Goal: Information Seeking & Learning: Find specific page/section

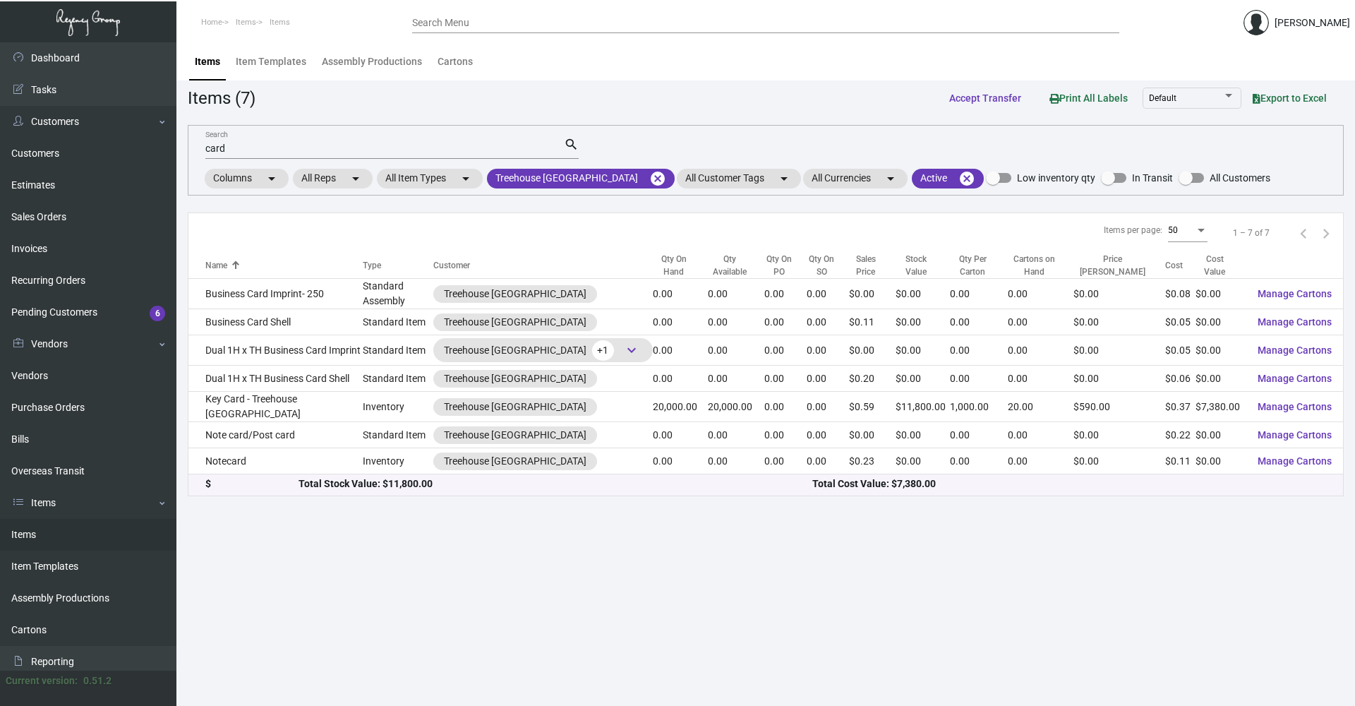
scroll to position [56, 0]
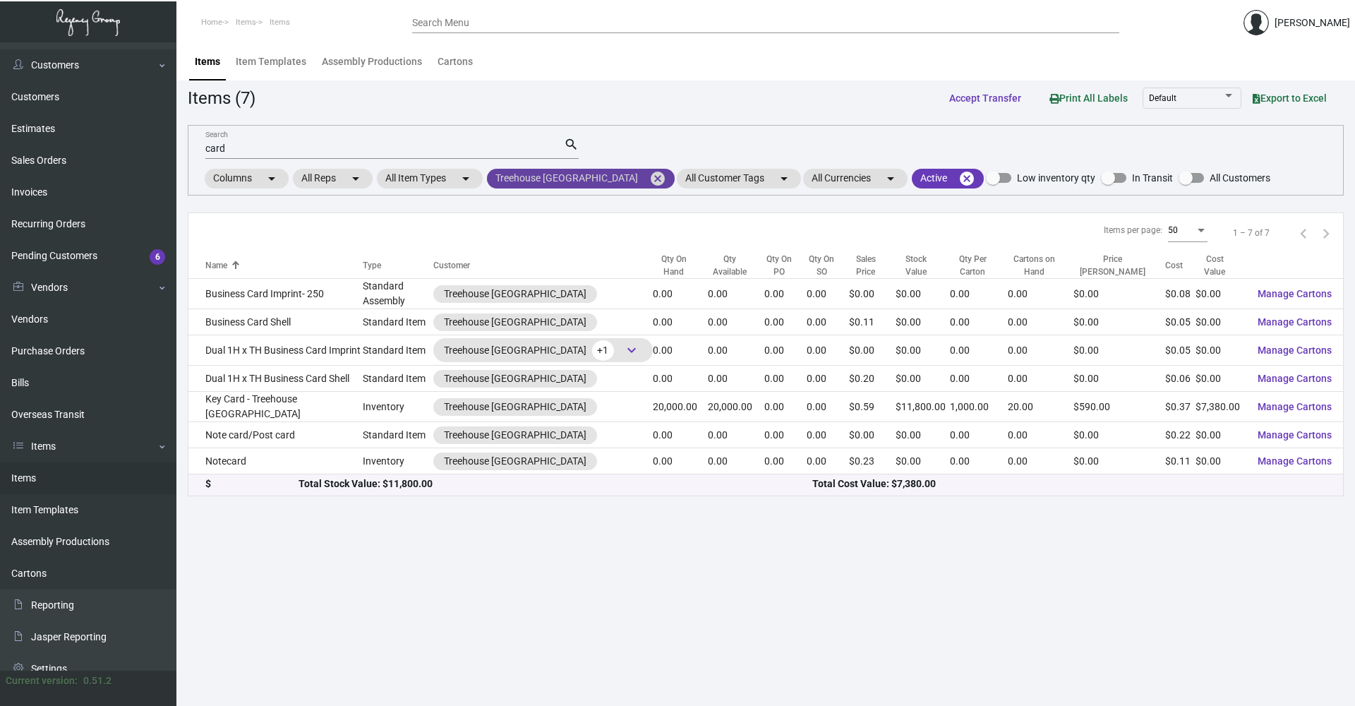
click at [649, 184] on mat-icon "cancel" at bounding box center [657, 178] width 17 height 17
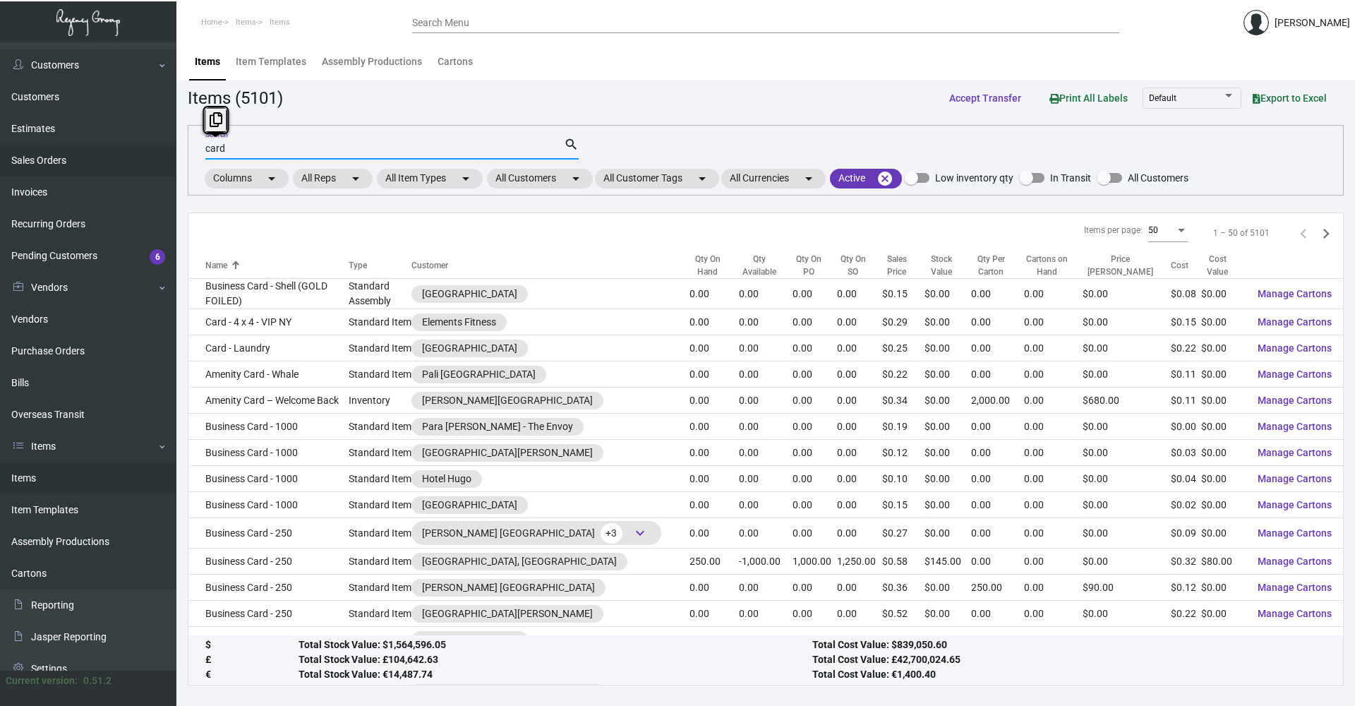
drag, startPoint x: 249, startPoint y: 149, endPoint x: 109, endPoint y: 165, distance: 140.7
click at [109, 165] on div "Dashboard Dashboard Tasks Customers Customers Estimates Sales Orders Invoices R…" at bounding box center [677, 373] width 1355 height 663
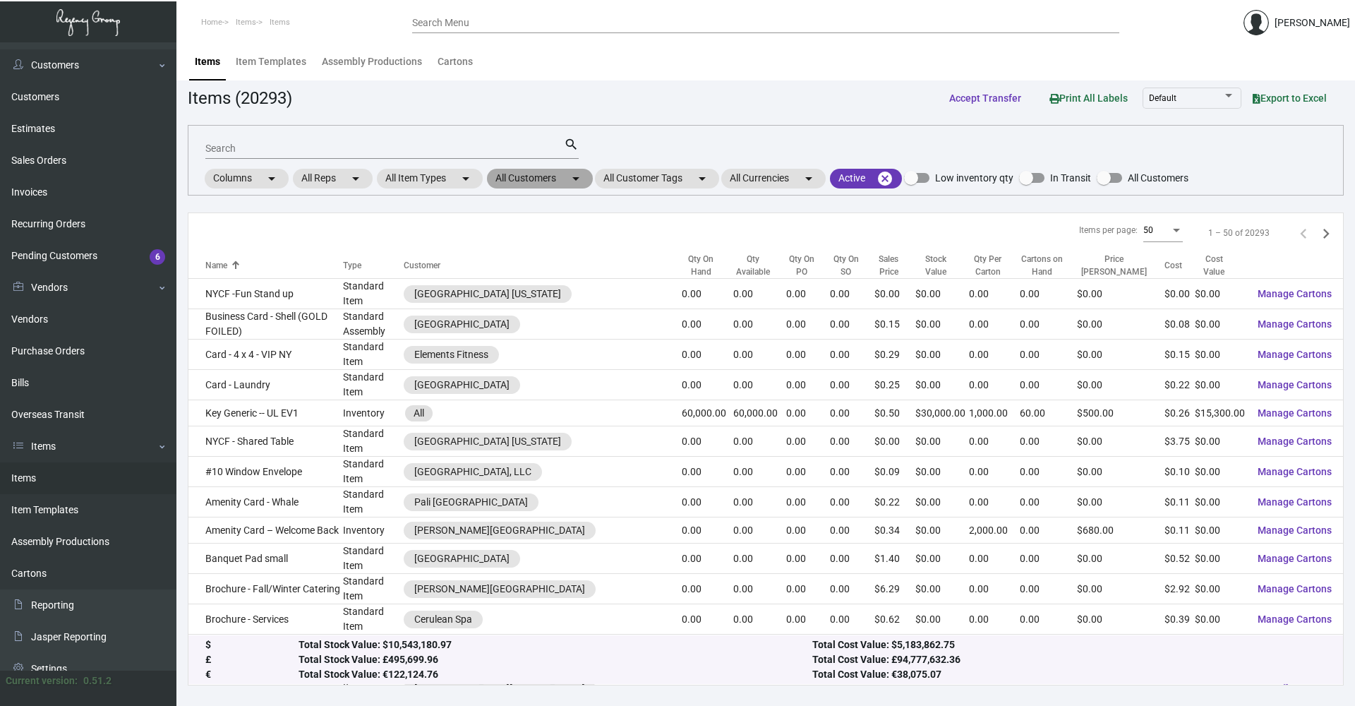
click at [547, 172] on mat-chip "All Customers arrow_drop_down" at bounding box center [540, 179] width 106 height 20
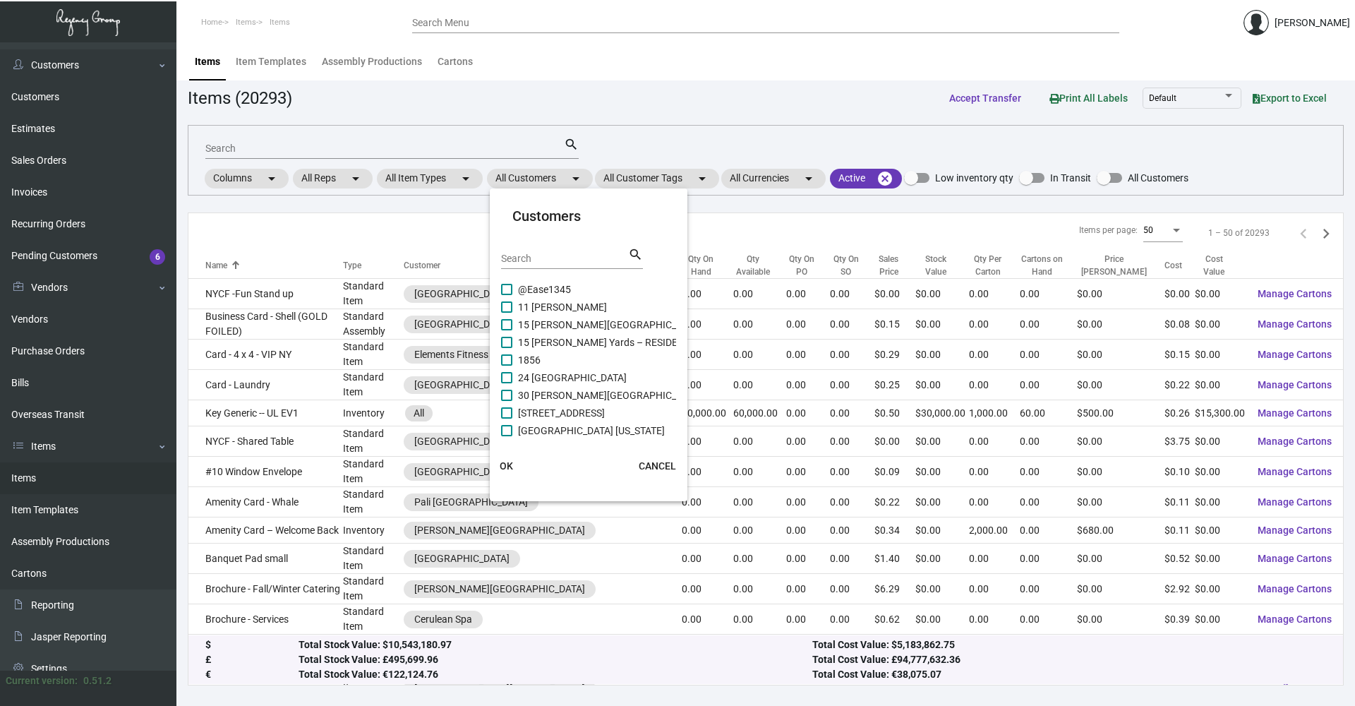
click at [537, 259] on input "Search" at bounding box center [564, 258] width 127 height 11
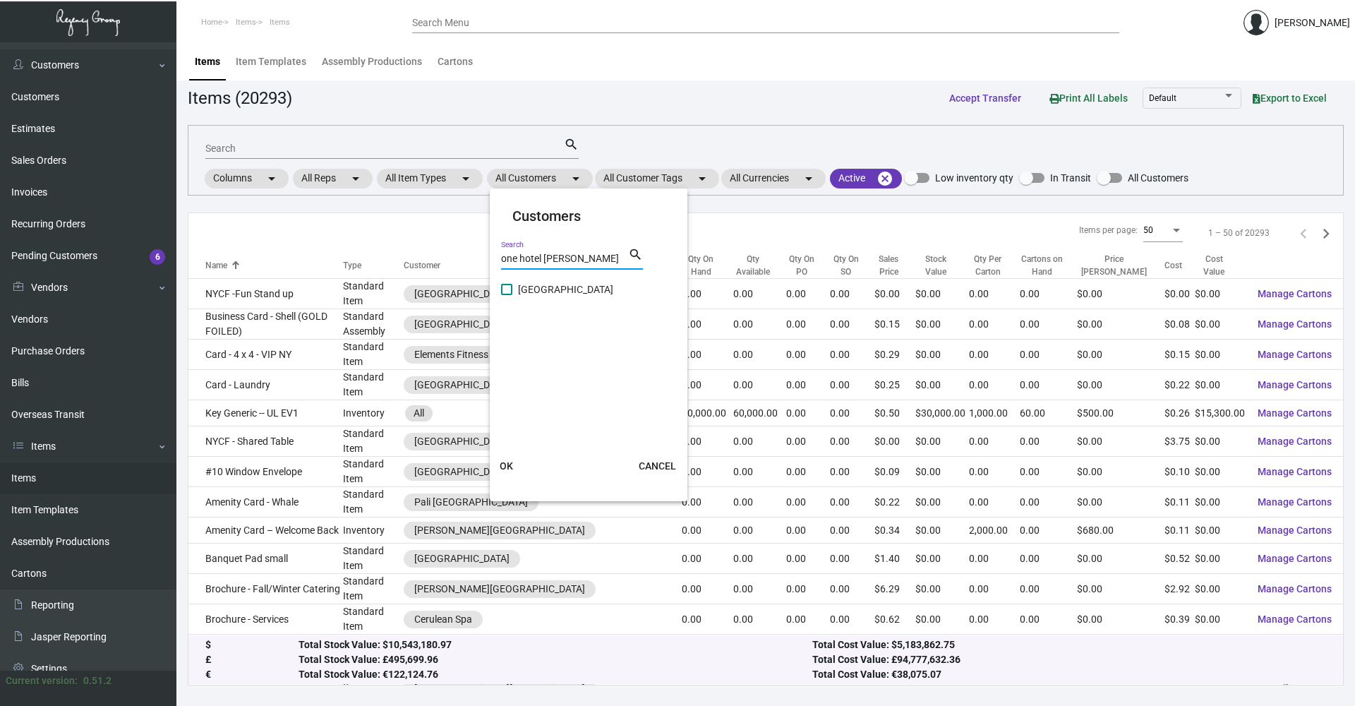
type input "one hotel [PERSON_NAME]"
click at [512, 292] on span at bounding box center [506, 289] width 11 height 11
click at [507, 295] on input "[GEOGRAPHIC_DATA]" at bounding box center [506, 295] width 1 height 1
checkbox input "true"
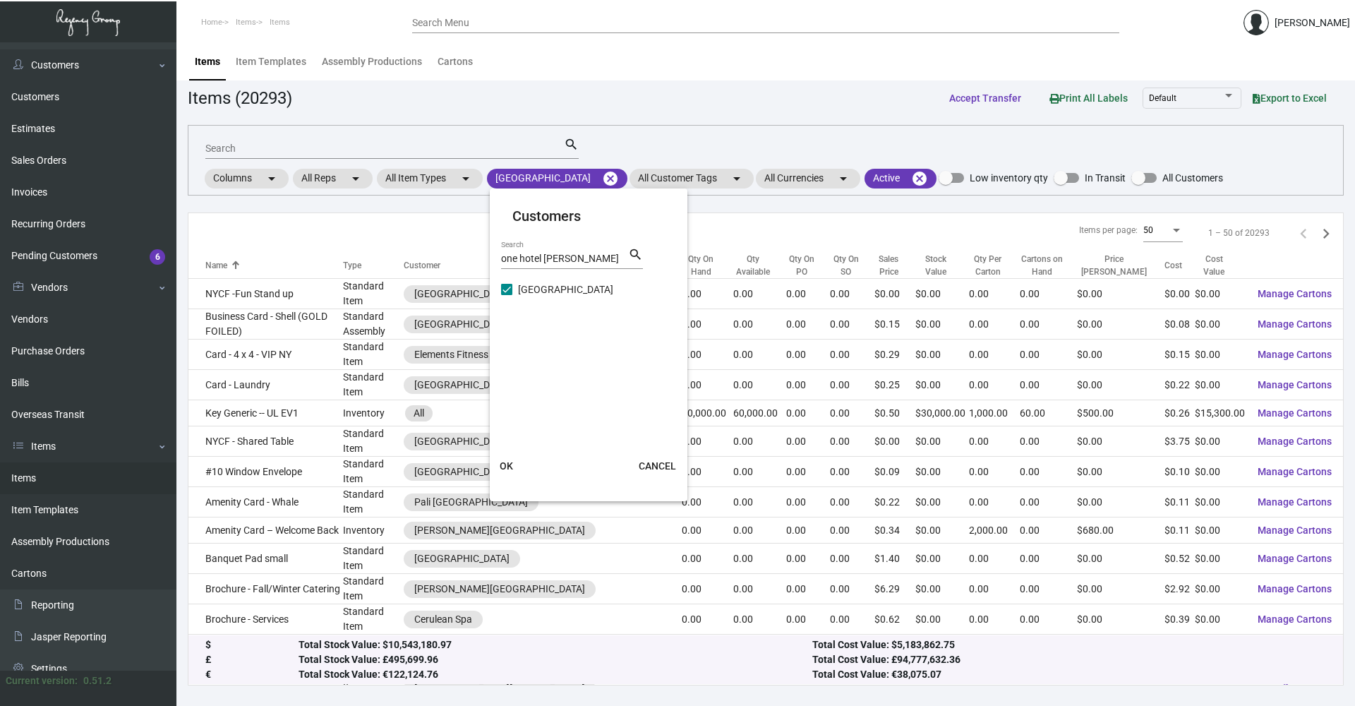
click at [510, 464] on span "OK" at bounding box center [506, 465] width 13 height 11
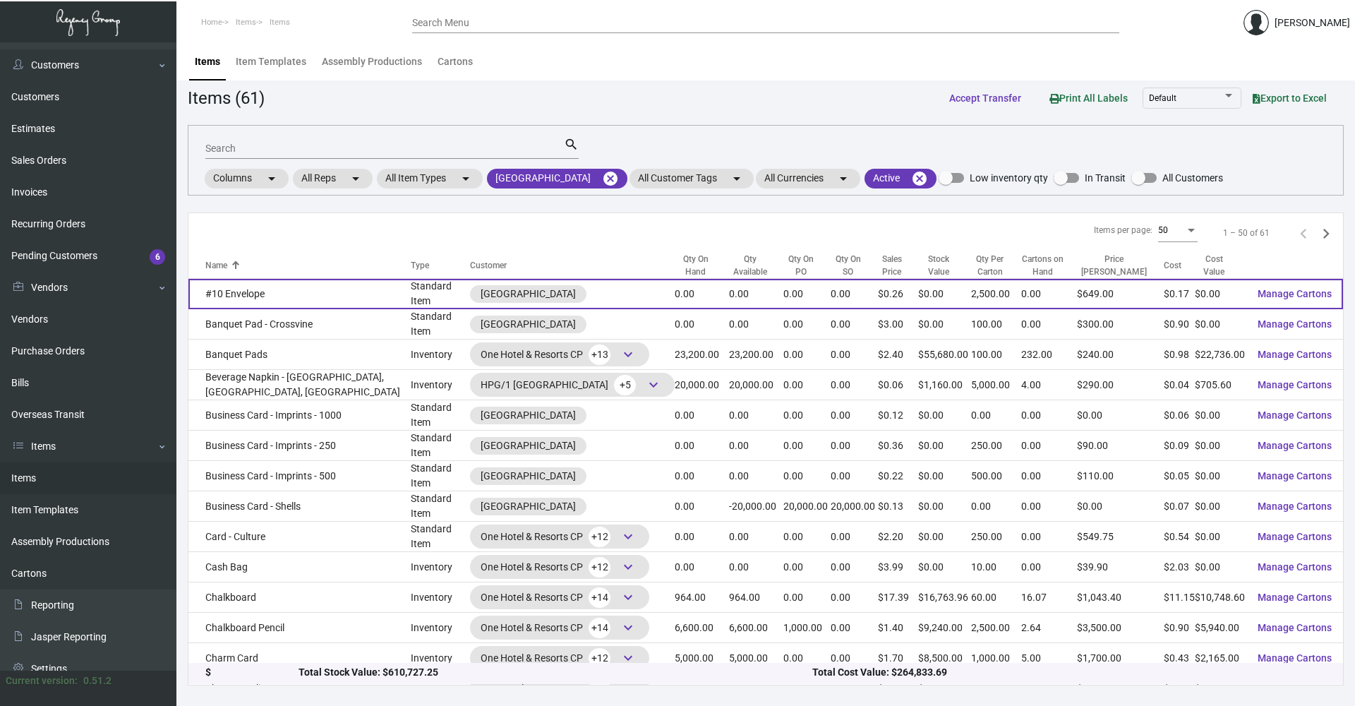
click at [330, 294] on td "#10 Envelope" at bounding box center [299, 294] width 222 height 30
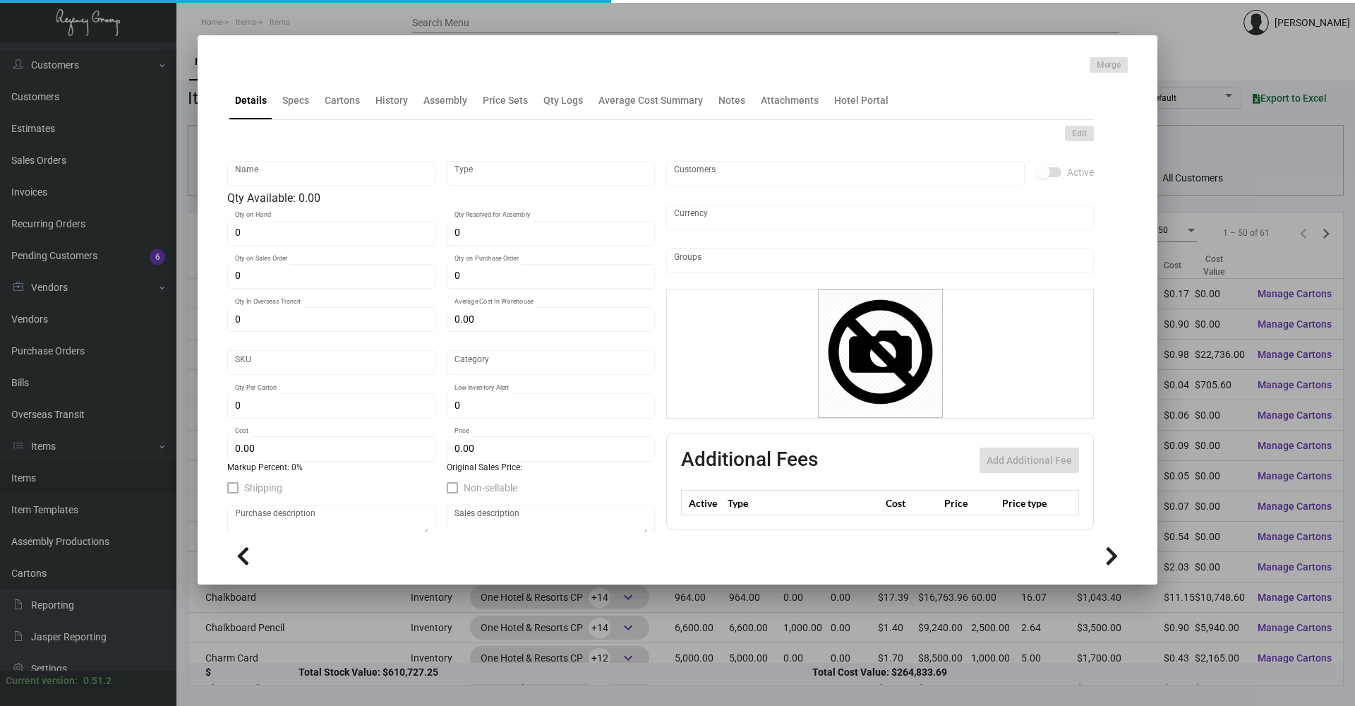
type input "#10 Envelope"
type input "Standard Item"
type input "$ 0.1629"
type input "1-NS-Envelope-55"
type input "Standard"
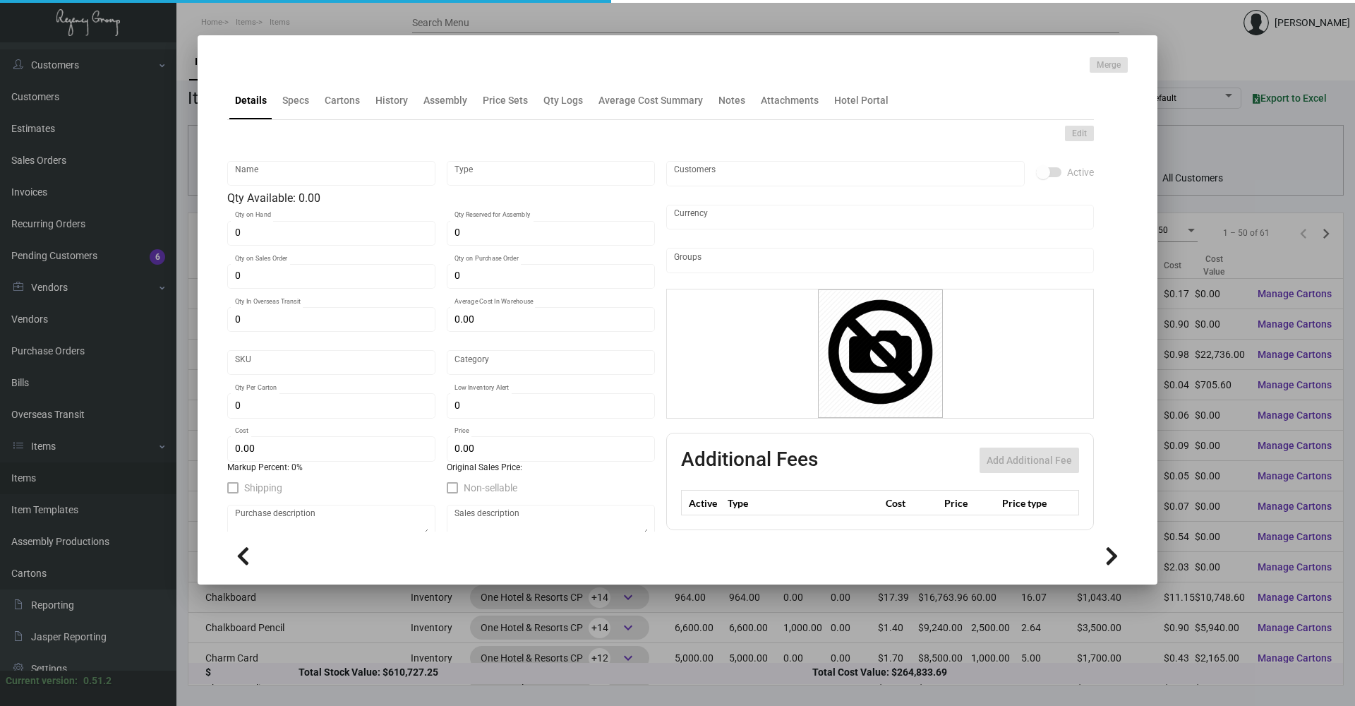
type input "2,500"
type input "$ 0.168"
type input "$ 0.2596"
checkbox input "true"
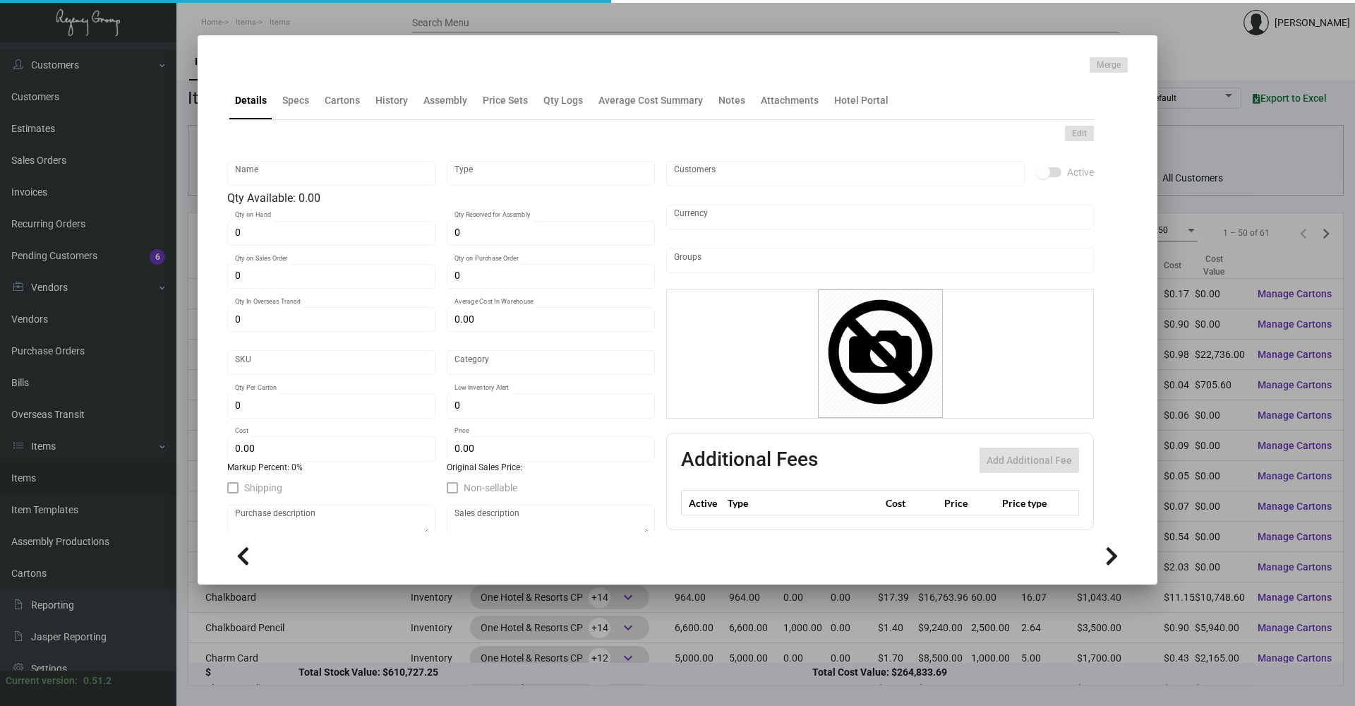
type input "United States Dollar $"
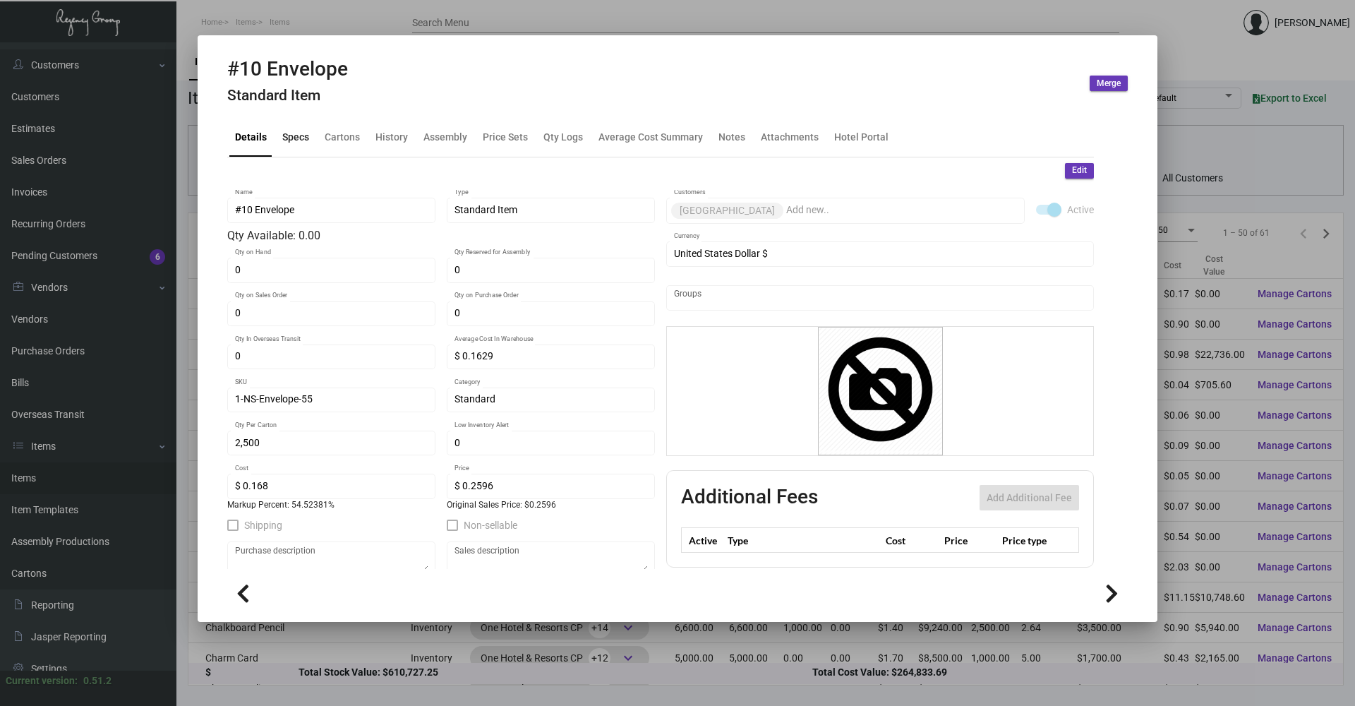
click at [282, 138] on div "Specs" at bounding box center [295, 137] width 27 height 15
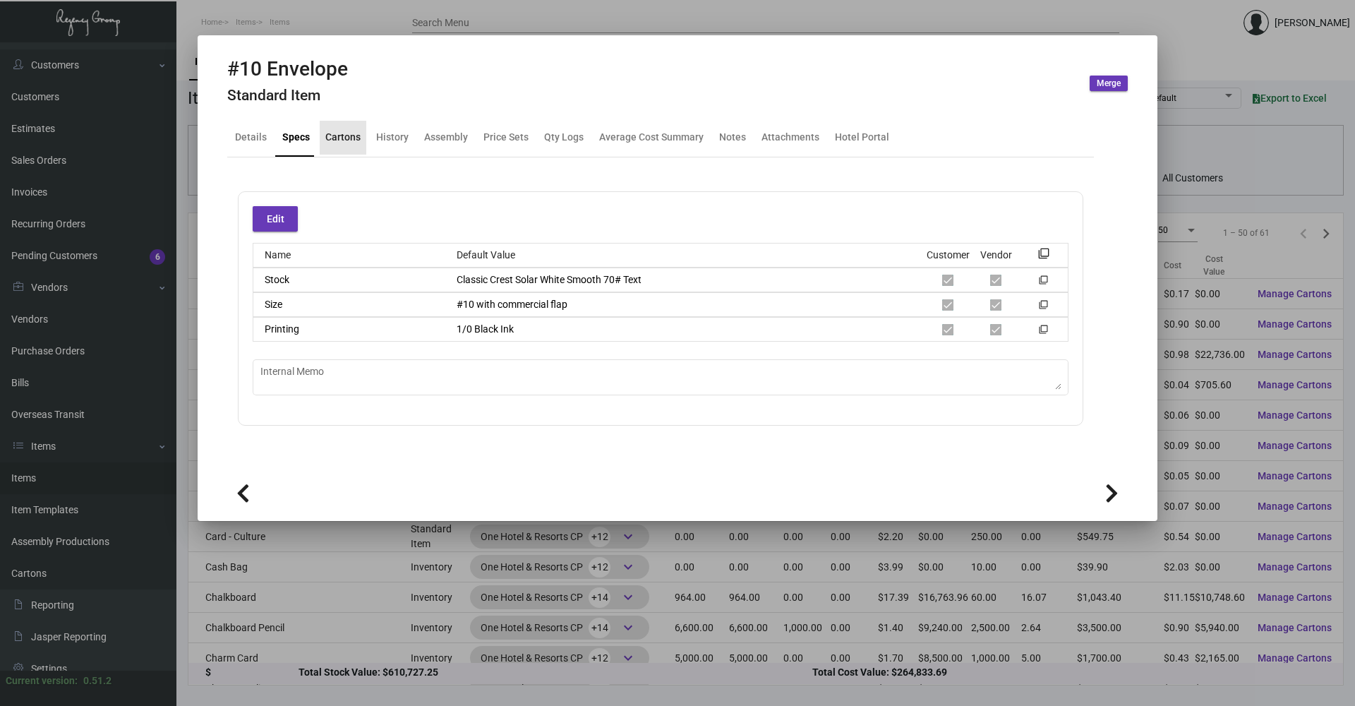
click at [357, 142] on div "Cartons" at bounding box center [342, 137] width 35 height 15
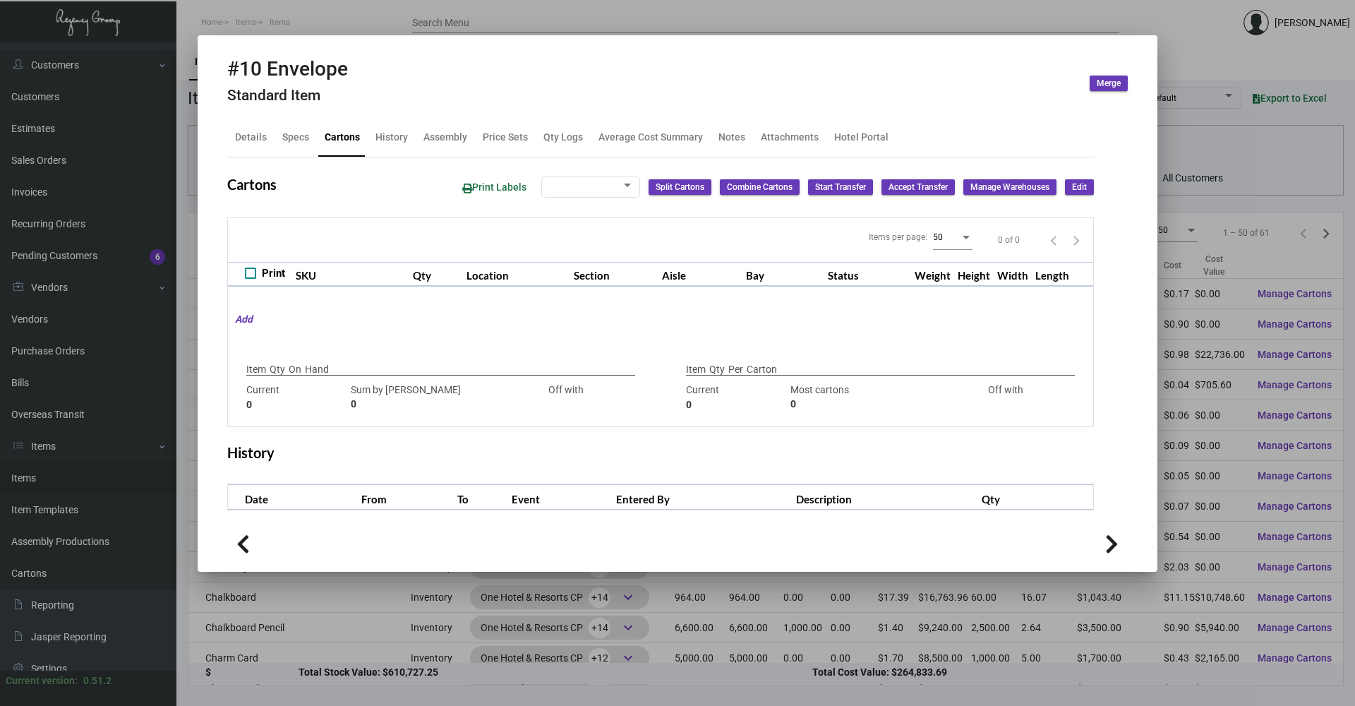
type input "0"
type input "2,500"
type input "2500"
type input "0"
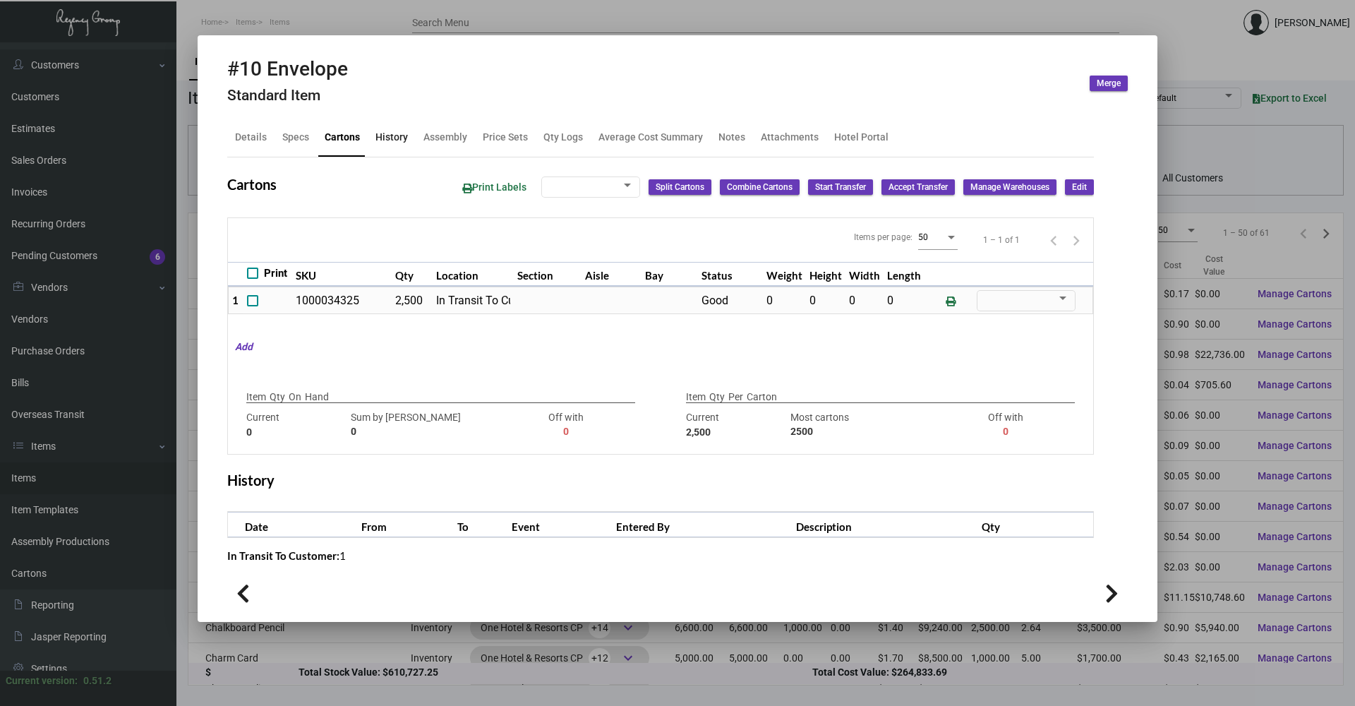
click at [398, 140] on div "History" at bounding box center [391, 137] width 32 height 15
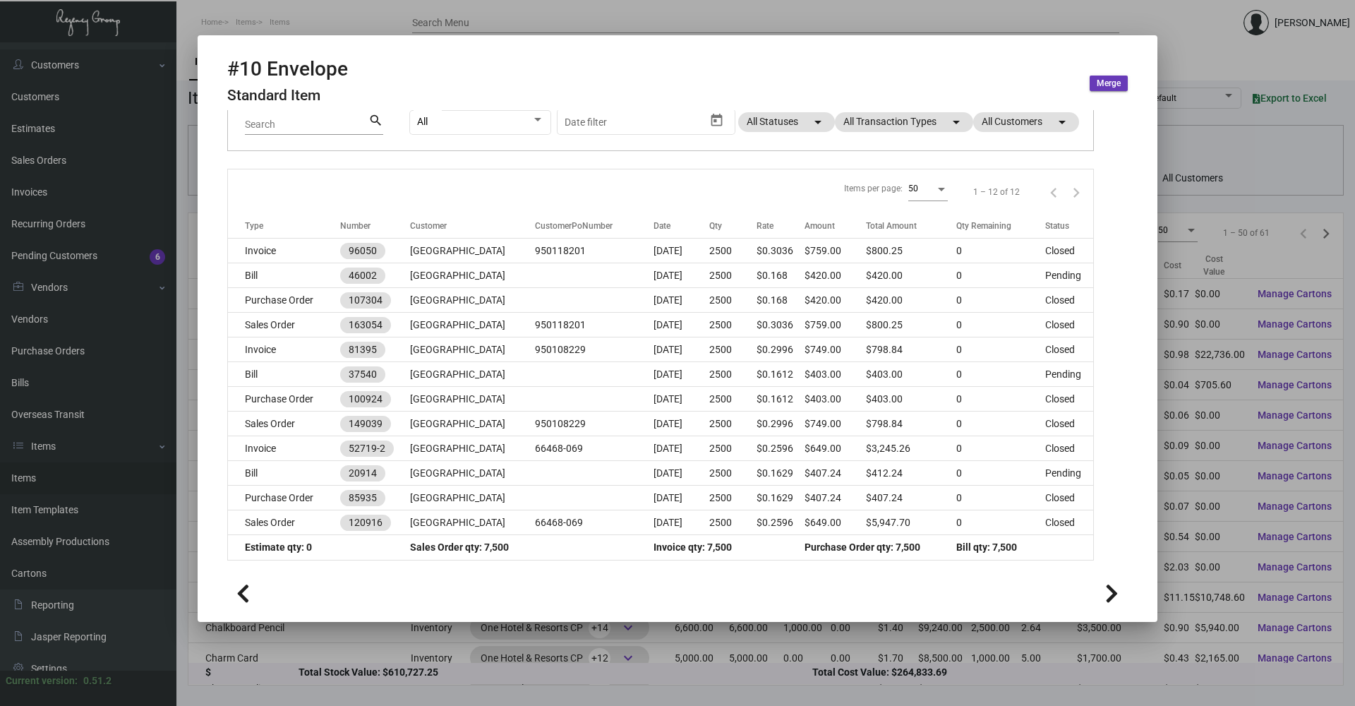
scroll to position [49, 0]
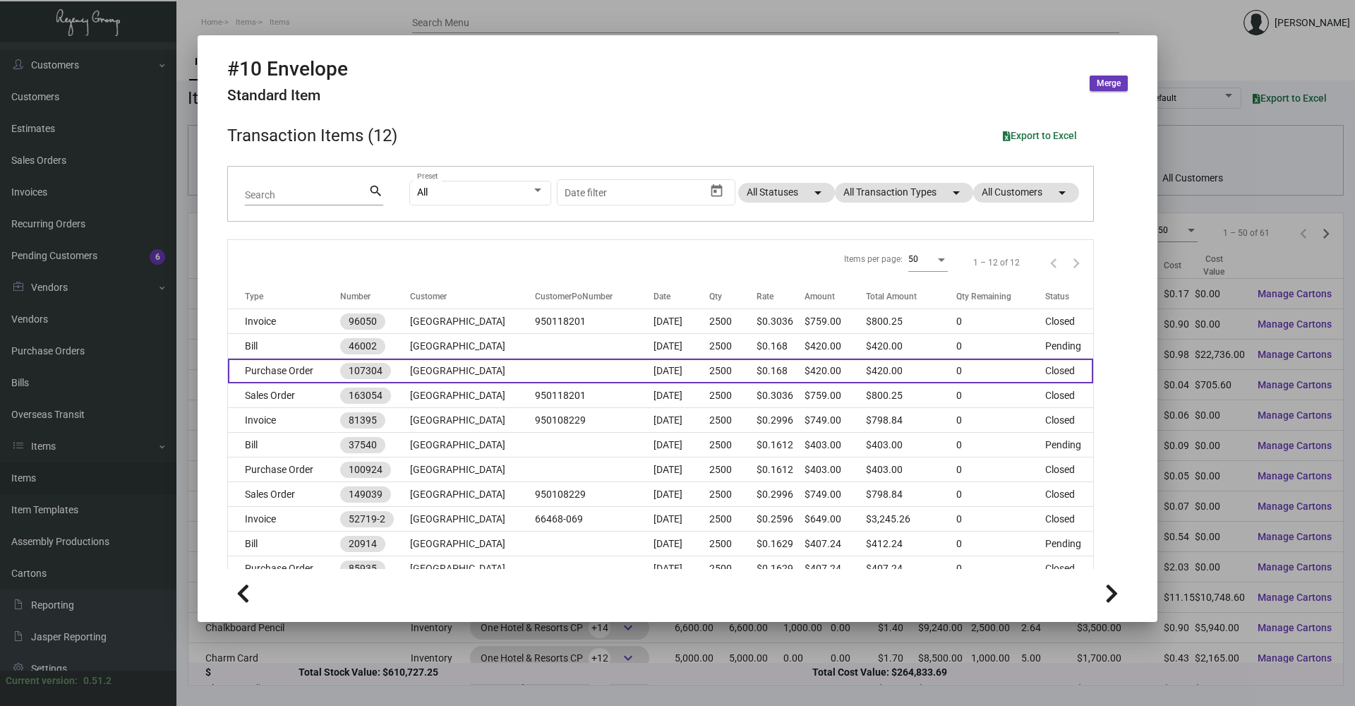
click at [311, 374] on td "Purchase Order" at bounding box center [284, 371] width 112 height 25
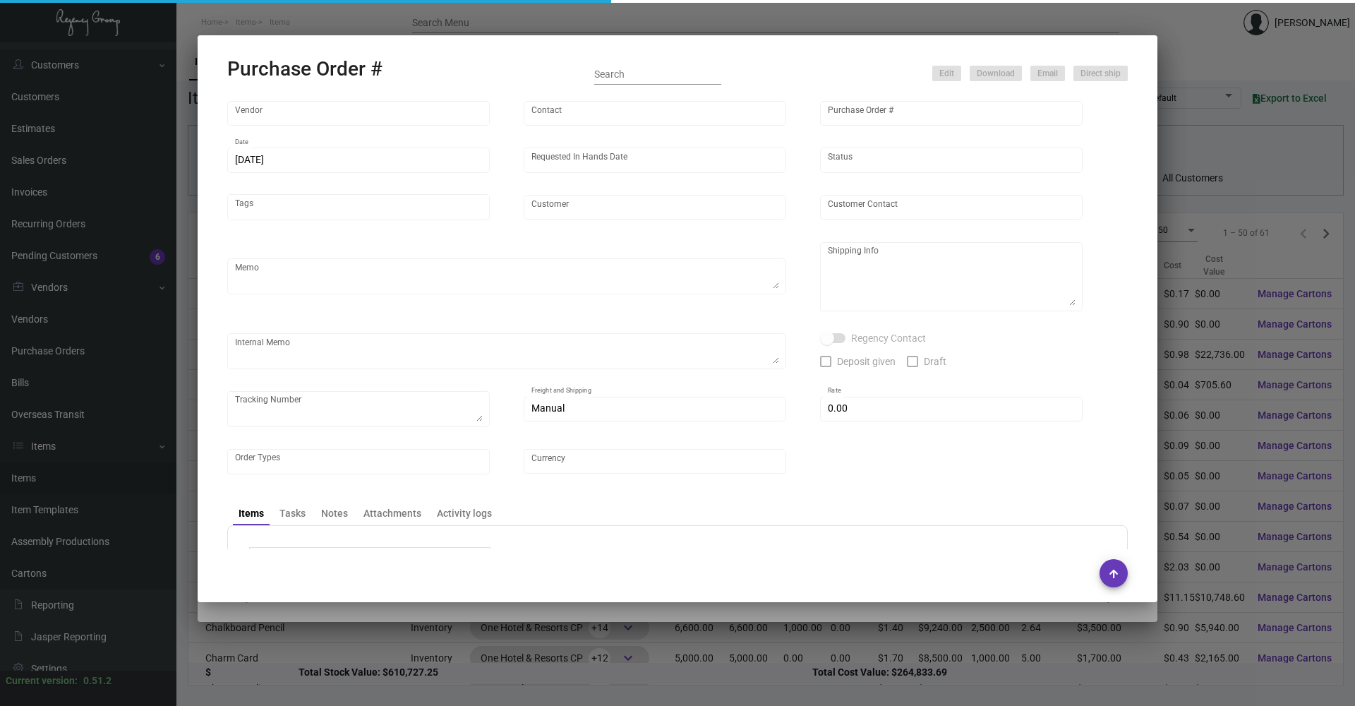
type input "BCT [US_STATE]"
type input "[PERSON_NAME]"
type input "107304"
type input "[DATE]"
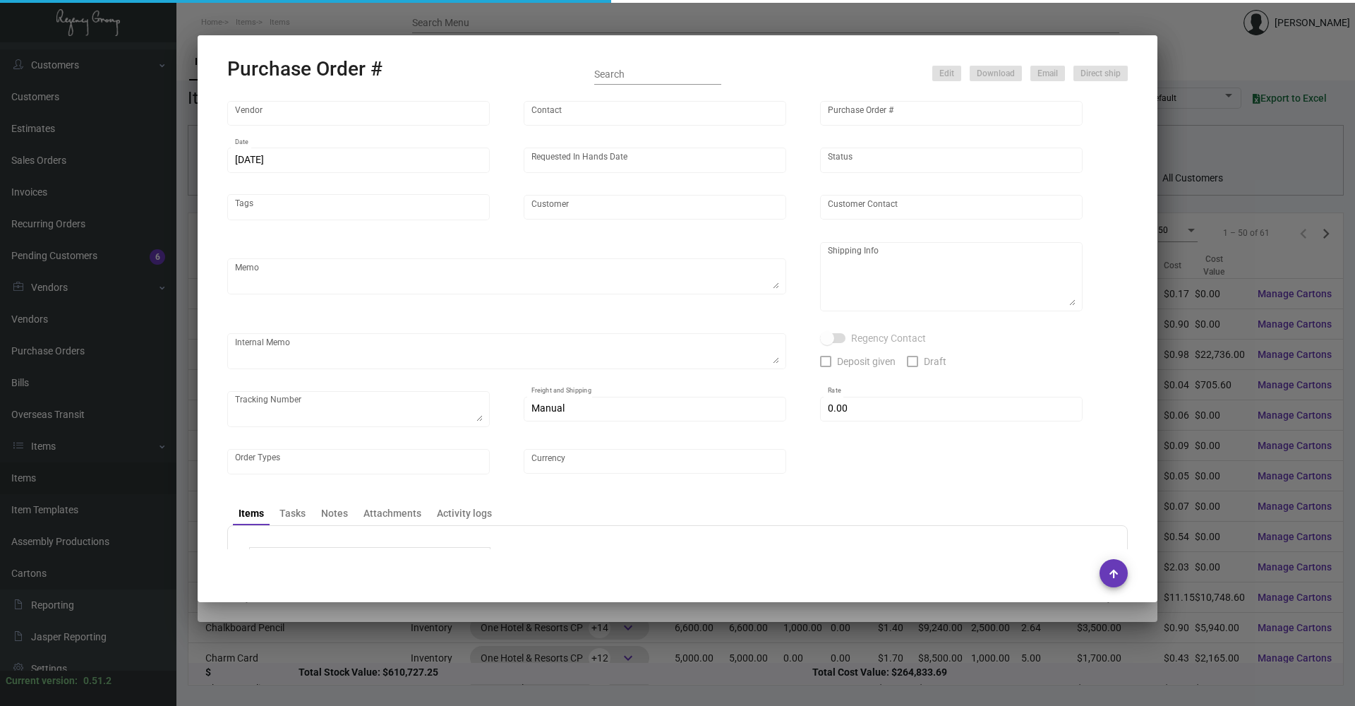
type input "[GEOGRAPHIC_DATA]"
type input "[PERSON_NAME]"
type textarea ""Please send proof for approval to [EMAIL_ADDRESS][DOMAIN_NAME] with me cc'ed. …"
type textarea "One Hotel [GEOGRAPHIC_DATA] - [PERSON_NAME] [STREET_ADDRESS][PERSON_NAME]"
type input "$ 0.00"
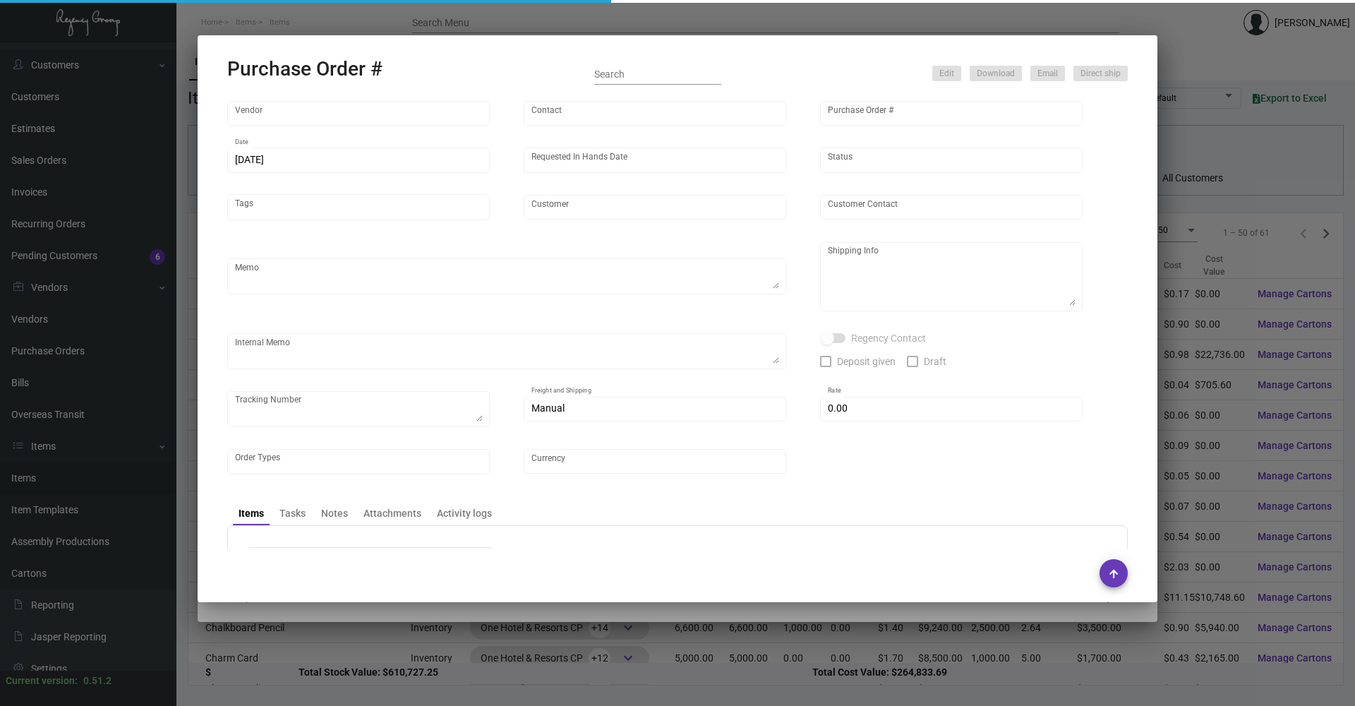
type input "United States Dollar $"
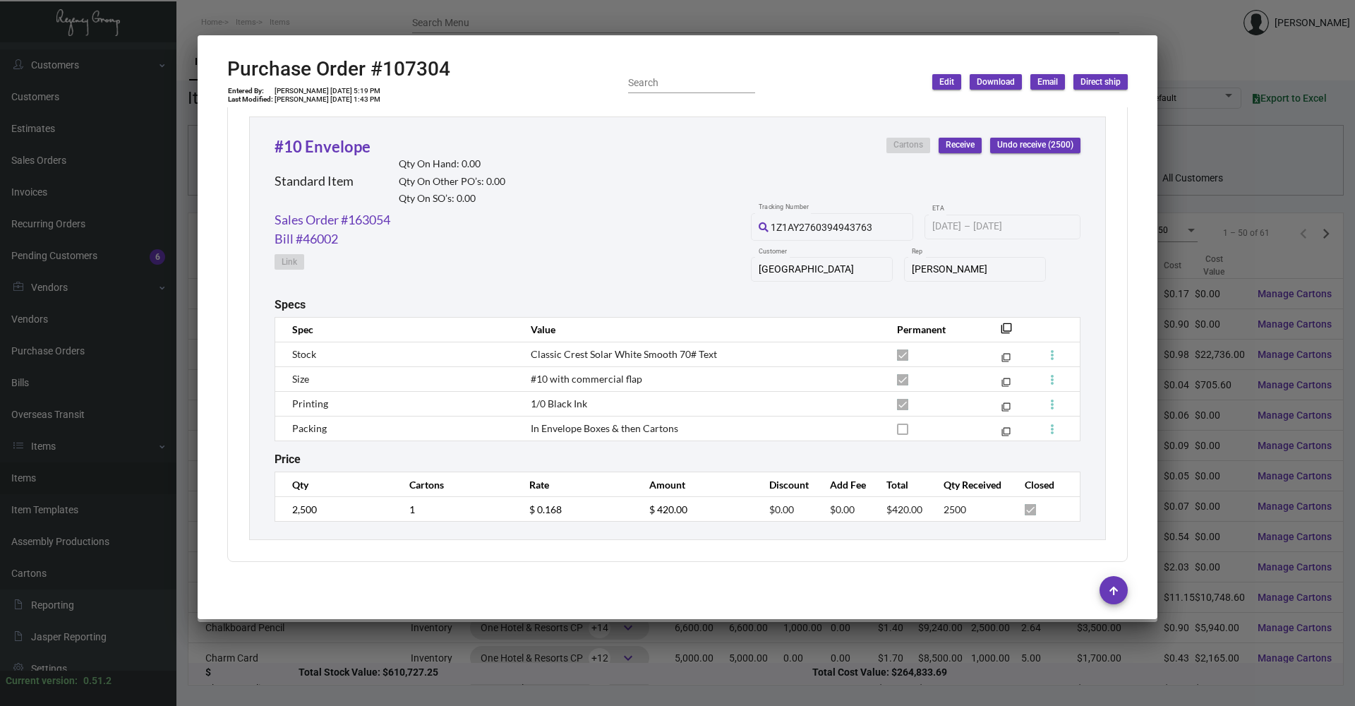
scroll to position [654, 0]
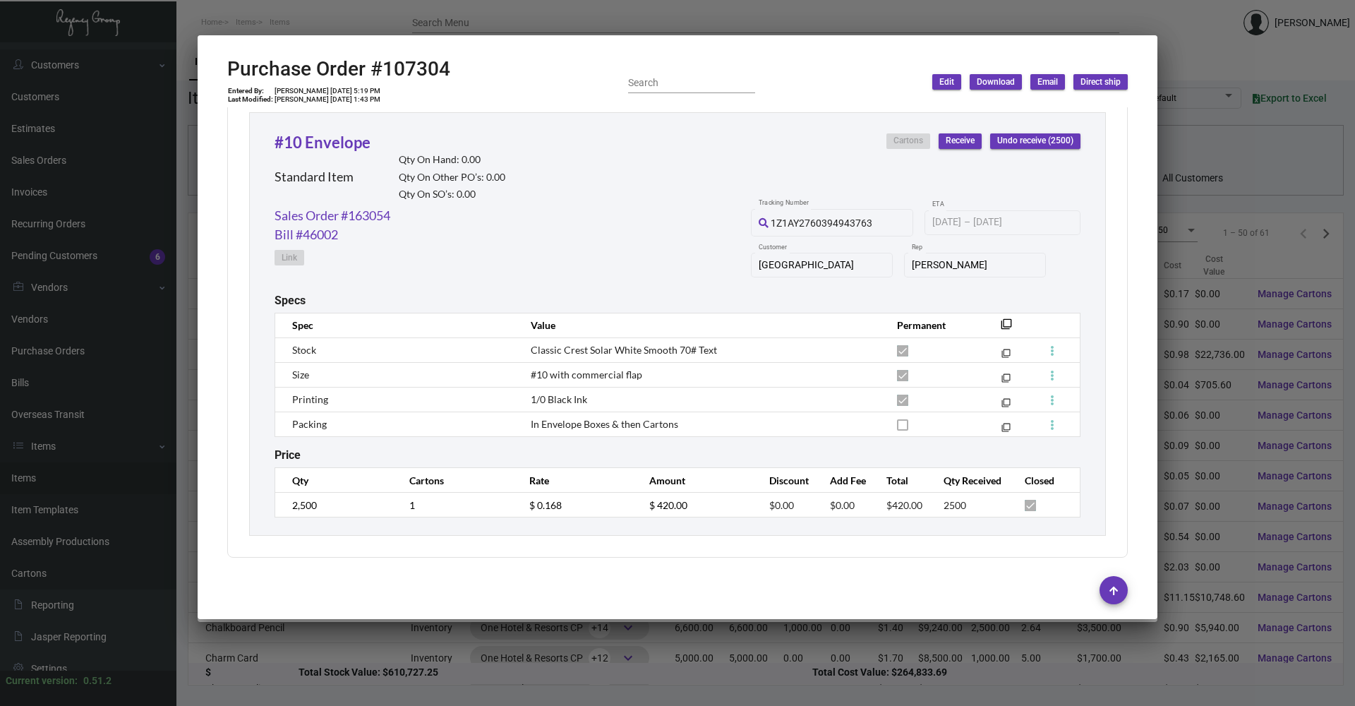
click at [1160, 19] on div at bounding box center [677, 353] width 1355 height 706
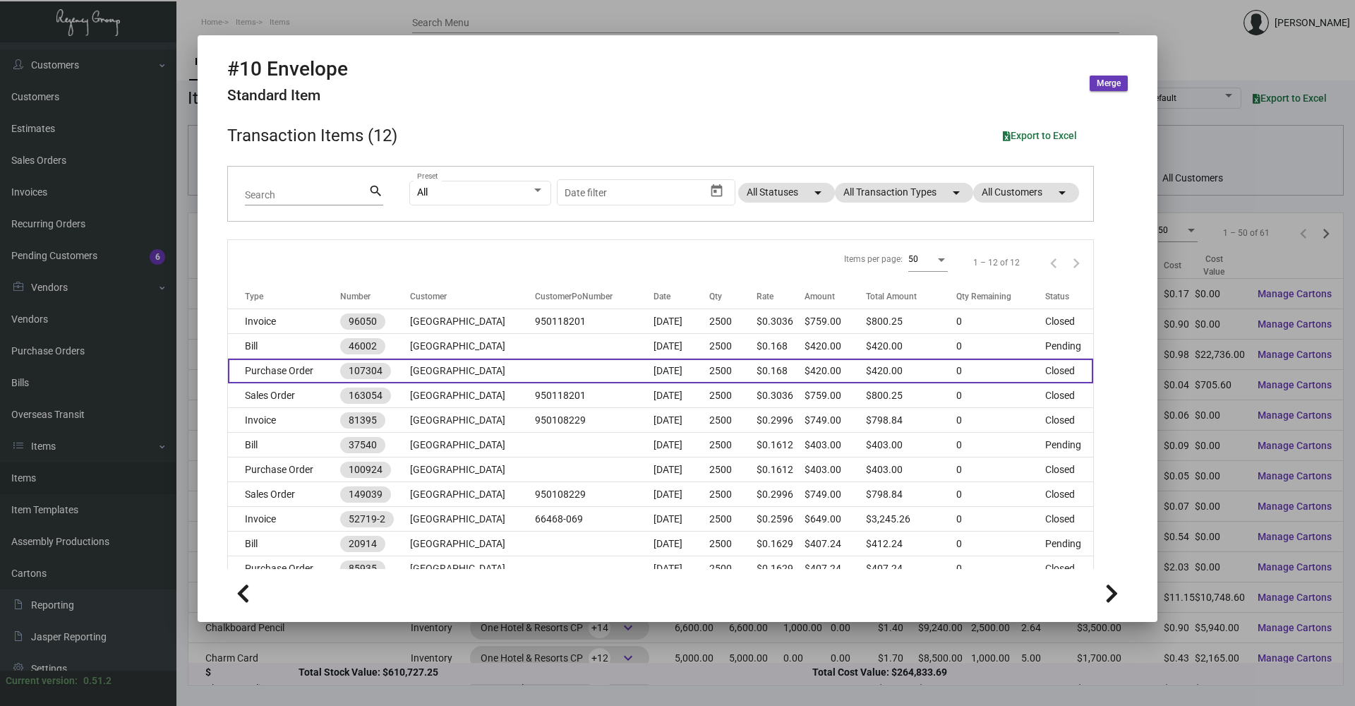
click at [290, 370] on td "Purchase Order" at bounding box center [284, 371] width 112 height 25
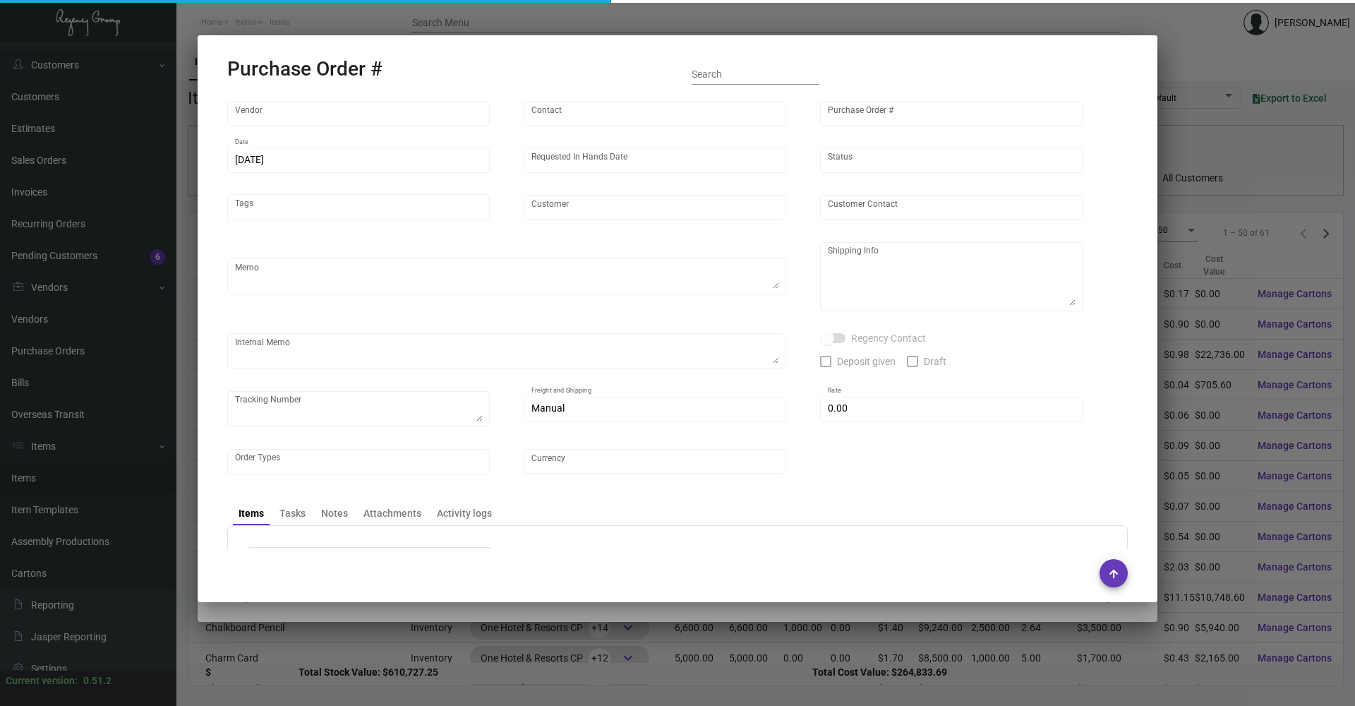
type input "BCT [US_STATE]"
type input "[PERSON_NAME]"
type input "107304"
type input "[DATE]"
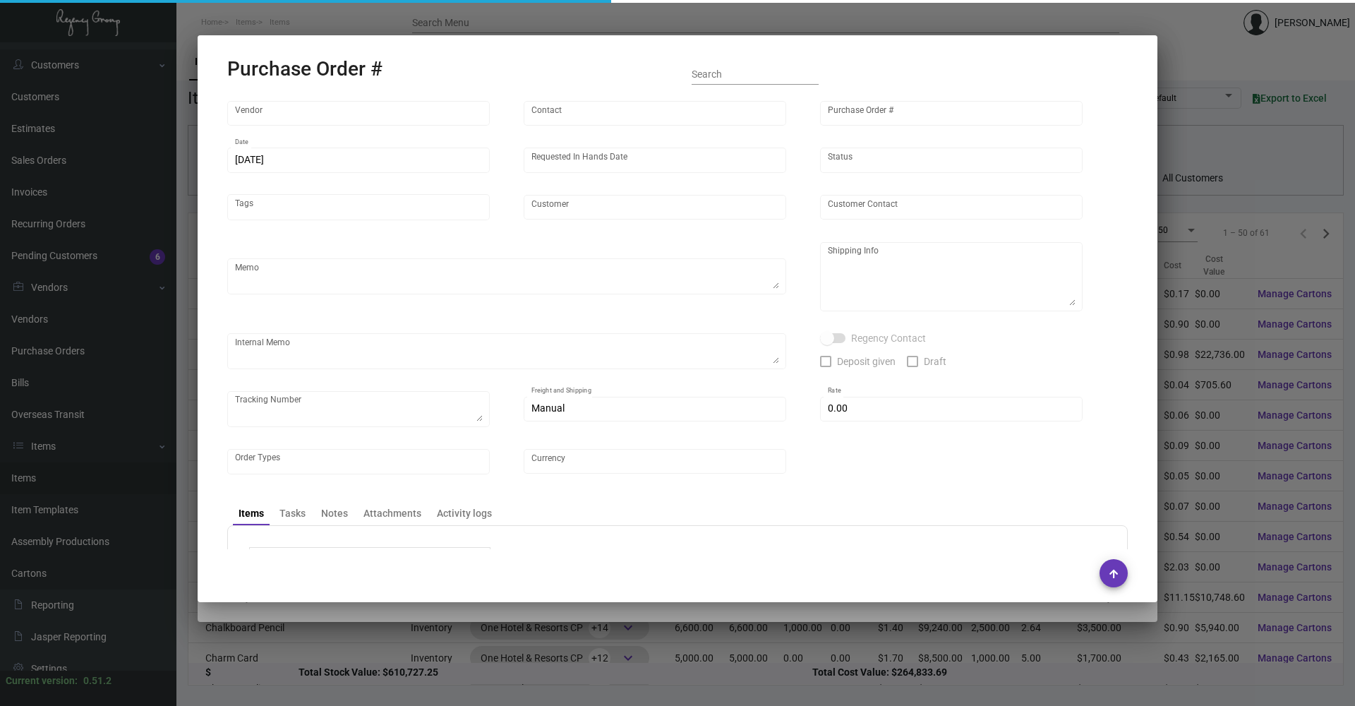
type input "[GEOGRAPHIC_DATA]"
type input "[PERSON_NAME]"
type textarea ""Please send proof for approval to [EMAIL_ADDRESS][DOMAIN_NAME] with me cc'ed. …"
type textarea "One Hotel [GEOGRAPHIC_DATA] - [PERSON_NAME] [STREET_ADDRESS][PERSON_NAME]"
type input "$ 0.00"
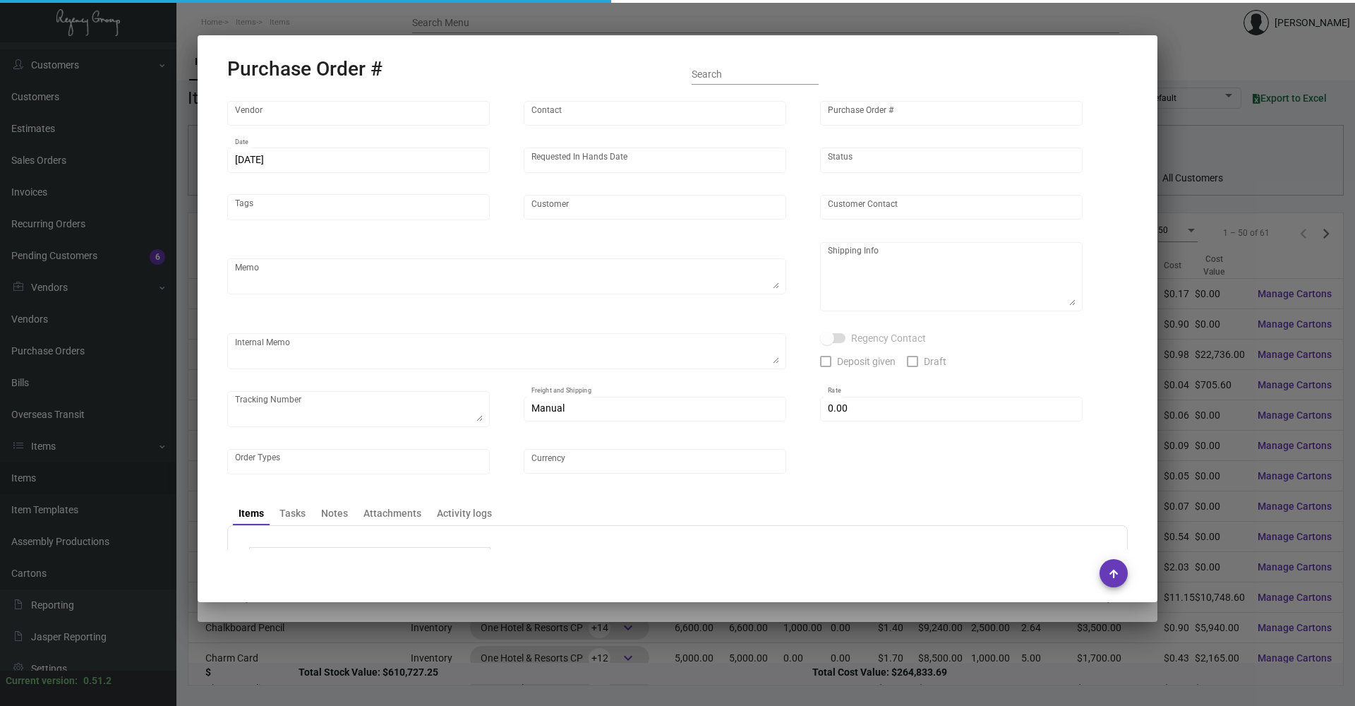
type input "United States Dollar $"
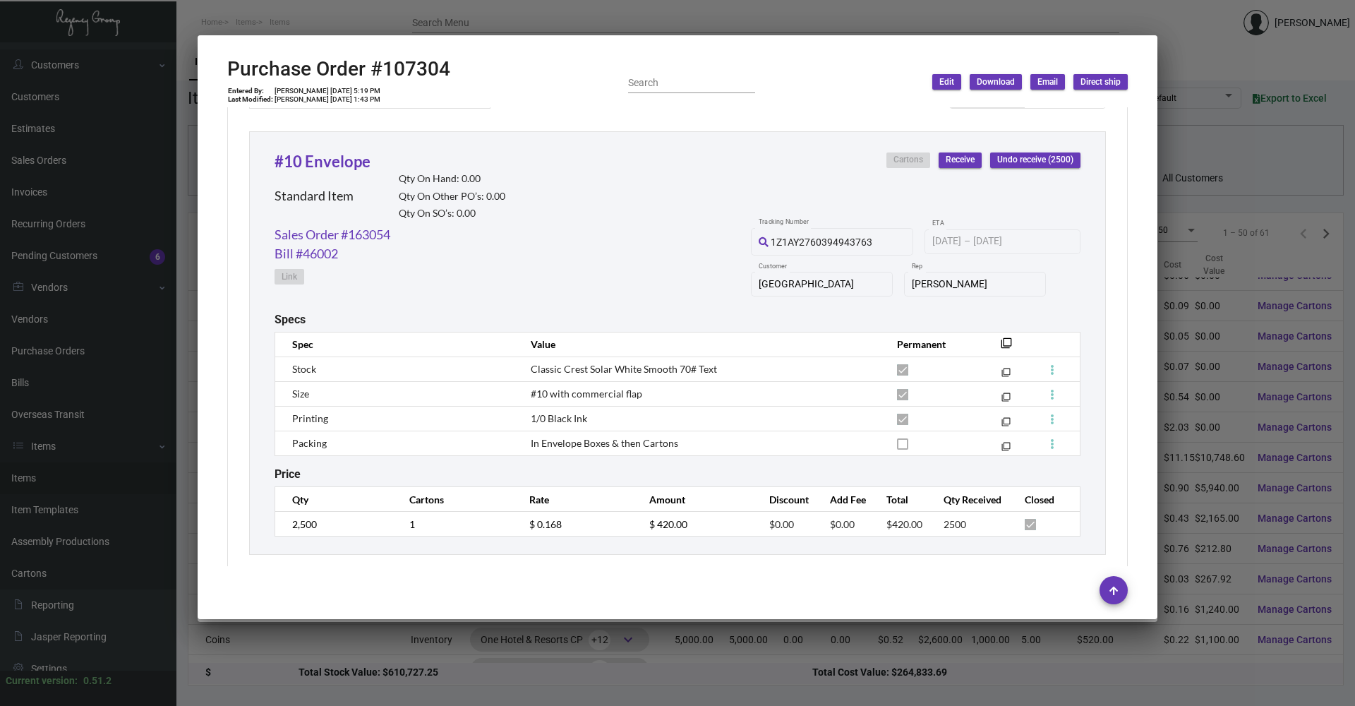
scroll to position [141, 0]
click at [1208, 37] on div at bounding box center [677, 353] width 1355 height 706
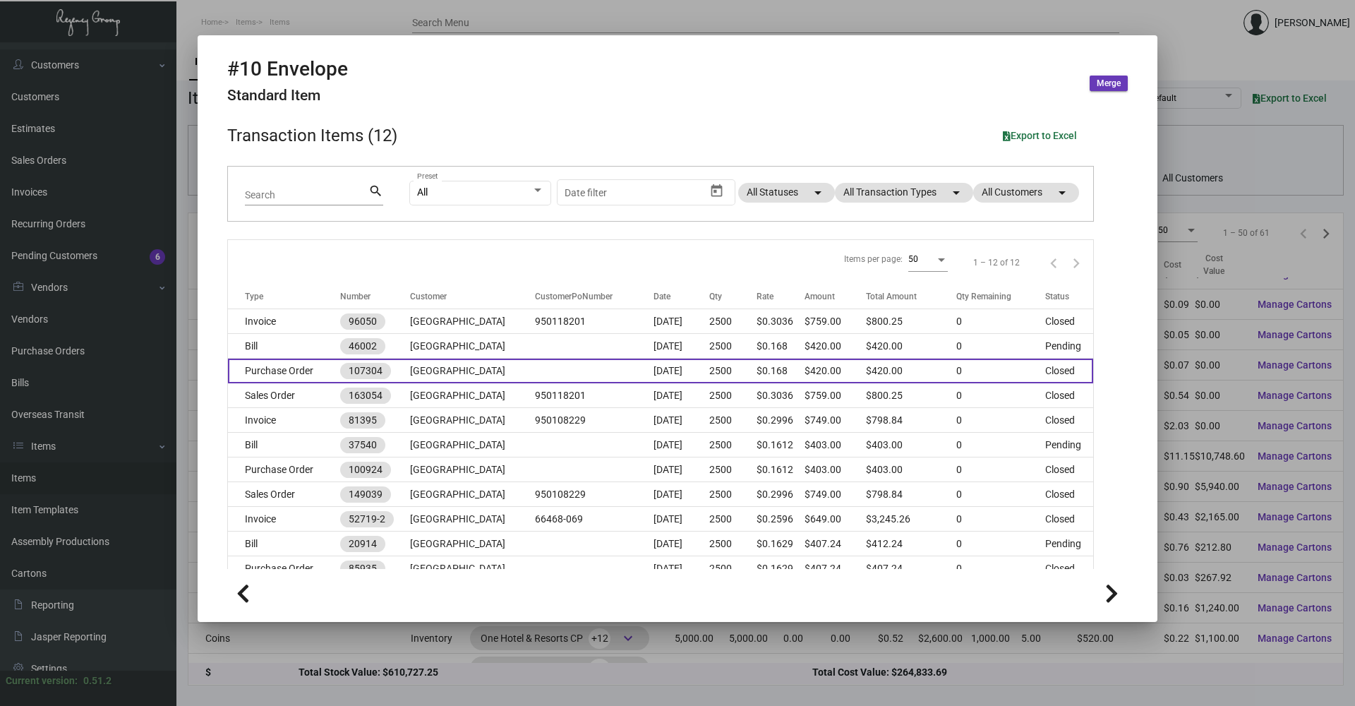
click at [294, 370] on td "Purchase Order" at bounding box center [284, 371] width 112 height 25
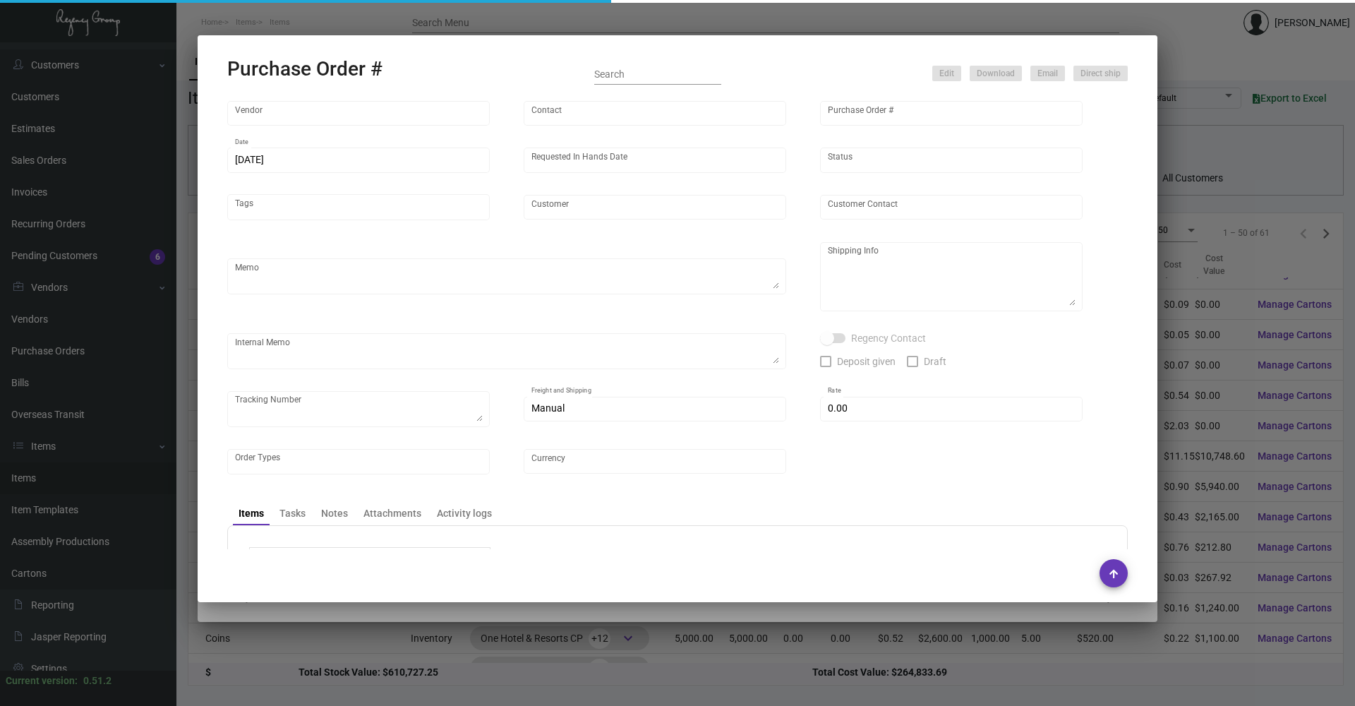
type input "BCT [US_STATE]"
type input "[PERSON_NAME]"
type input "107304"
type input "[DATE]"
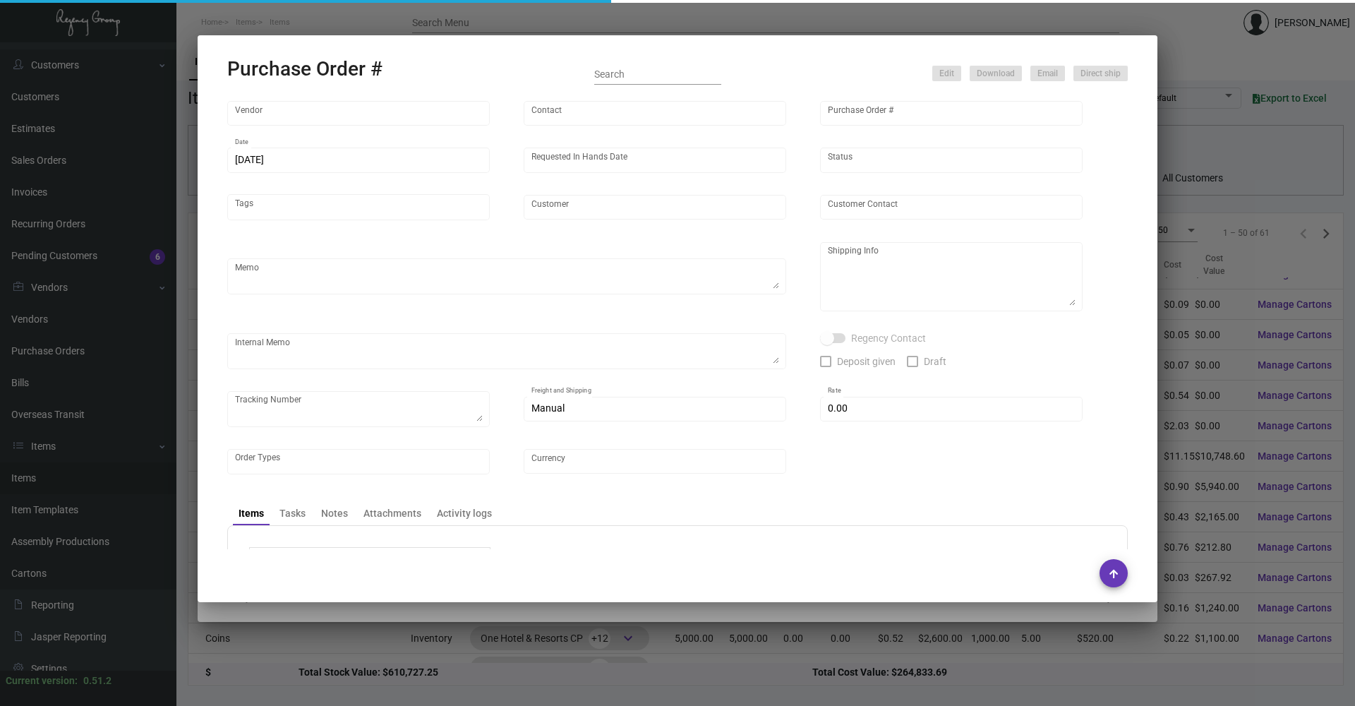
type input "[GEOGRAPHIC_DATA]"
type input "[PERSON_NAME]"
type textarea ""Please send proof for approval to [EMAIL_ADDRESS][DOMAIN_NAME] with me cc'ed. …"
type textarea "One Hotel [GEOGRAPHIC_DATA] - [PERSON_NAME] [STREET_ADDRESS][PERSON_NAME]"
type input "$ 0.00"
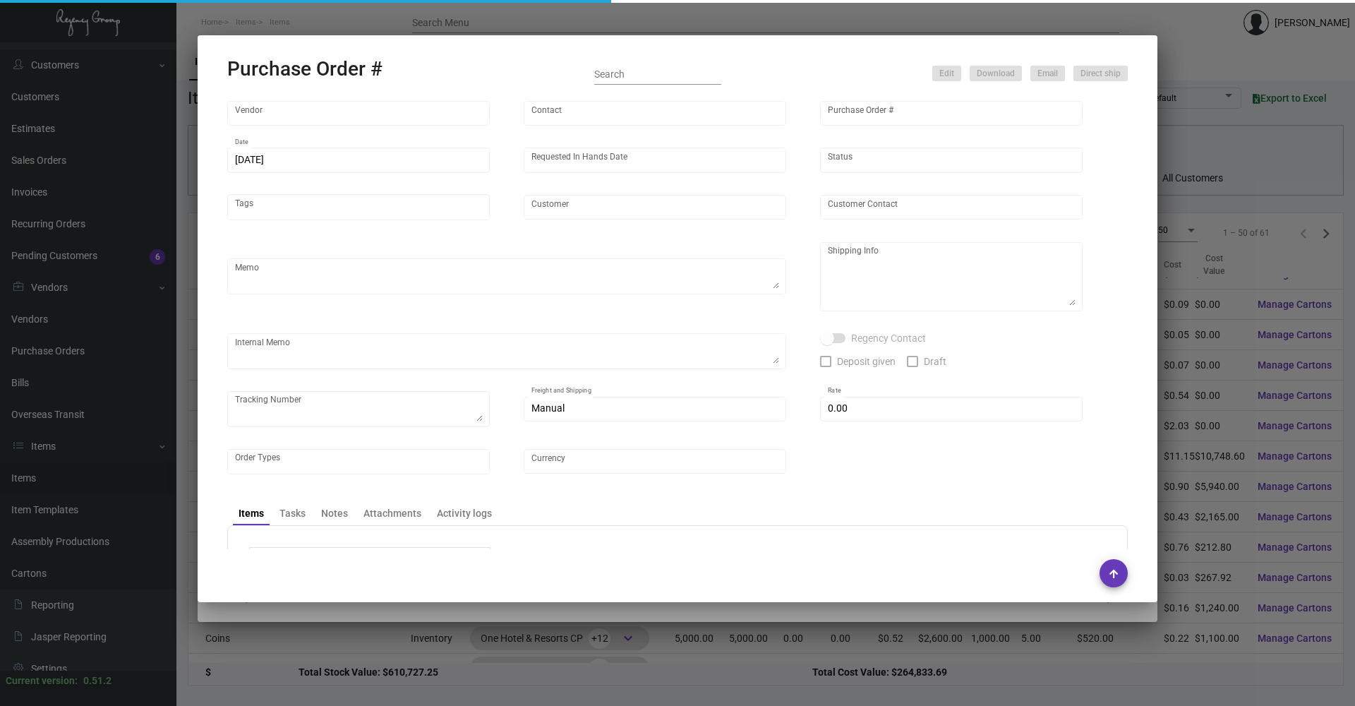
type input "United States Dollar $"
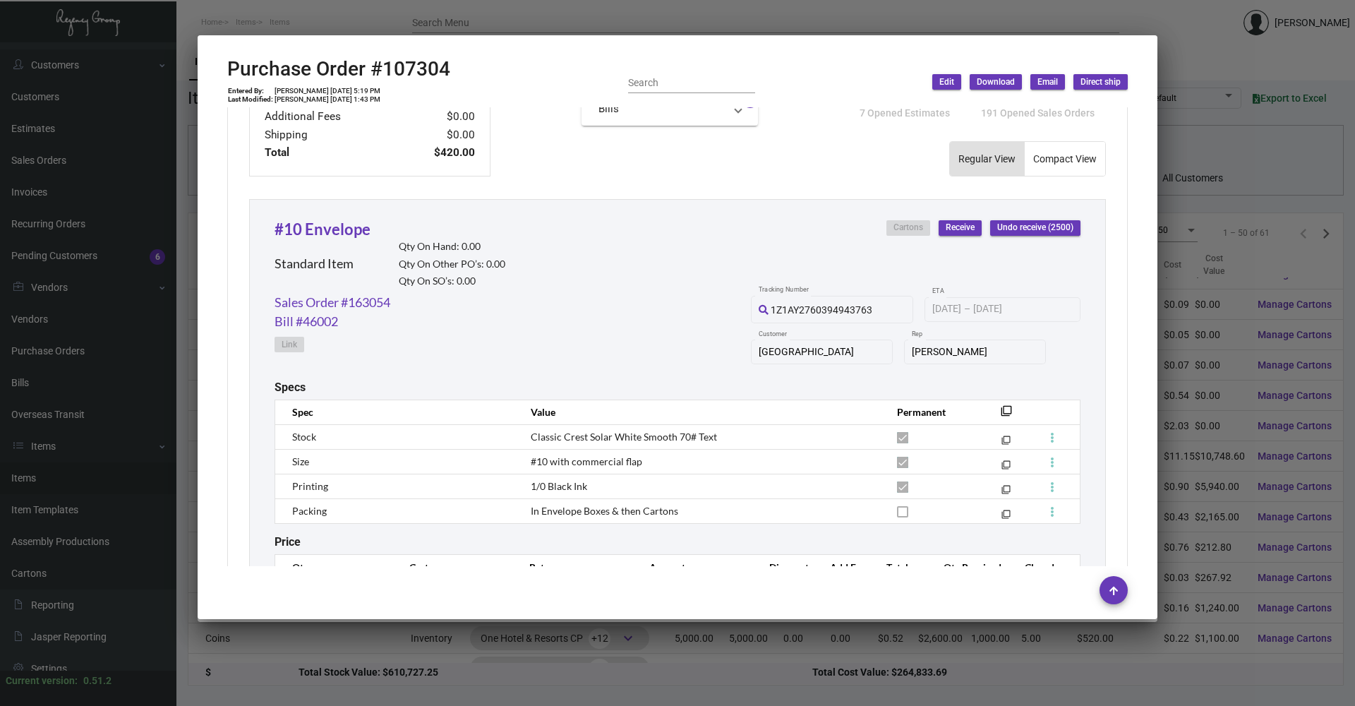
scroll to position [654, 0]
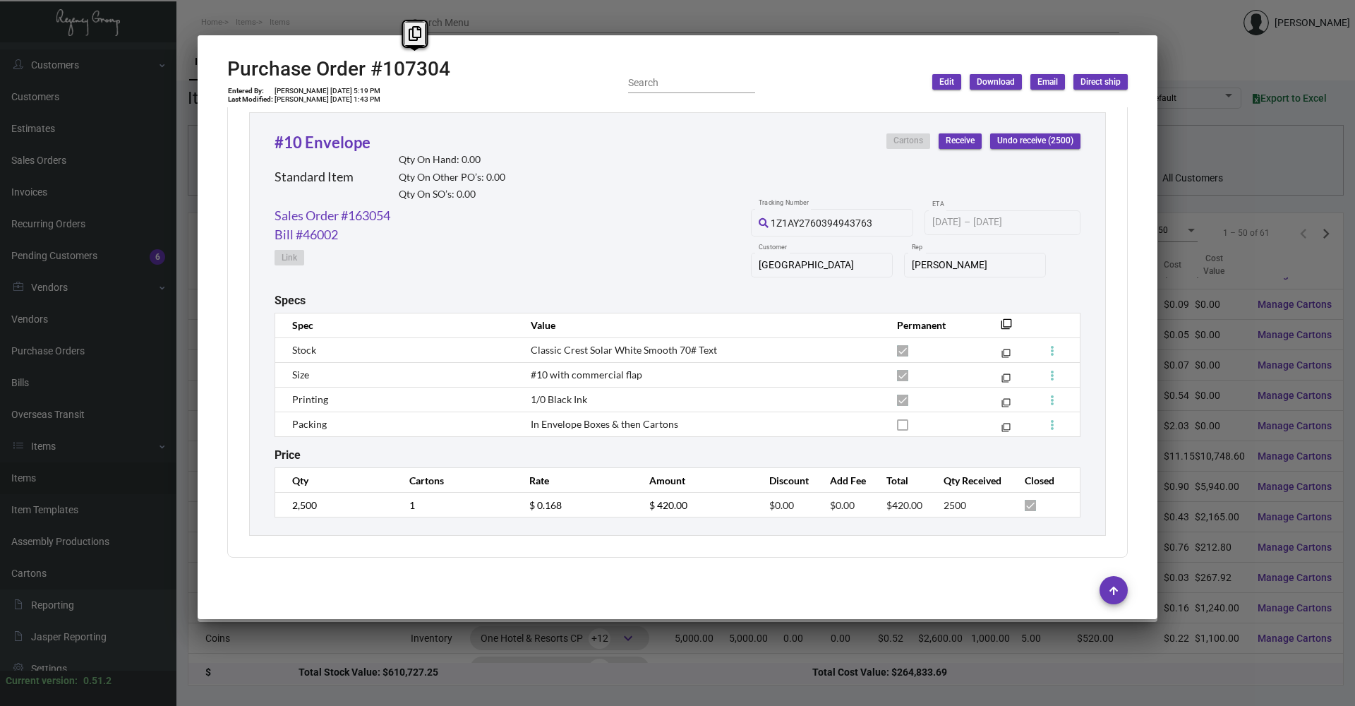
drag, startPoint x: 463, startPoint y: 66, endPoint x: 382, endPoint y: 64, distance: 81.2
click at [382, 64] on div "Purchase Order #107304 Entered By: [PERSON_NAME] [DATE] 5:19 PM Last Modified: …" at bounding box center [677, 82] width 901 height 50
copy h2 "107304"
click at [361, 85] on div "Purchase Order #107304 Entered By: [PERSON_NAME] [DATE] 5:19 PM Last Modified: …" at bounding box center [338, 82] width 223 height 50
drag, startPoint x: 361, startPoint y: 85, endPoint x: 323, endPoint y: 88, distance: 38.2
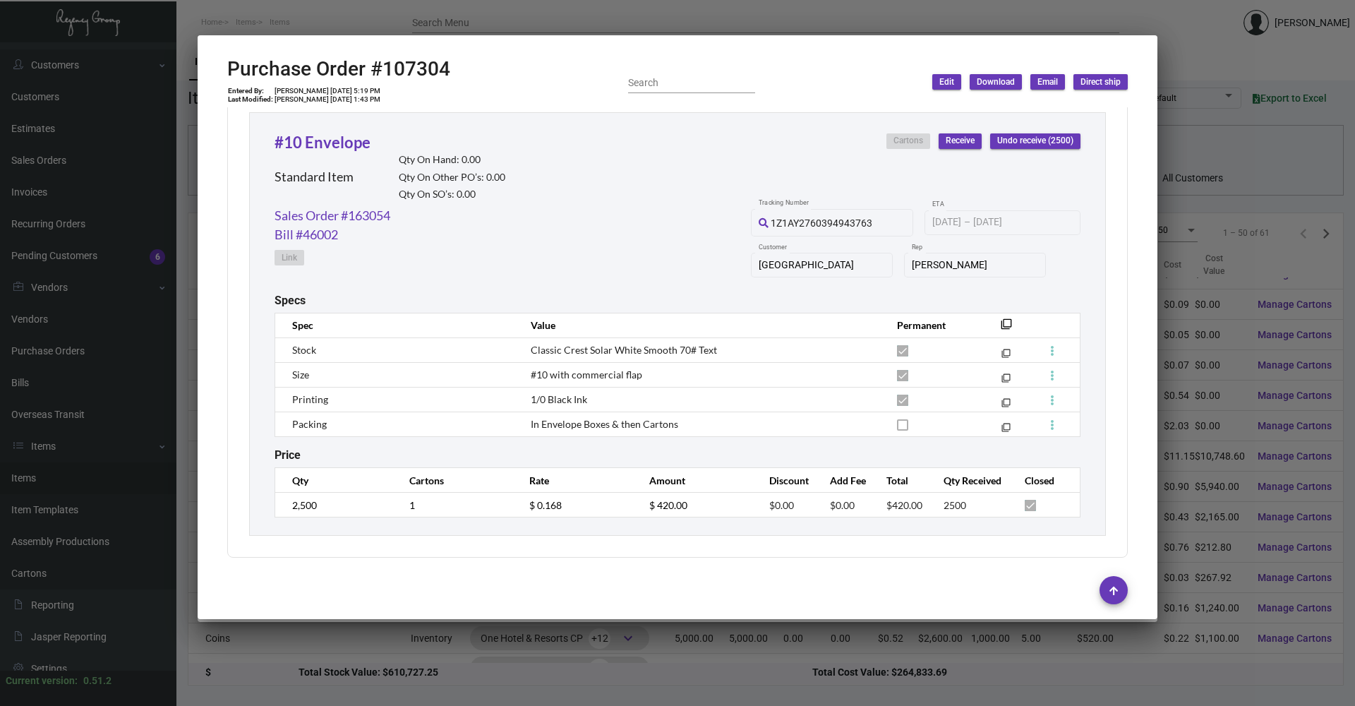
click at [323, 88] on td "[PERSON_NAME] [DATE] 5:19 PM" at bounding box center [327, 91] width 107 height 8
click at [318, 88] on td "[PERSON_NAME] [DATE] 5:19 PM" at bounding box center [327, 91] width 107 height 8
copy td "[DATE]"
drag, startPoint x: 321, startPoint y: 88, endPoint x: 341, endPoint y: 89, distance: 19.8
click at [341, 89] on td "[PERSON_NAME] [DATE] 5:19 PM" at bounding box center [327, 91] width 107 height 8
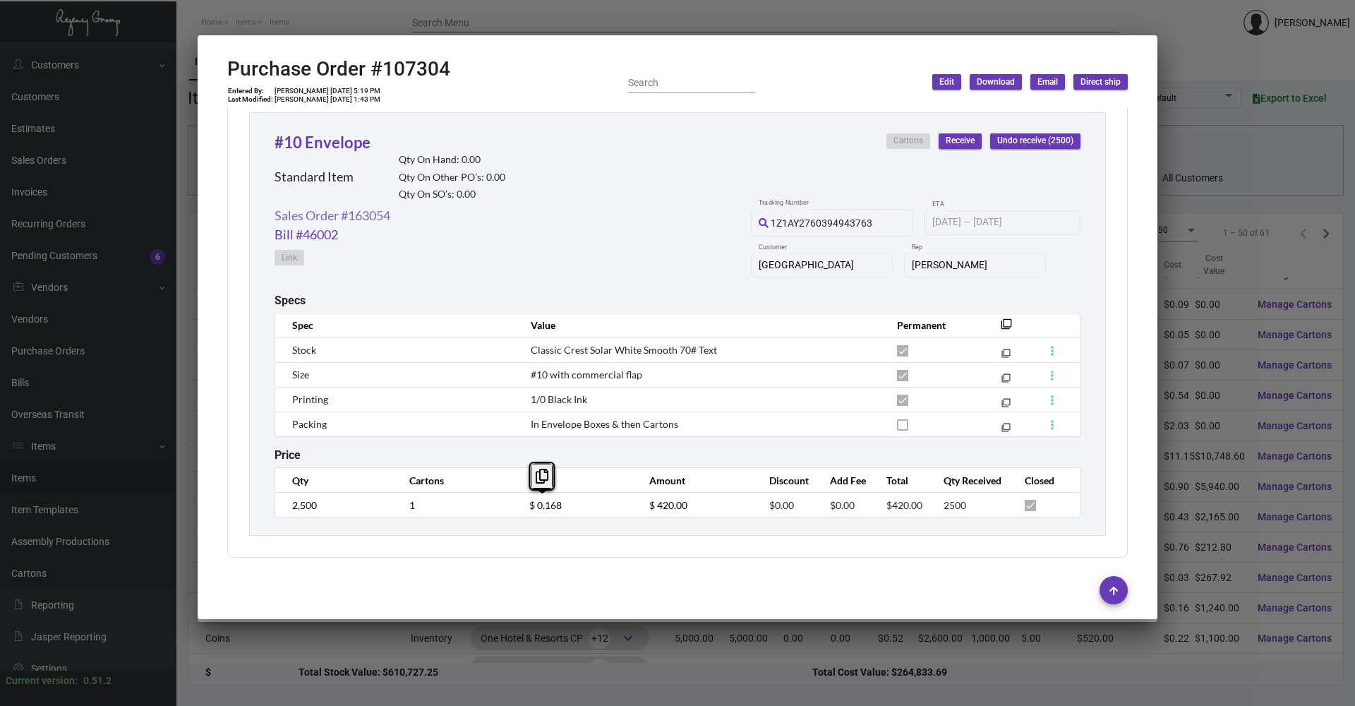
click at [372, 215] on link "Sales Order #163054" at bounding box center [333, 215] width 116 height 19
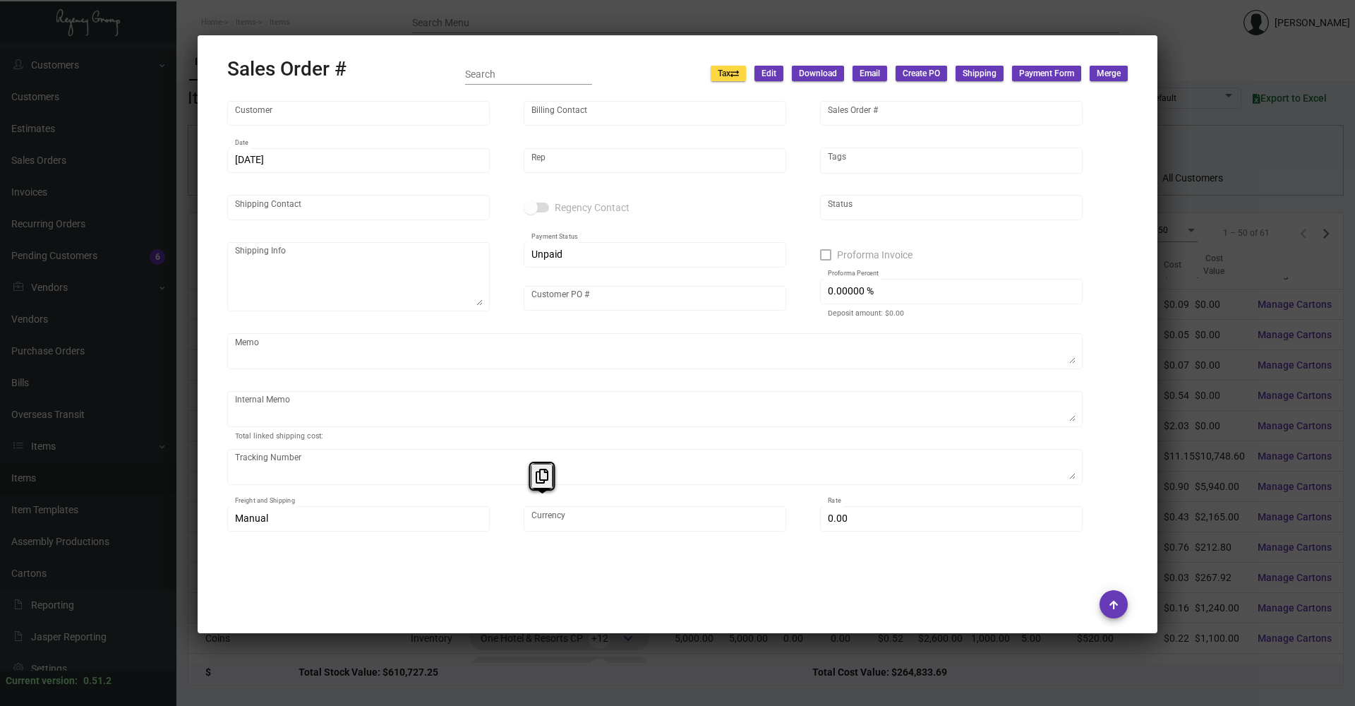
type input "[GEOGRAPHIC_DATA]"
type input "Accounts Payable"
type input "163054"
type input "[DATE]"
type input "[PERSON_NAME]"
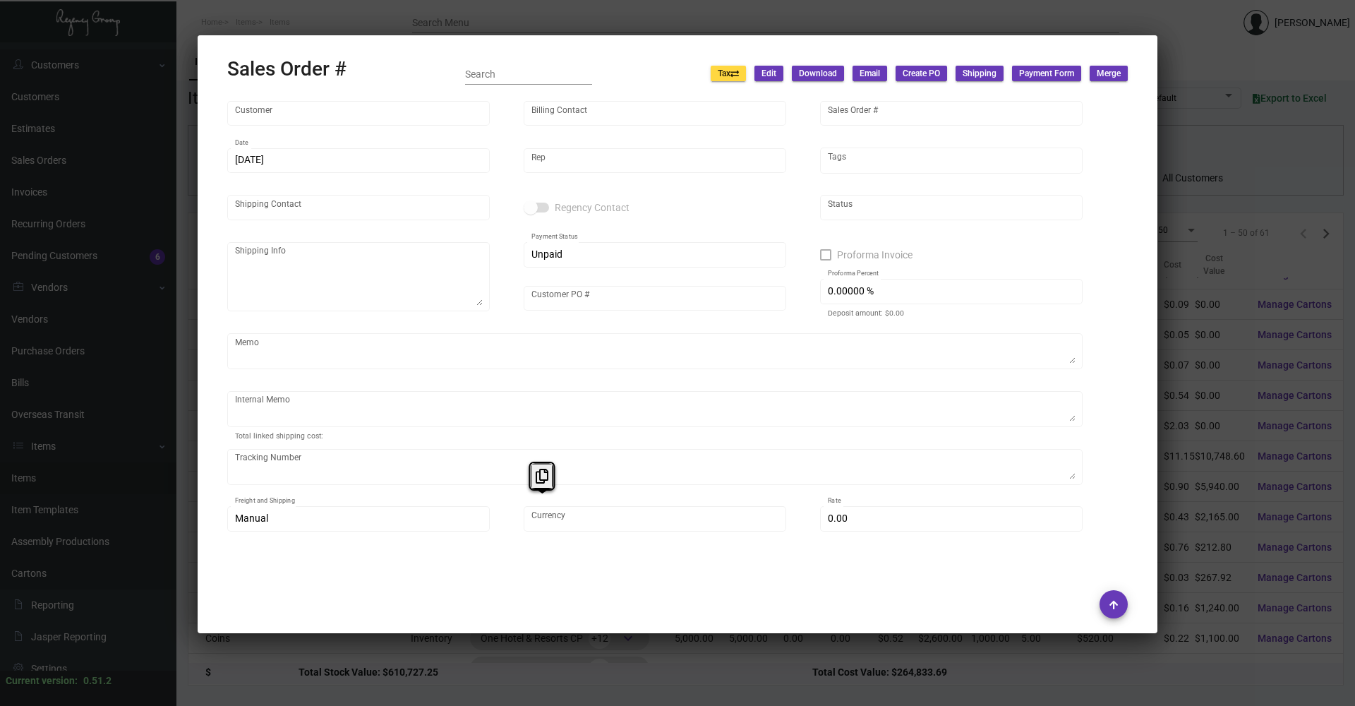
type input "[PERSON_NAME]"
type textarea "One Hotel [GEOGRAPHIC_DATA] - [PERSON_NAME] [STREET_ADDRESS][PERSON_NAME]"
type input "950118201"
type textarea "[DATE] Shipped from BCT by UPS Ground Cost $15.74"
type input "United States Dollar $"
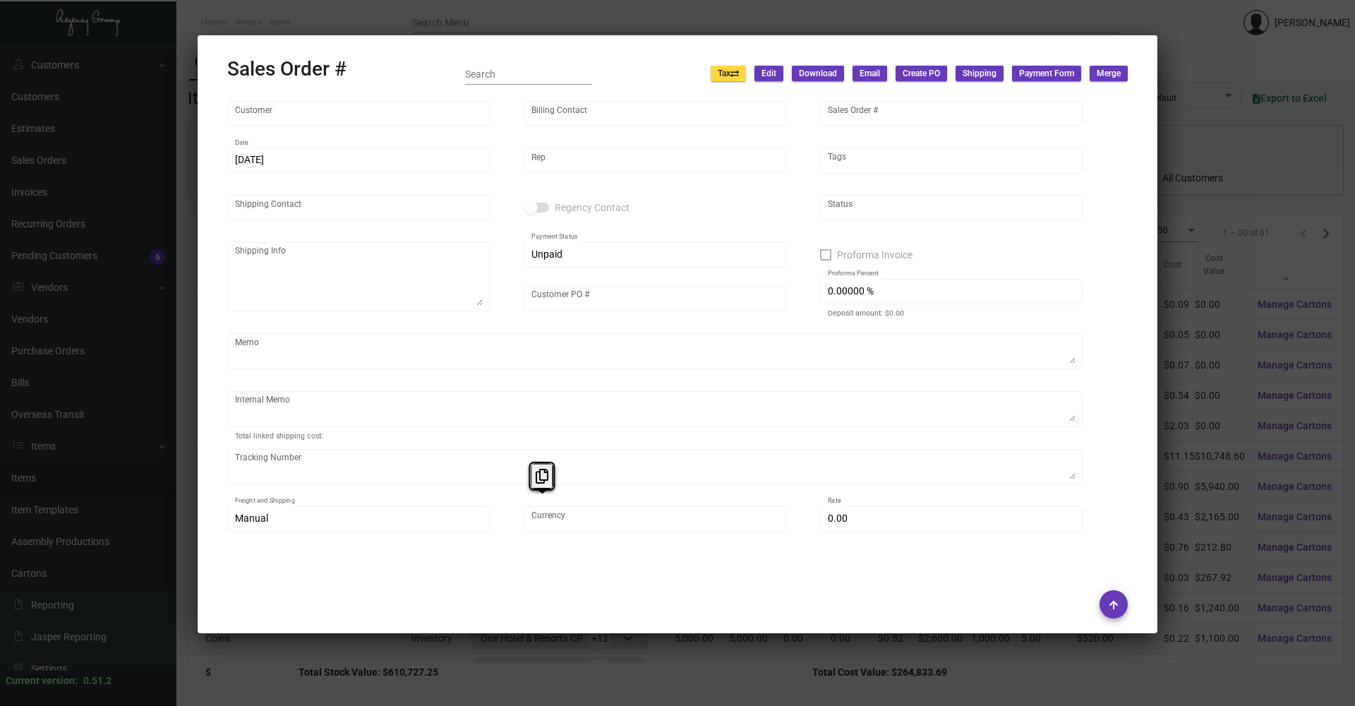
type input "$ 41.25"
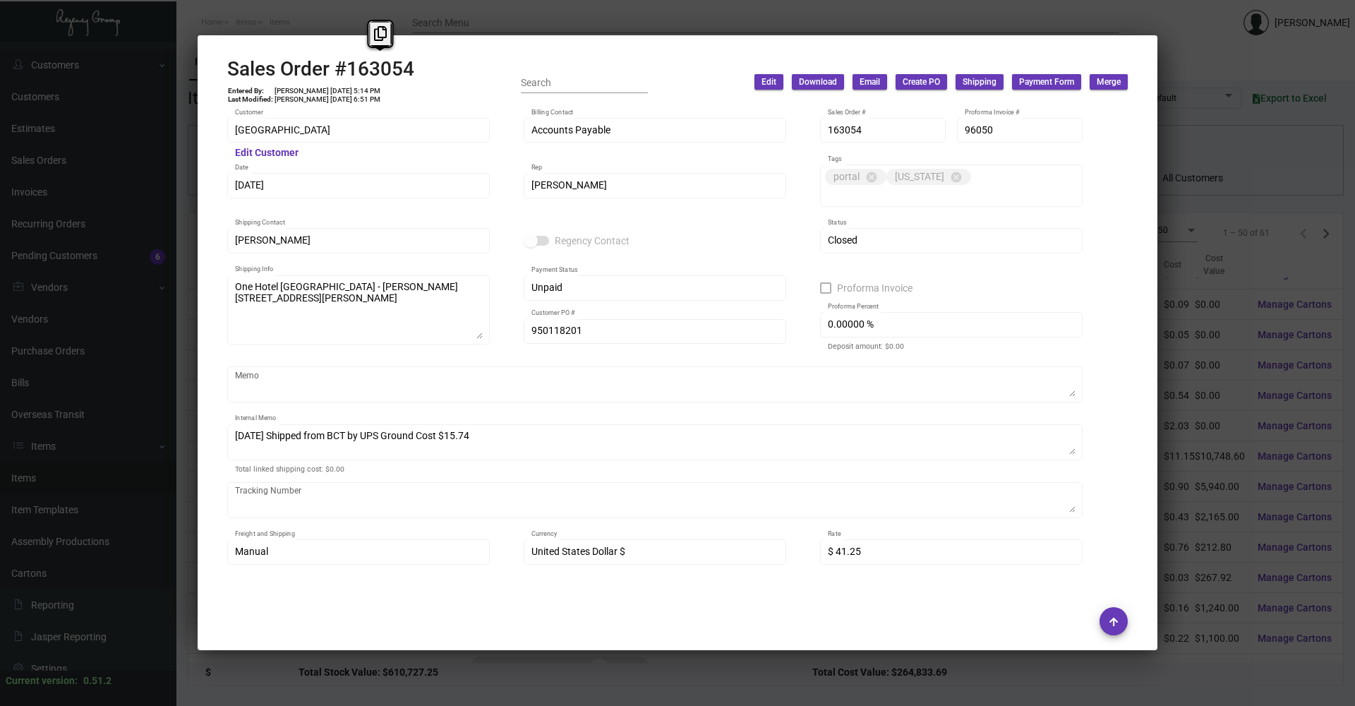
copy h2 "163054"
drag, startPoint x: 349, startPoint y: 67, endPoint x: 459, endPoint y: 73, distance: 111.0
click at [459, 73] on div "Sales Order #163054 Entered By: [PERSON_NAME] [DATE] 5:14 PM Last Modified: [PE…" at bounding box center [677, 82] width 901 height 50
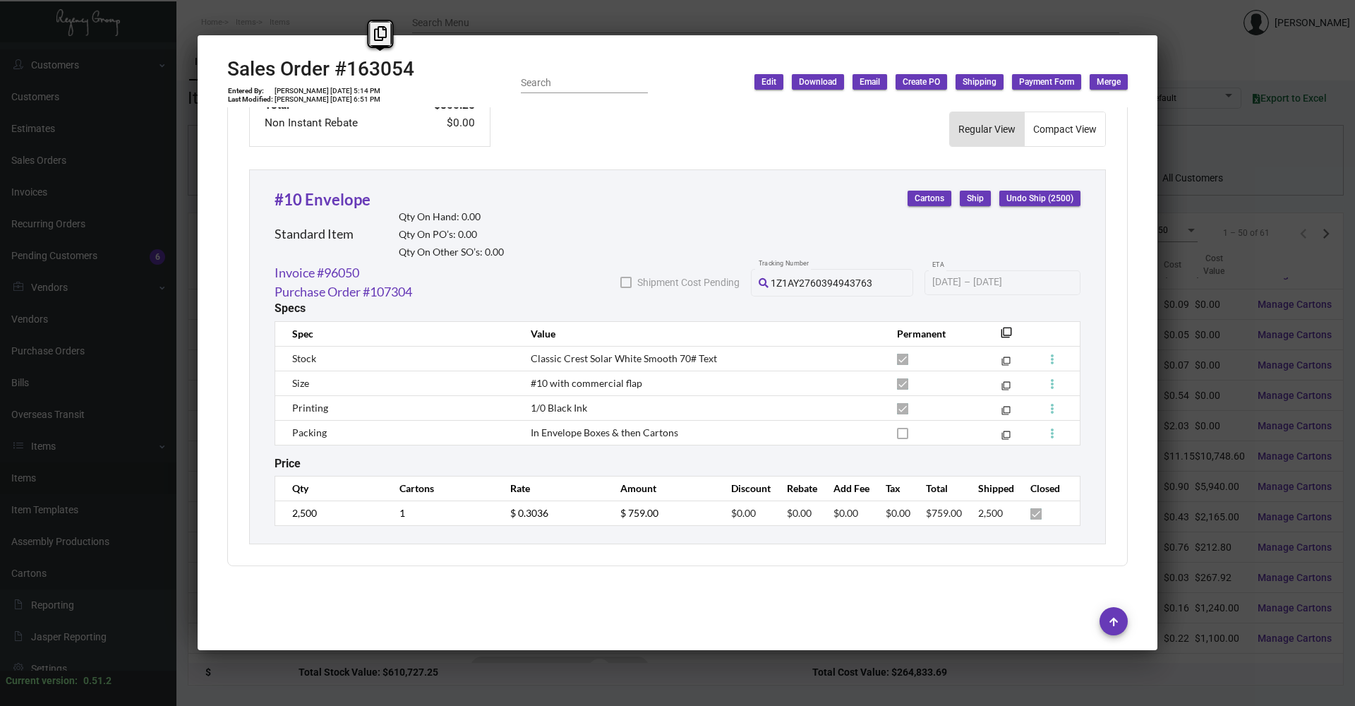
scroll to position [732, 0]
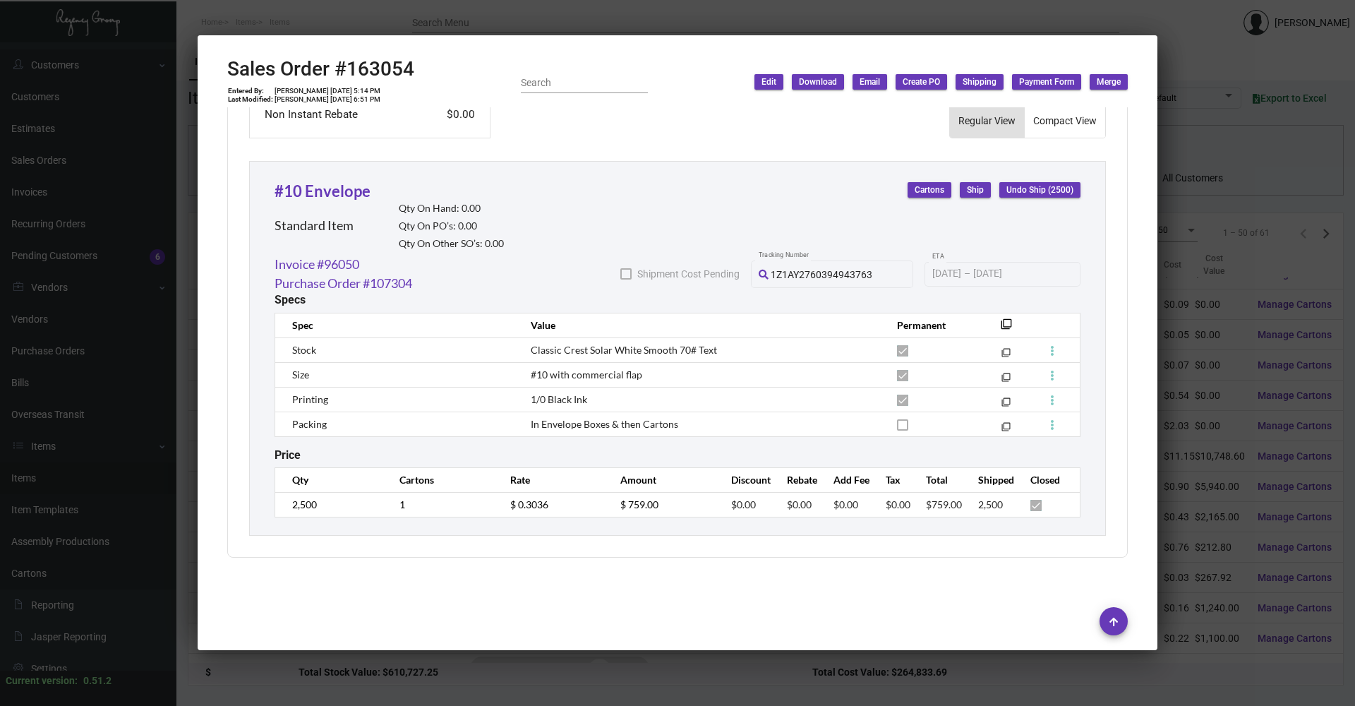
click at [562, 335] on th "Value" at bounding box center [700, 325] width 366 height 25
click at [377, 276] on link "Purchase Order #107304" at bounding box center [344, 283] width 138 height 19
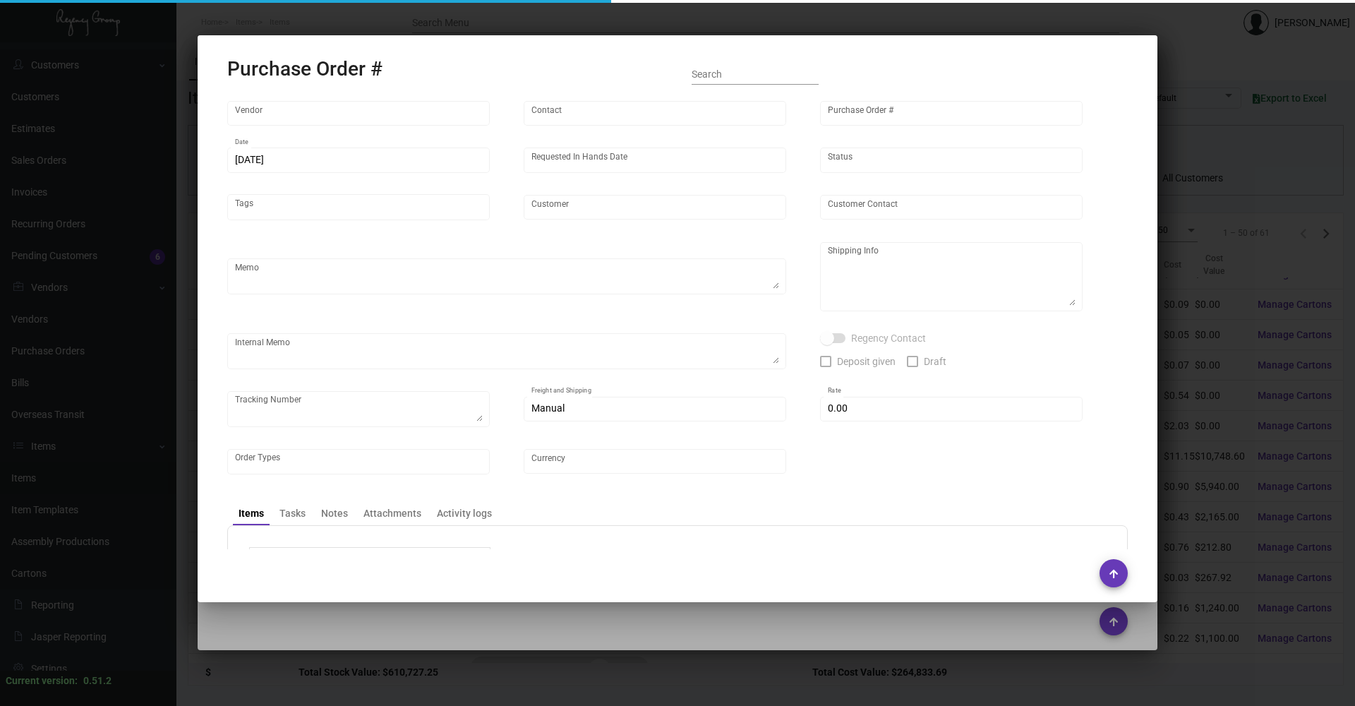
type input "BCT [US_STATE]"
type input "[PERSON_NAME]"
type input "107304"
type input "[DATE]"
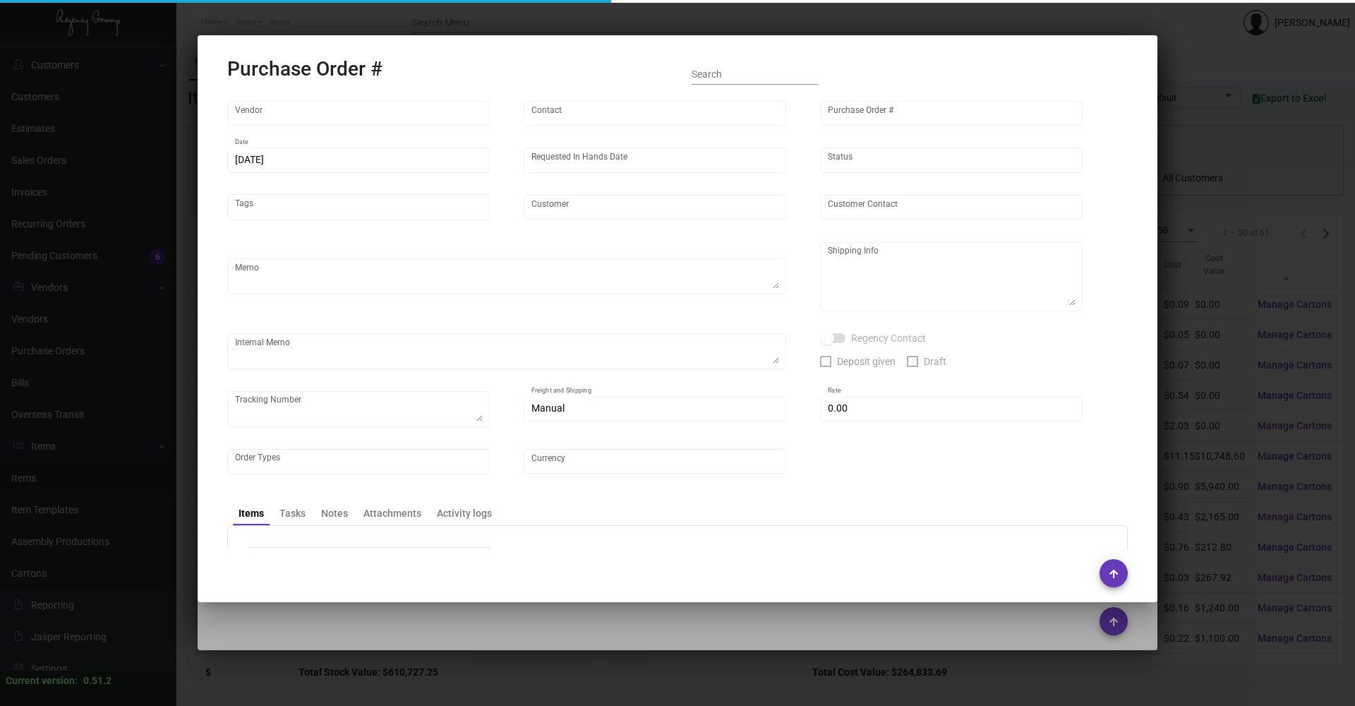
type input "[GEOGRAPHIC_DATA]"
type input "[PERSON_NAME]"
type textarea ""Please send proof for approval to [EMAIL_ADDRESS][DOMAIN_NAME] with me cc'ed. …"
type textarea "One Hotel [GEOGRAPHIC_DATA] - [PERSON_NAME] [STREET_ADDRESS][PERSON_NAME]"
type input "$ 0.00"
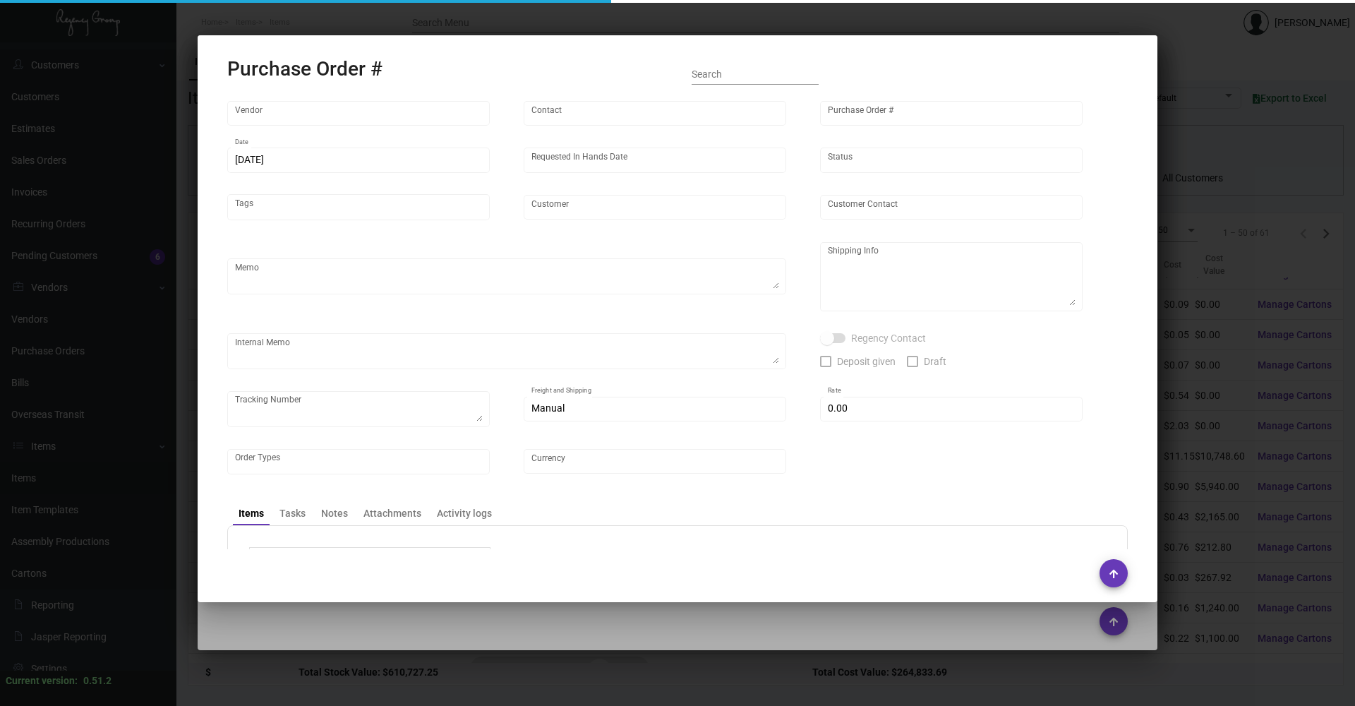
type input "United States Dollar $"
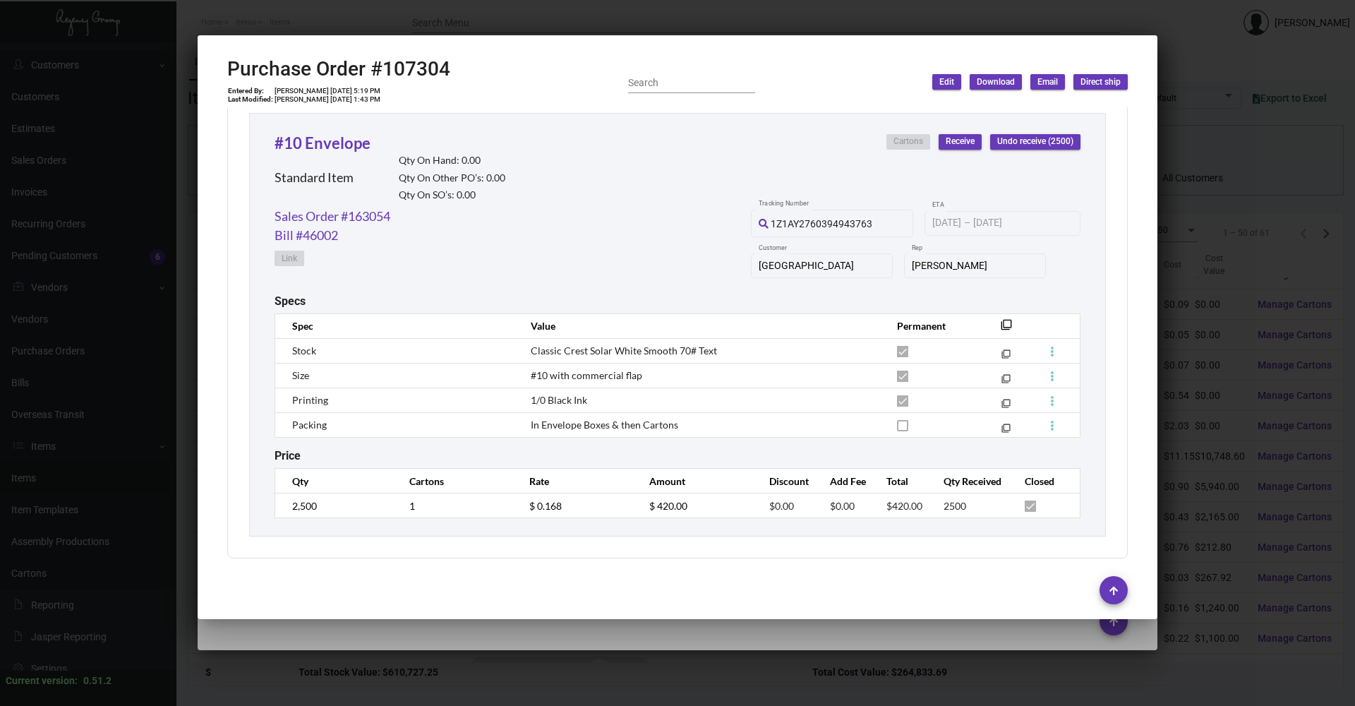
scroll to position [654, 0]
copy span "Classic Crest Solar White Smooth 70# Text"
drag, startPoint x: 526, startPoint y: 351, endPoint x: 717, endPoint y: 351, distance: 191.3
click at [717, 351] on td "Classic Crest Solar White Smooth 70# Text" at bounding box center [700, 349] width 366 height 25
copy span "#10 with commercial flap"
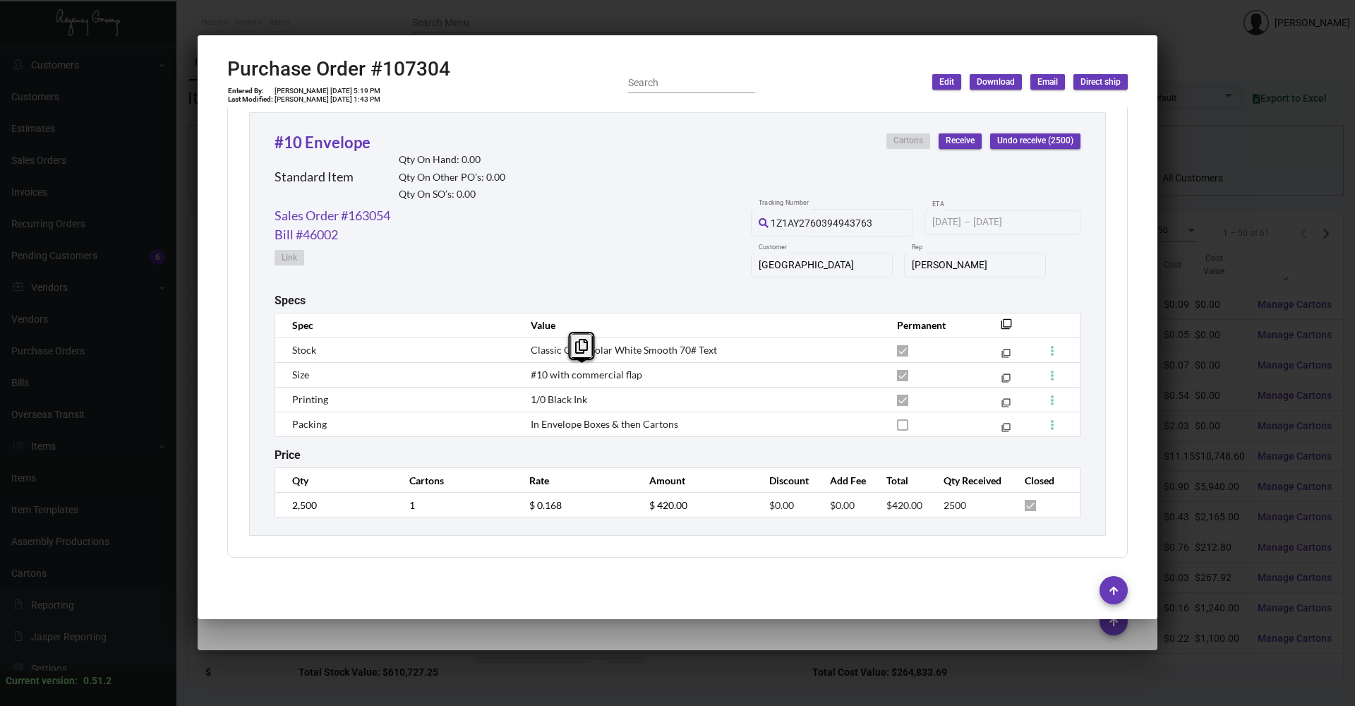
drag, startPoint x: 528, startPoint y: 374, endPoint x: 647, endPoint y: 380, distance: 119.4
click at [647, 380] on td "#10 with commercial flap" at bounding box center [700, 374] width 366 height 25
click at [651, 354] on span "Classic Crest Solar White Smooth 70# Text" at bounding box center [624, 350] width 186 height 12
drag, startPoint x: 588, startPoint y: 349, endPoint x: 602, endPoint y: 350, distance: 14.2
click at [602, 350] on span "Classic Crest Solar White Smooth 70# Text" at bounding box center [624, 350] width 186 height 12
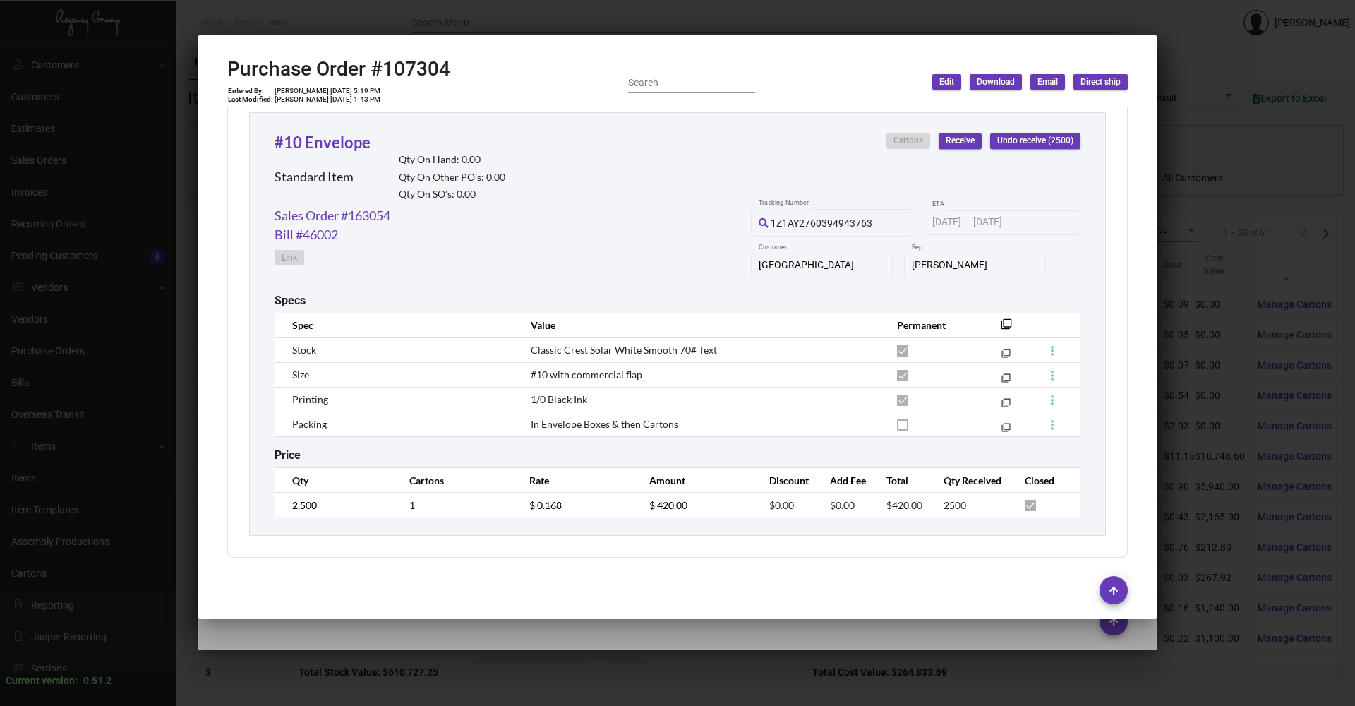
drag, startPoint x: 602, startPoint y: 350, endPoint x: 586, endPoint y: 349, distance: 16.2
click at [586, 349] on span "Classic Crest Solar White Smooth 70# Text" at bounding box center [624, 350] width 186 height 12
copy span "Solar White"
drag, startPoint x: 586, startPoint y: 349, endPoint x: 629, endPoint y: 349, distance: 43.1
click at [629, 349] on span "Classic Crest Solar White Smooth 70# Text" at bounding box center [624, 350] width 186 height 12
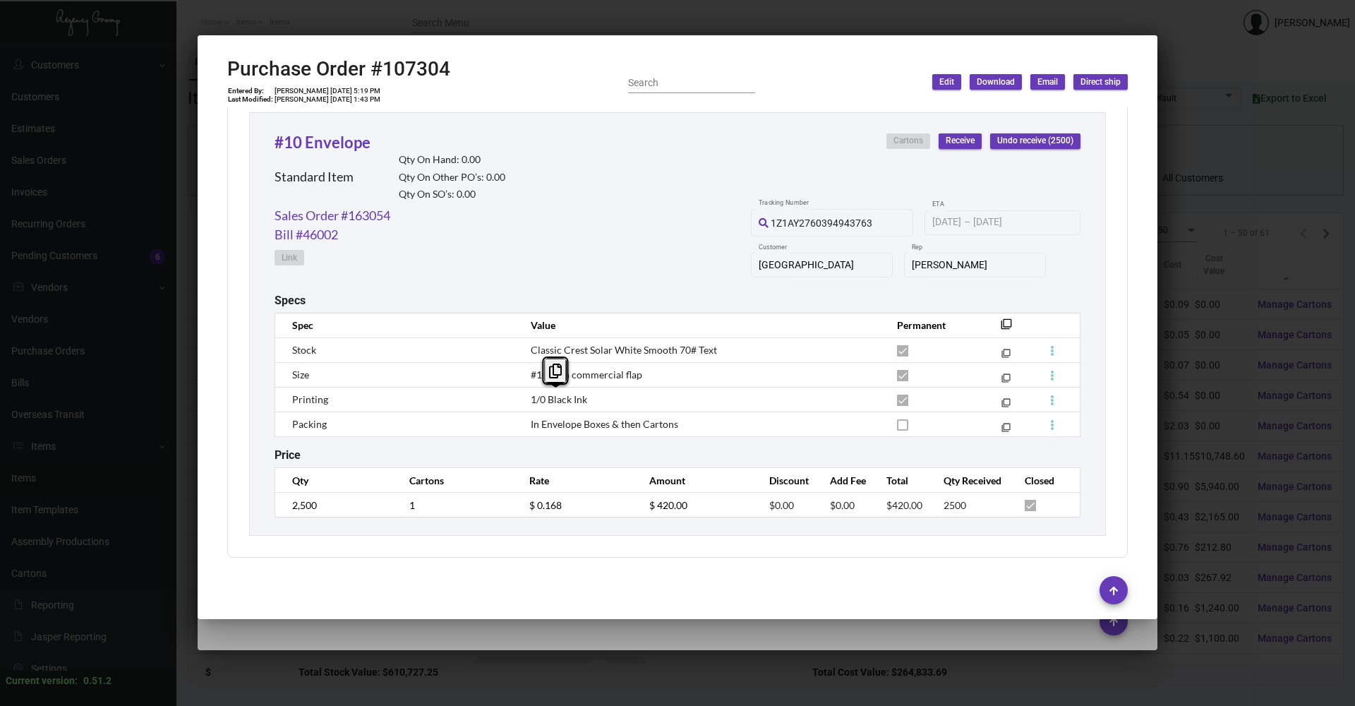
copy span "1/0 Black Ink"
drag, startPoint x: 530, startPoint y: 399, endPoint x: 588, endPoint y: 401, distance: 57.9
click at [588, 401] on td "1/0 Black Ink" at bounding box center [700, 399] width 366 height 25
copy span "In Envelope Boxes & then Cartons"
drag, startPoint x: 526, startPoint y: 422, endPoint x: 689, endPoint y: 423, distance: 163.0
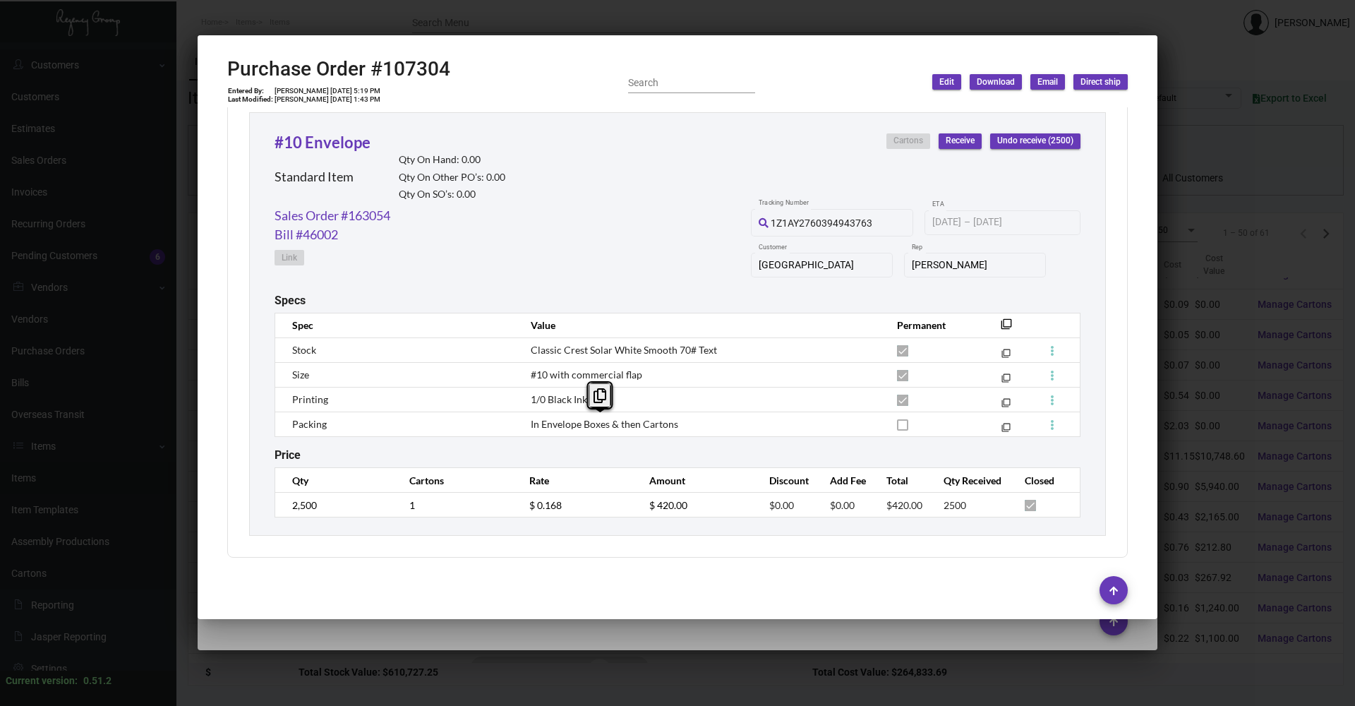
click at [689, 423] on td "In Envelope Boxes & then Cartons" at bounding box center [700, 423] width 366 height 25
click at [1217, 71] on div at bounding box center [677, 353] width 1355 height 706
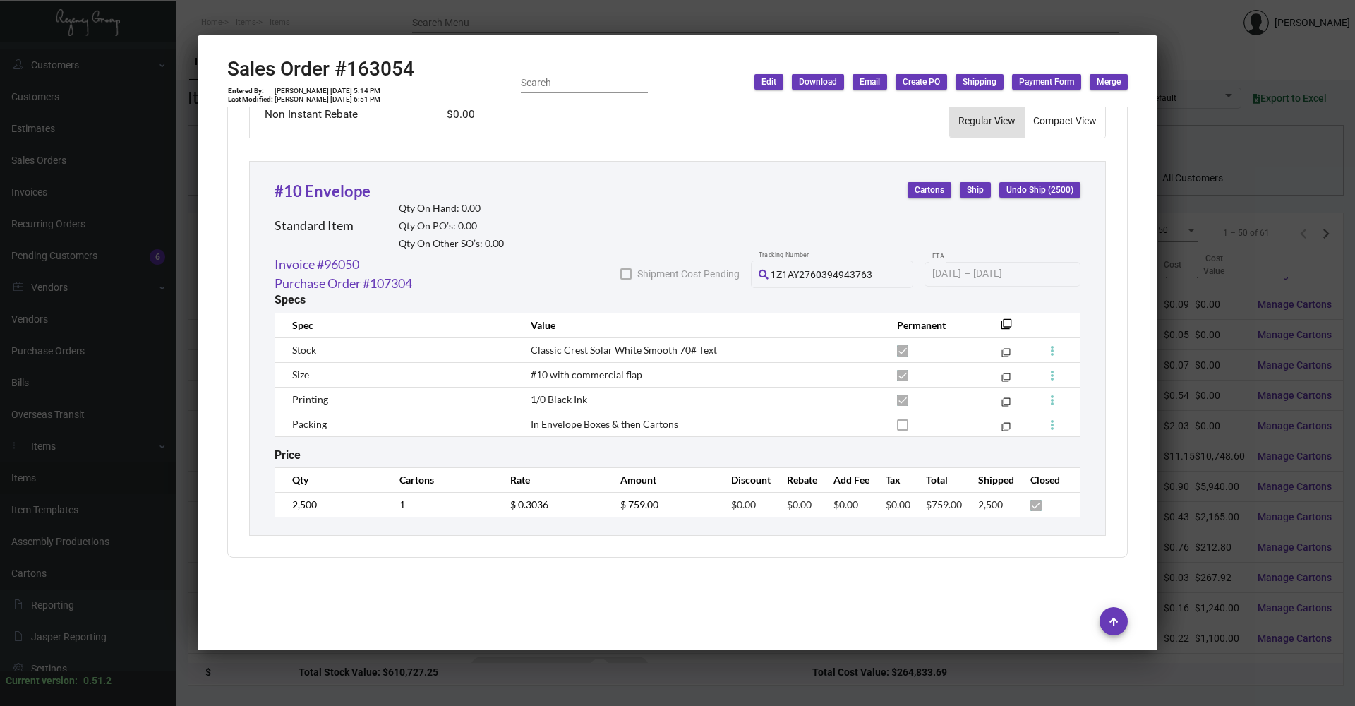
click at [1220, 54] on div at bounding box center [677, 353] width 1355 height 706
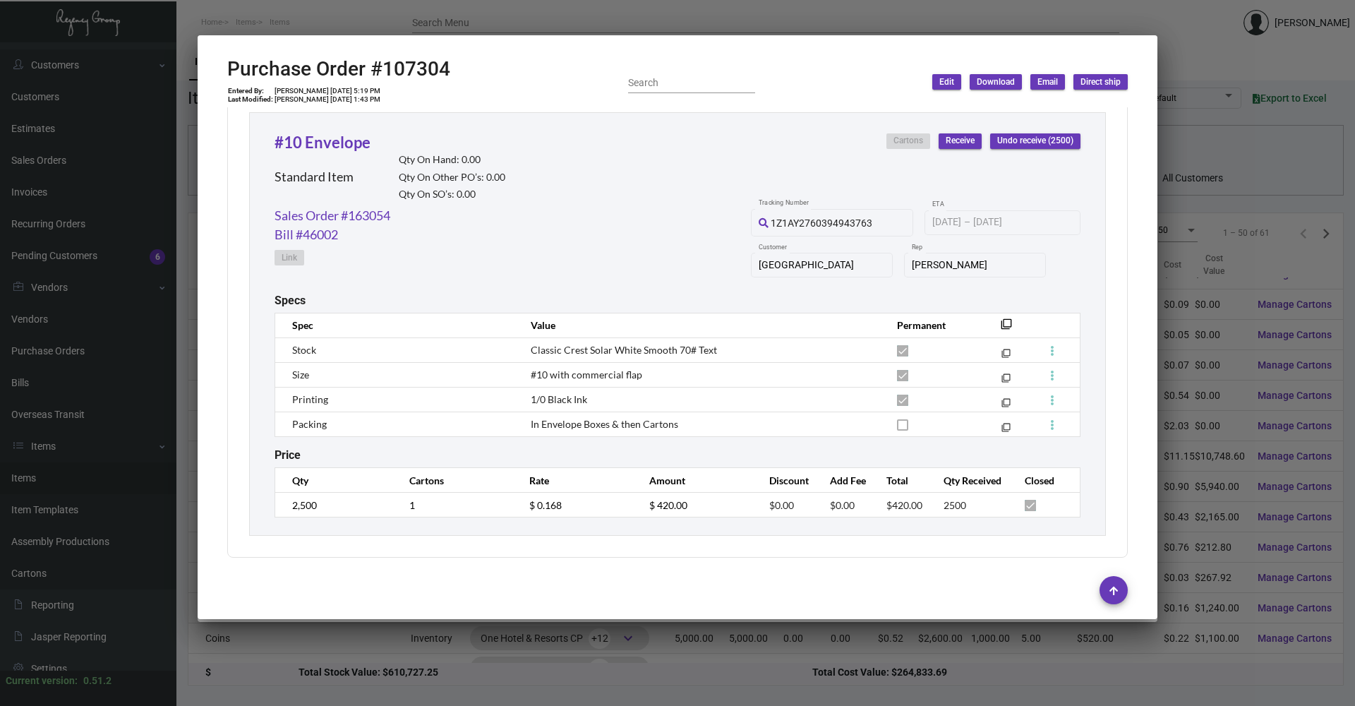
click at [1194, 56] on div at bounding box center [677, 353] width 1355 height 706
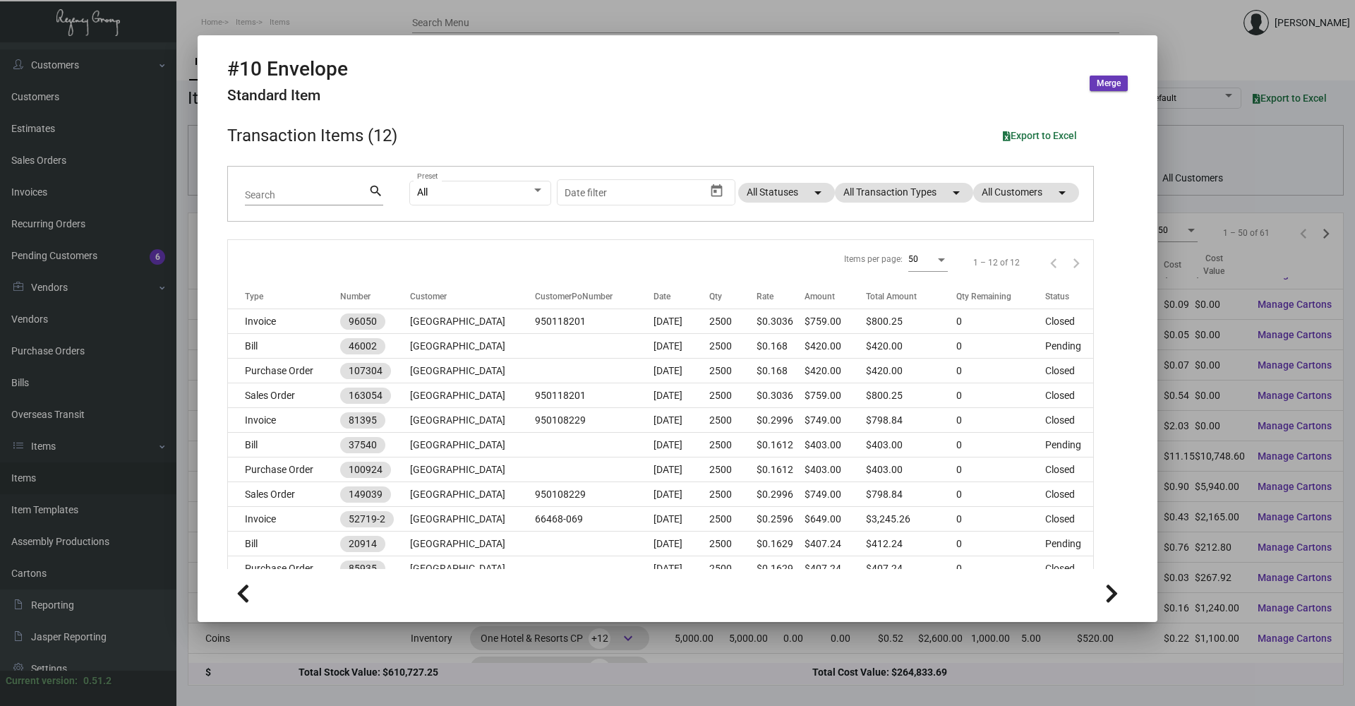
click at [1222, 18] on div at bounding box center [677, 353] width 1355 height 706
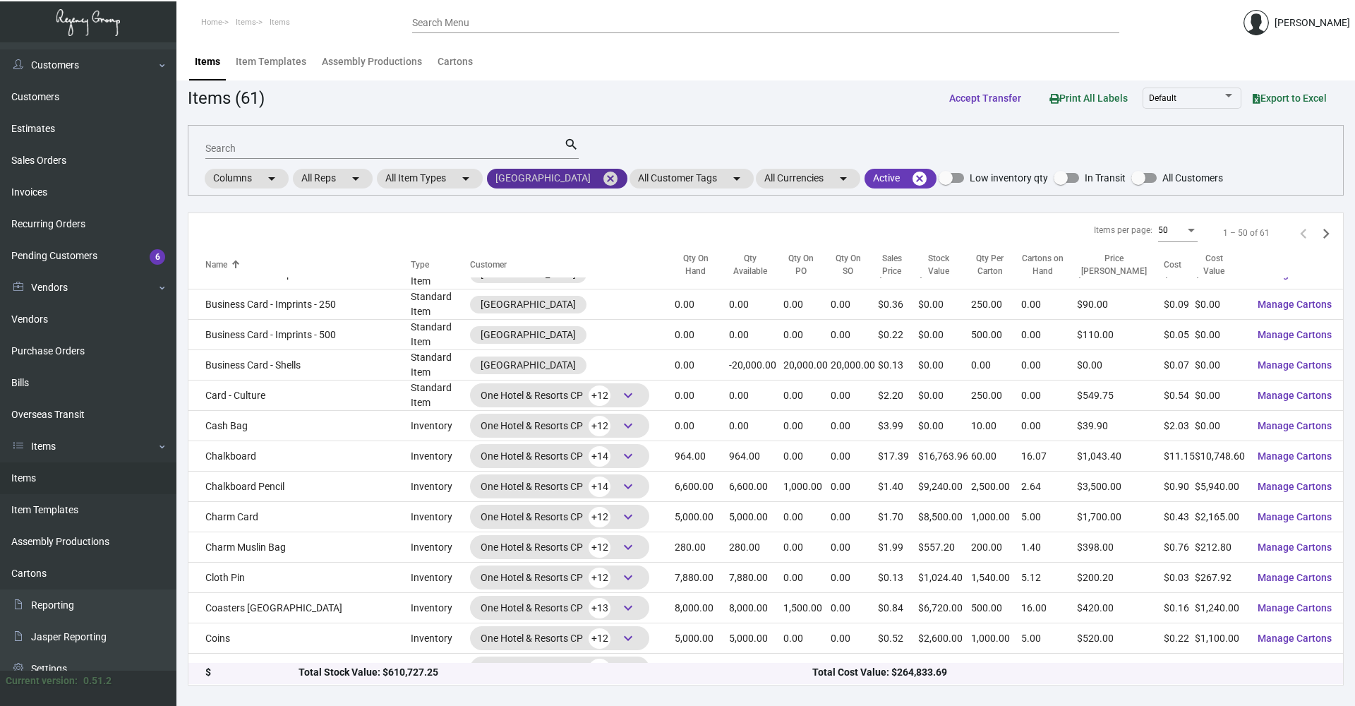
click at [606, 178] on mat-icon "cancel" at bounding box center [610, 178] width 17 height 17
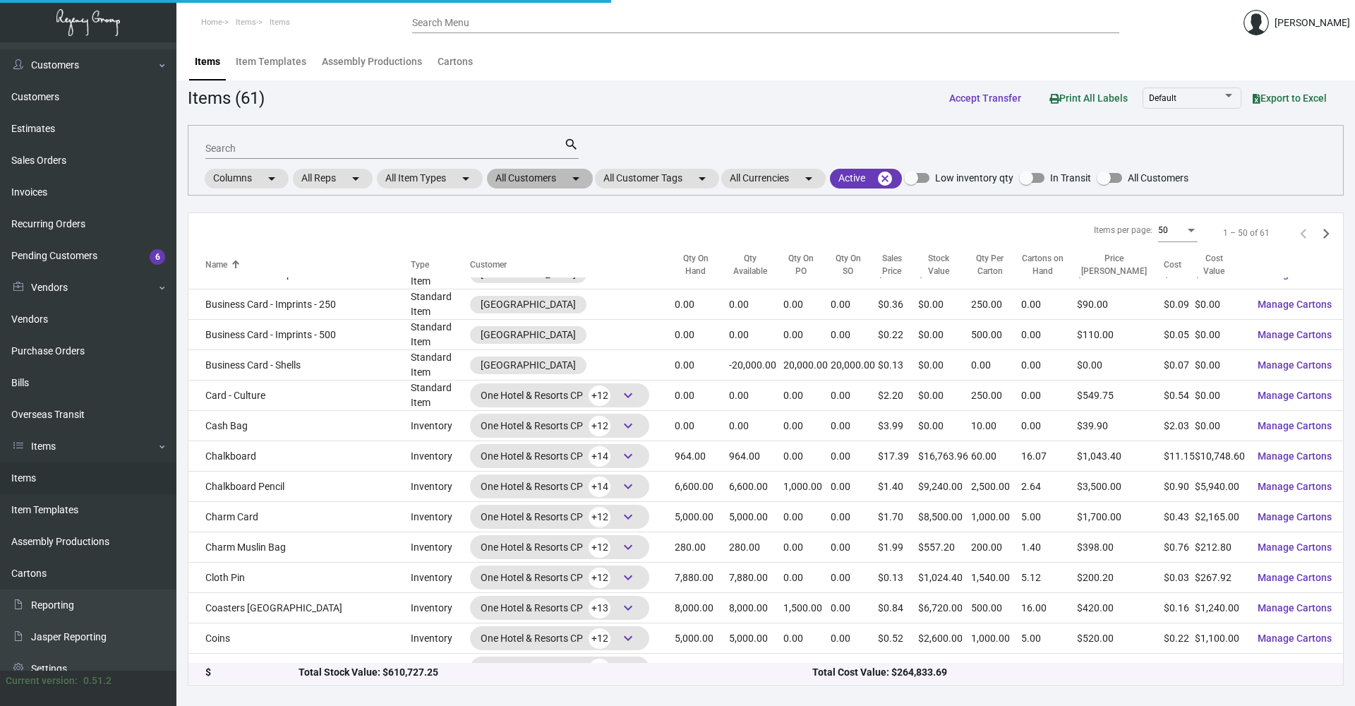
click at [568, 179] on mat-chip "All Customers arrow_drop_down" at bounding box center [540, 179] width 106 height 20
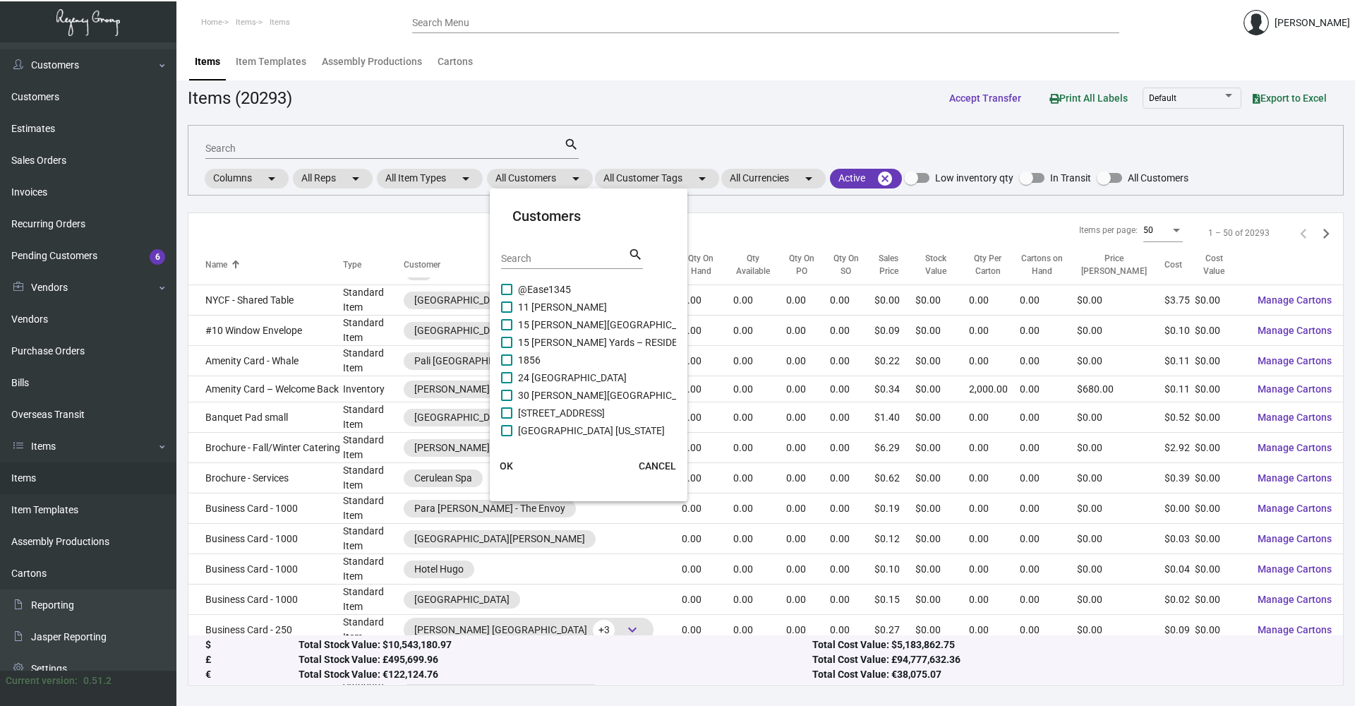
click at [569, 258] on input "Search" at bounding box center [564, 258] width 127 height 11
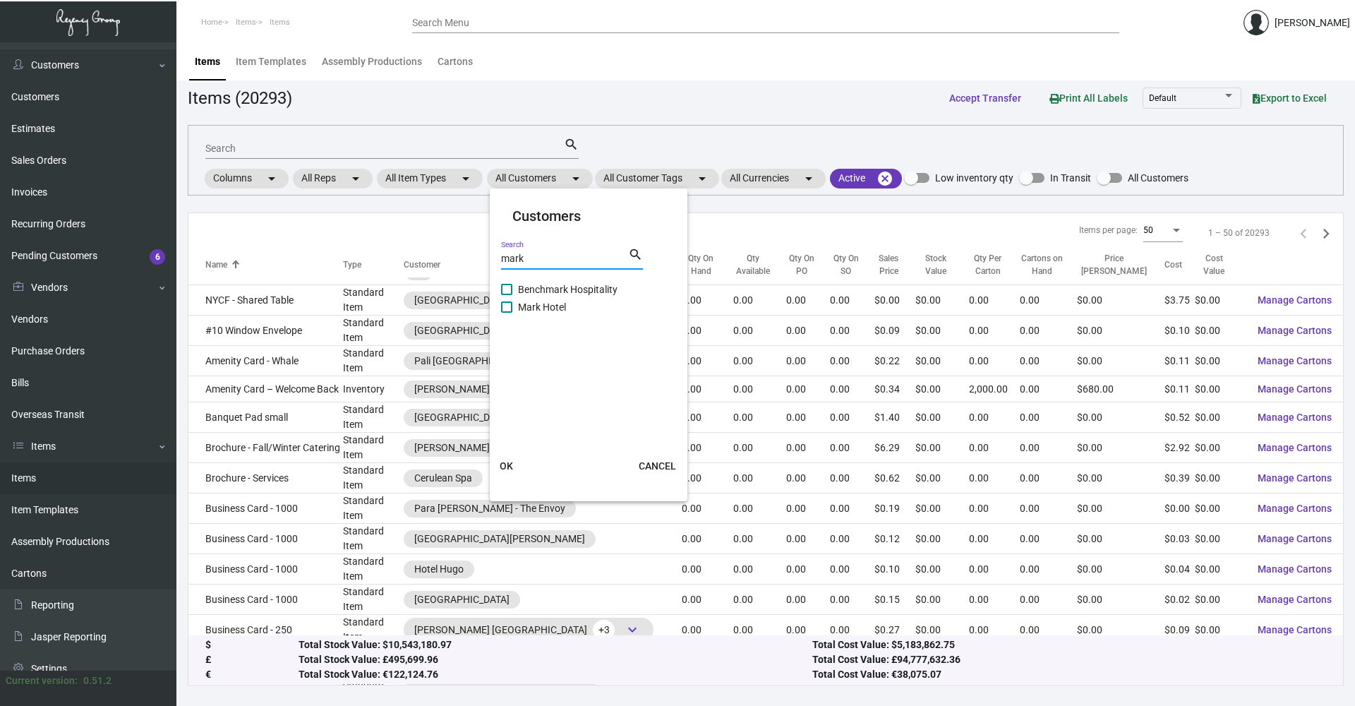
type input "mark"
click at [501, 306] on mat-card-content "Benchmark Hospitality [GEOGRAPHIC_DATA]" at bounding box center [588, 358] width 175 height 155
click at [507, 306] on span at bounding box center [506, 306] width 11 height 11
click at [507, 313] on input "Mark Hotel" at bounding box center [506, 313] width 1 height 1
checkbox input "true"
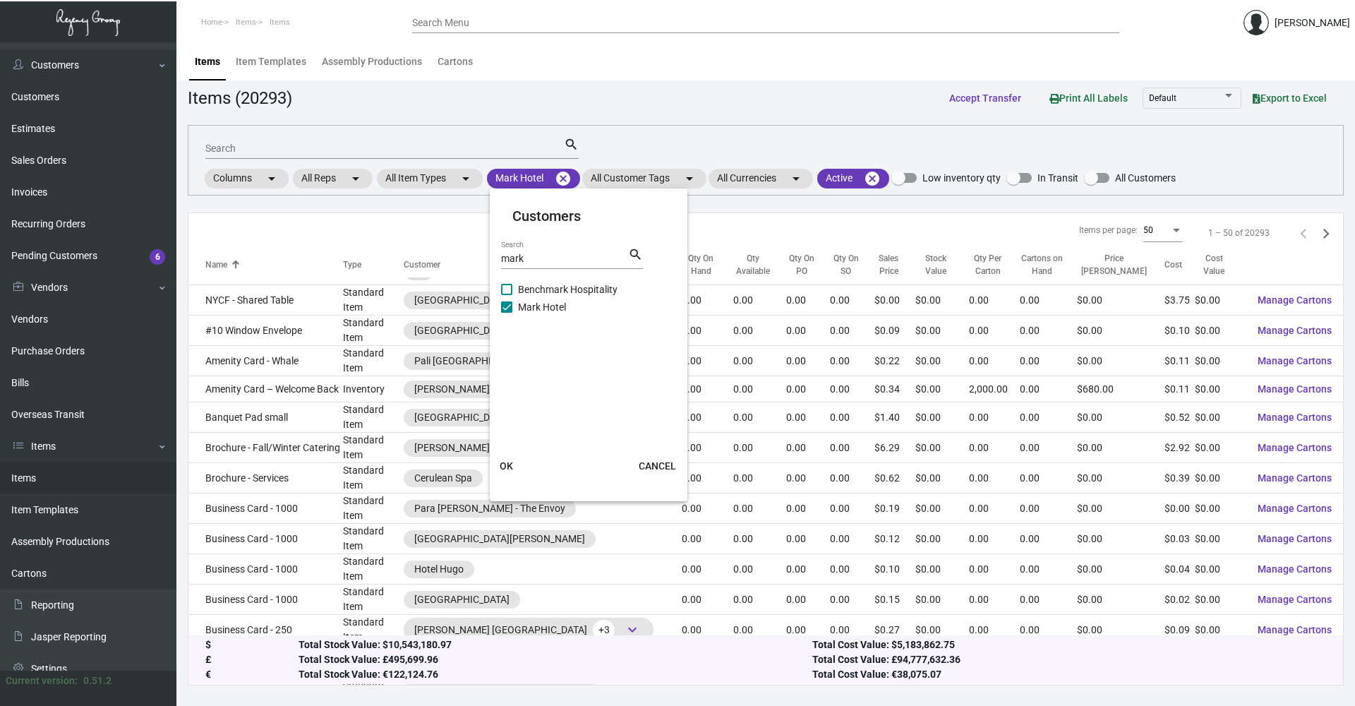
click at [516, 461] on button "OK" at bounding box center [506, 465] width 45 height 25
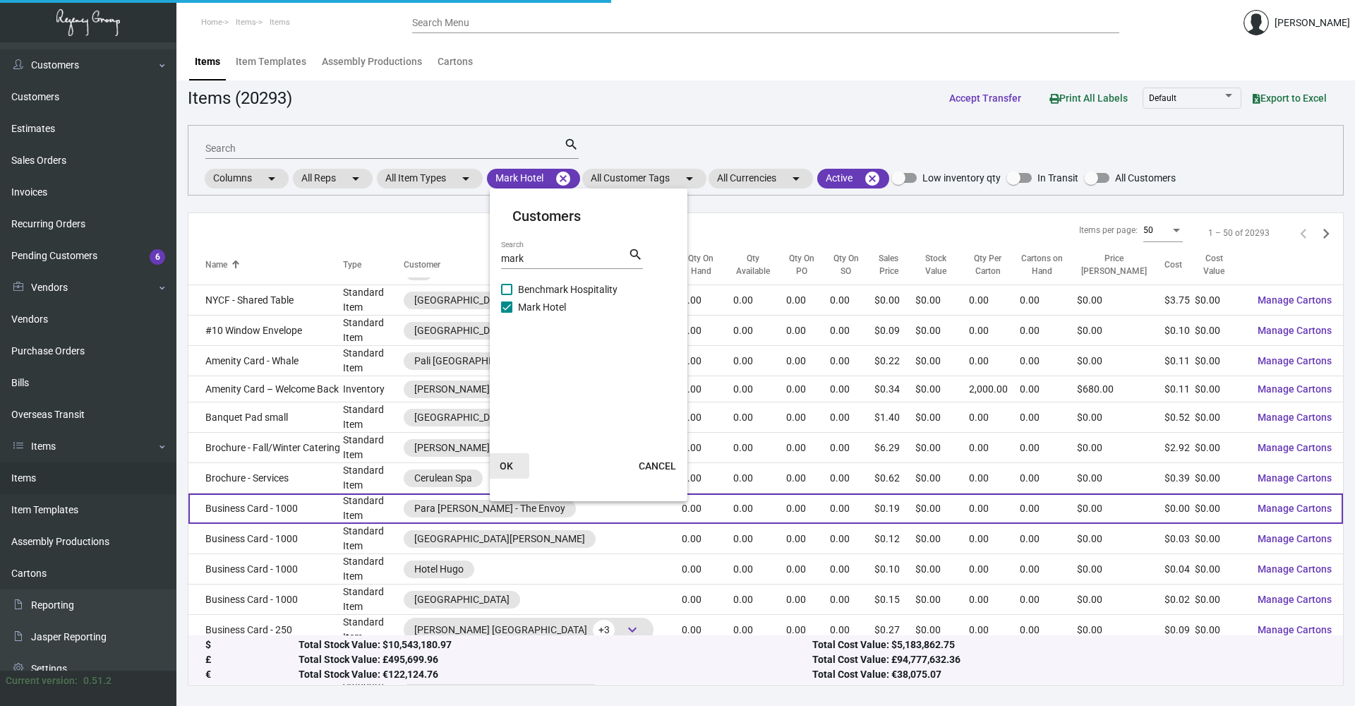
scroll to position [140, 0]
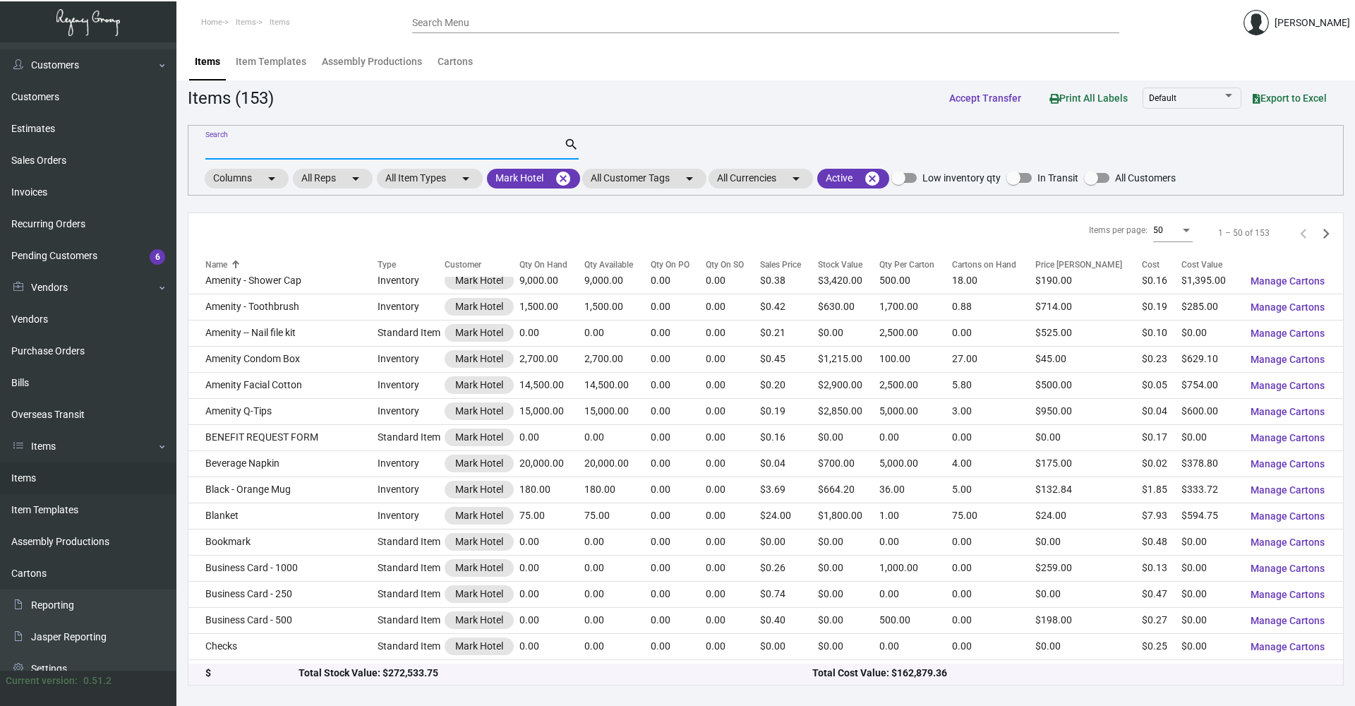
click at [313, 148] on input "Search" at bounding box center [384, 148] width 359 height 11
type input "coaster"
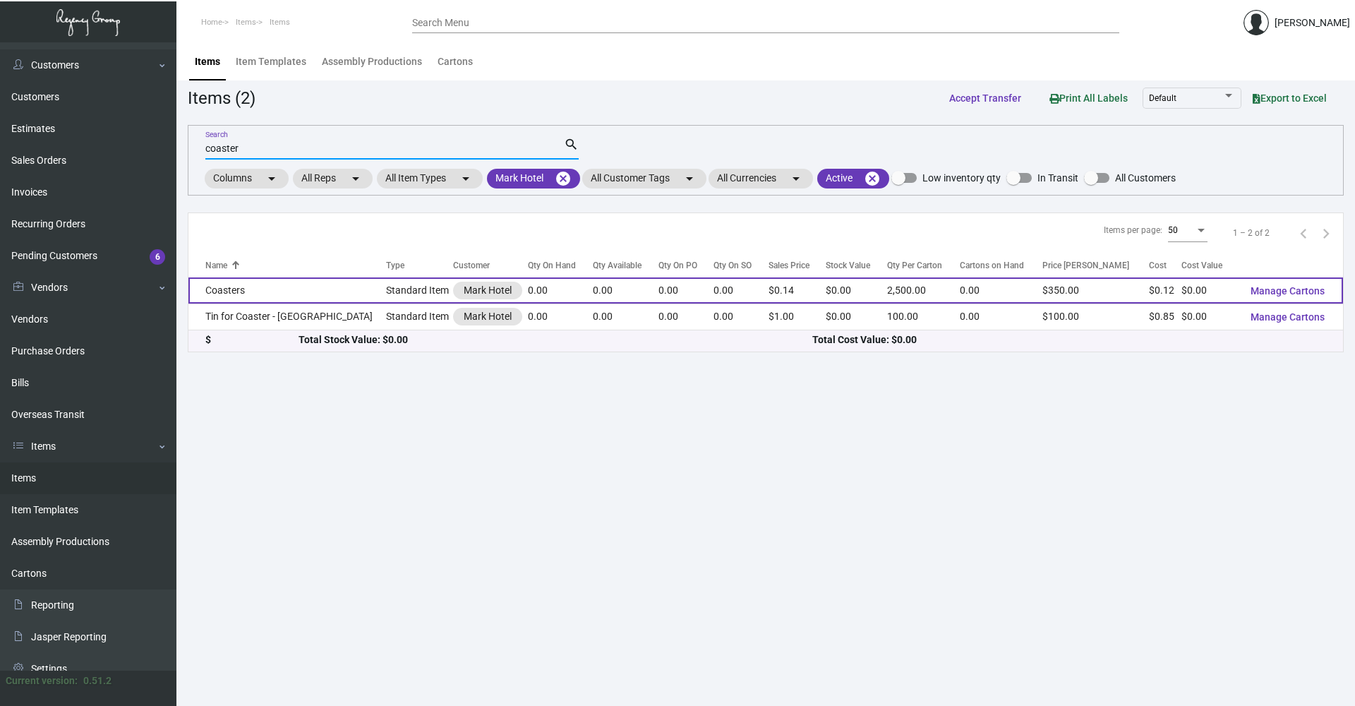
click at [386, 303] on td "Standard Item" at bounding box center [419, 290] width 67 height 26
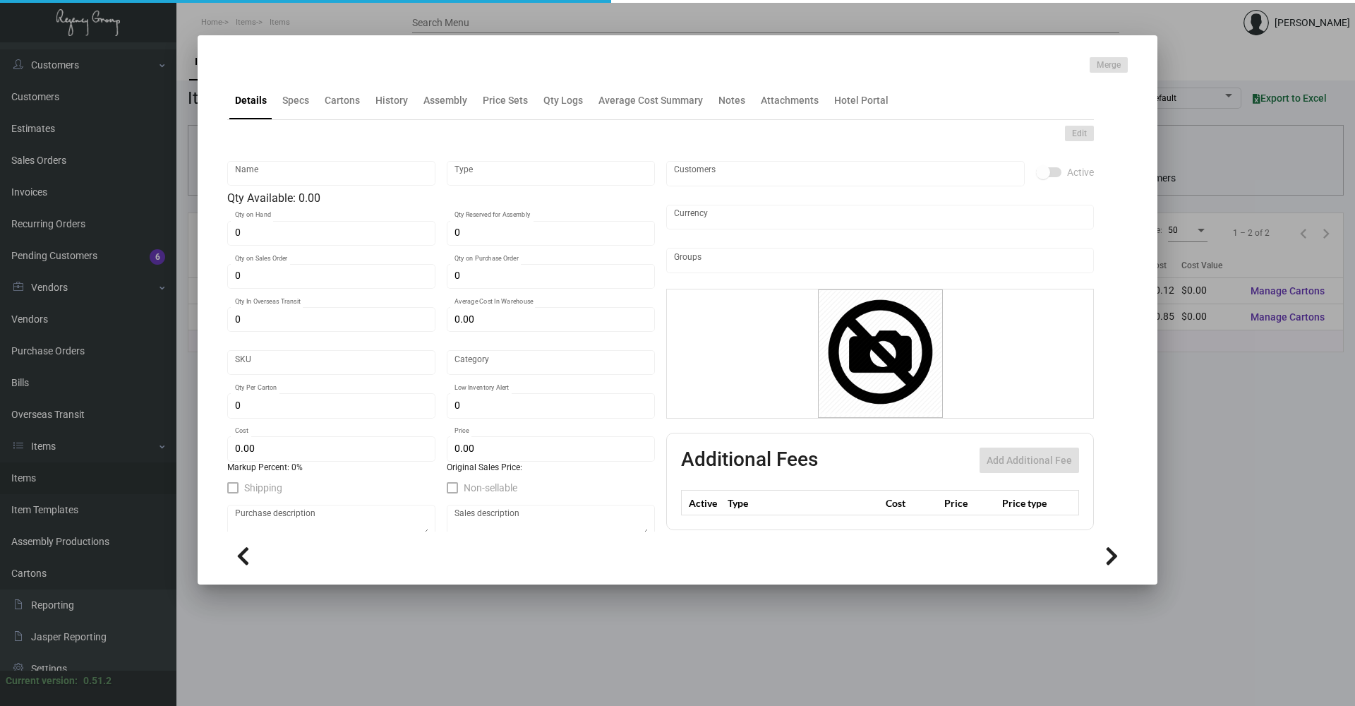
type input "Coasters"
type input "Standard Item"
type input "$ 0.597"
type input "Standard"
type input "2,500"
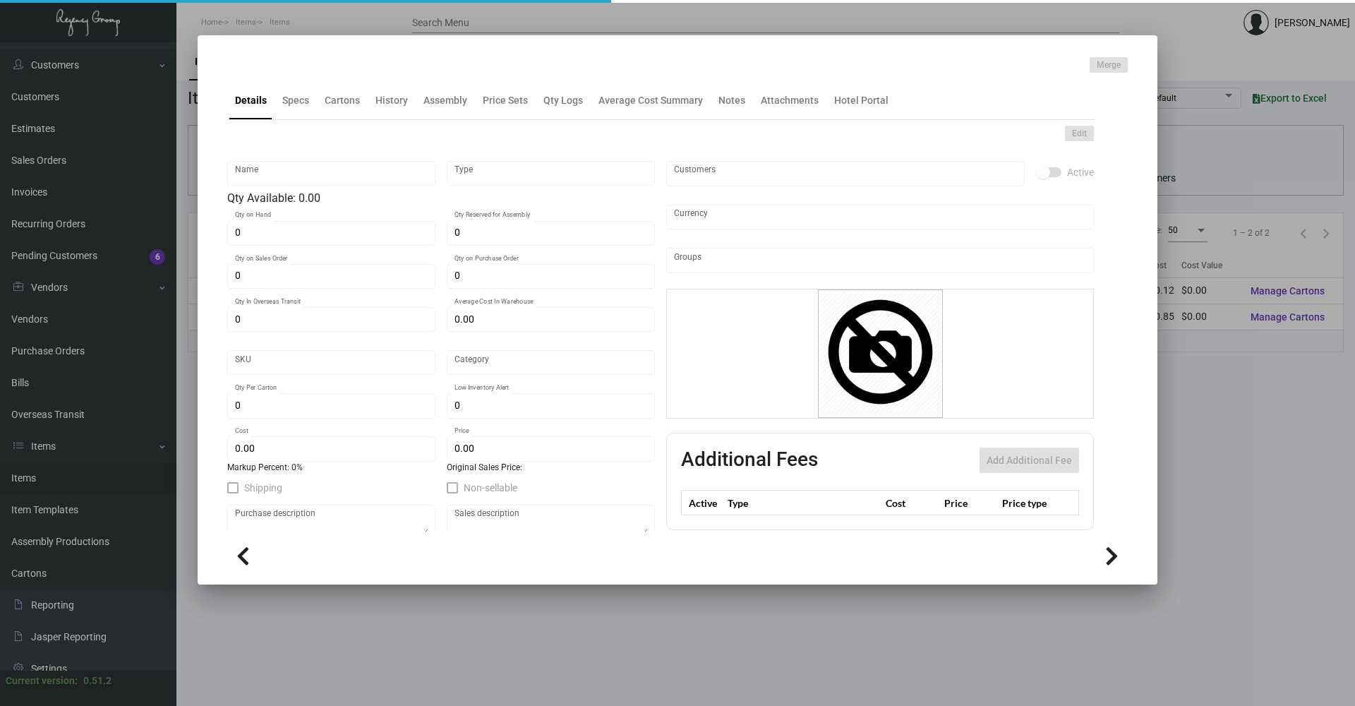
type input "$ 0.1194"
type input "$ 0.14"
checkbox input "true"
type input "United States Dollar $"
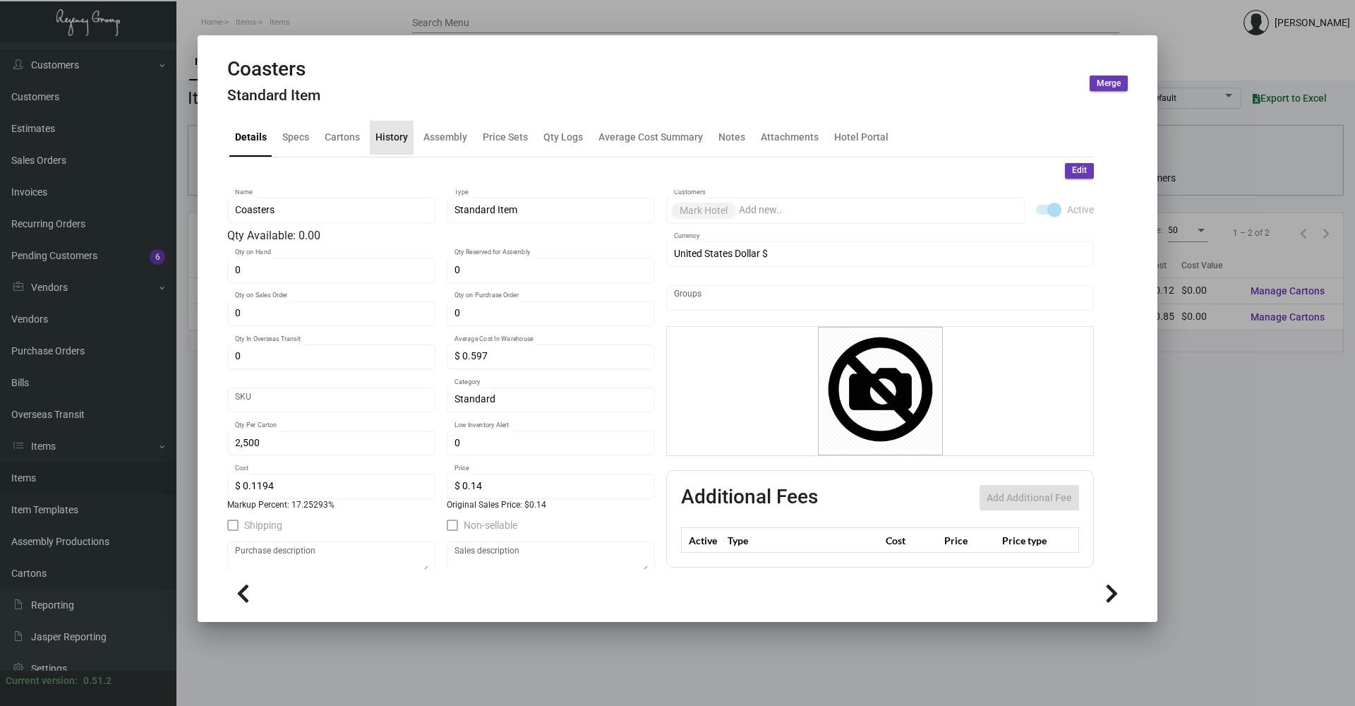
click at [402, 136] on div "History" at bounding box center [391, 137] width 32 height 15
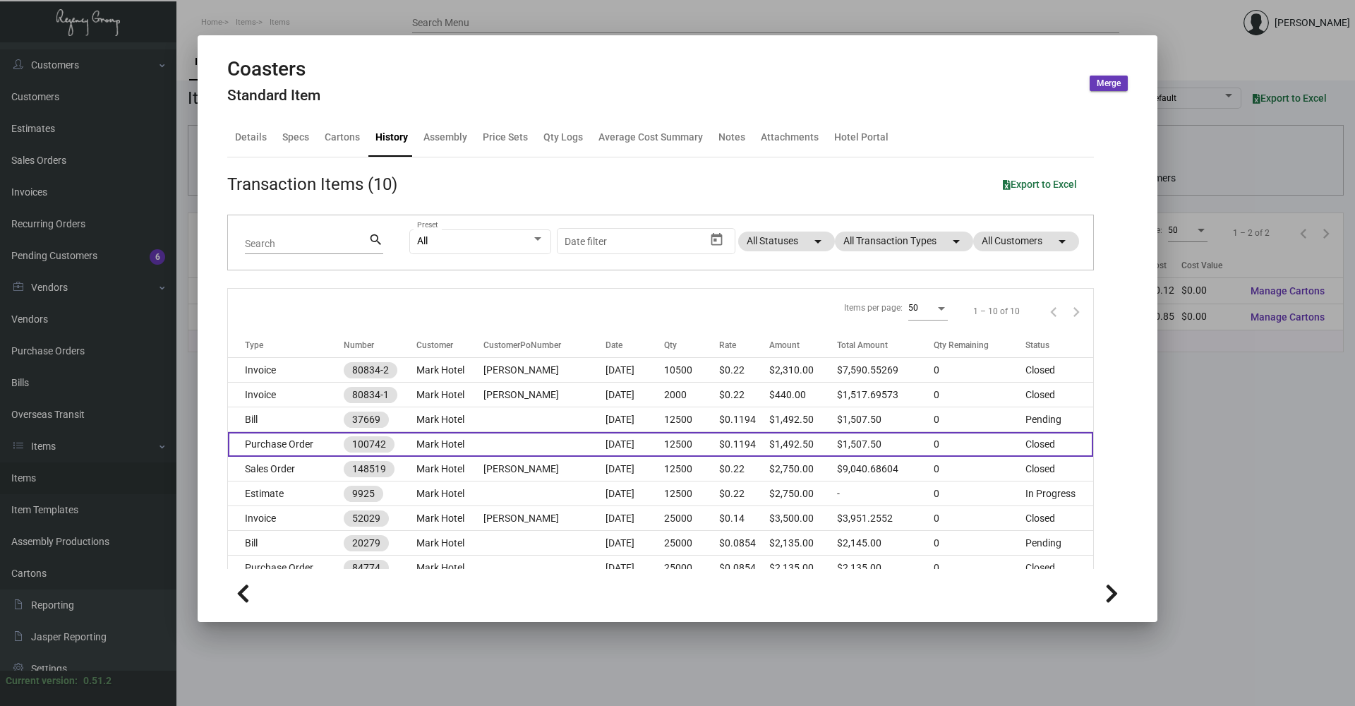
click at [305, 446] on td "Purchase Order" at bounding box center [286, 444] width 116 height 25
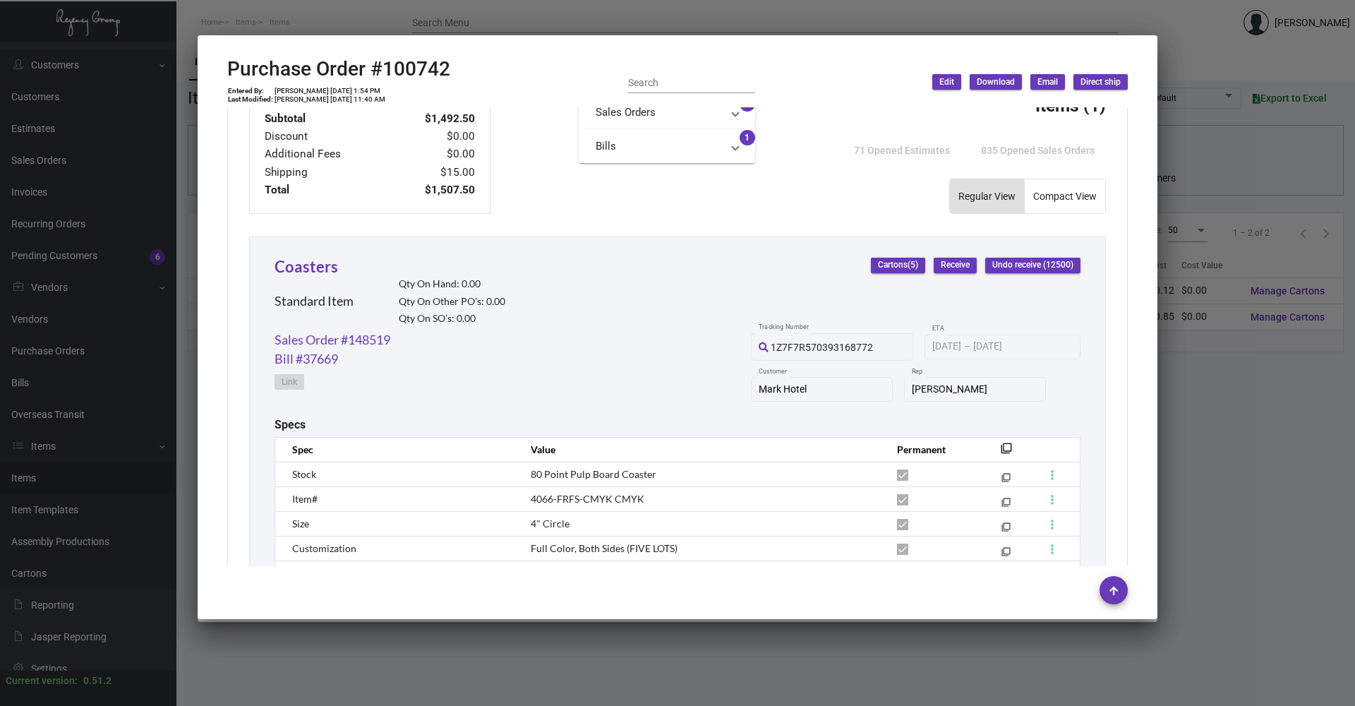
scroll to position [326, 0]
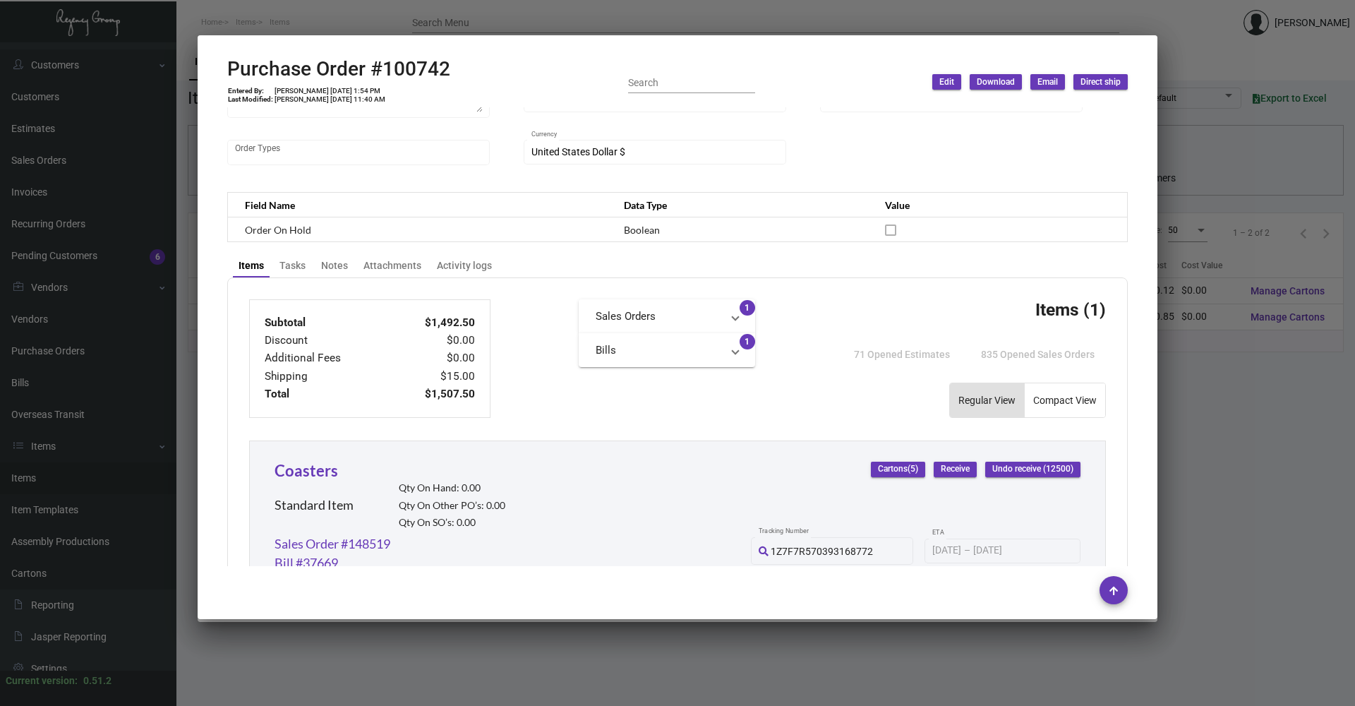
click at [320, 20] on div at bounding box center [677, 353] width 1355 height 706
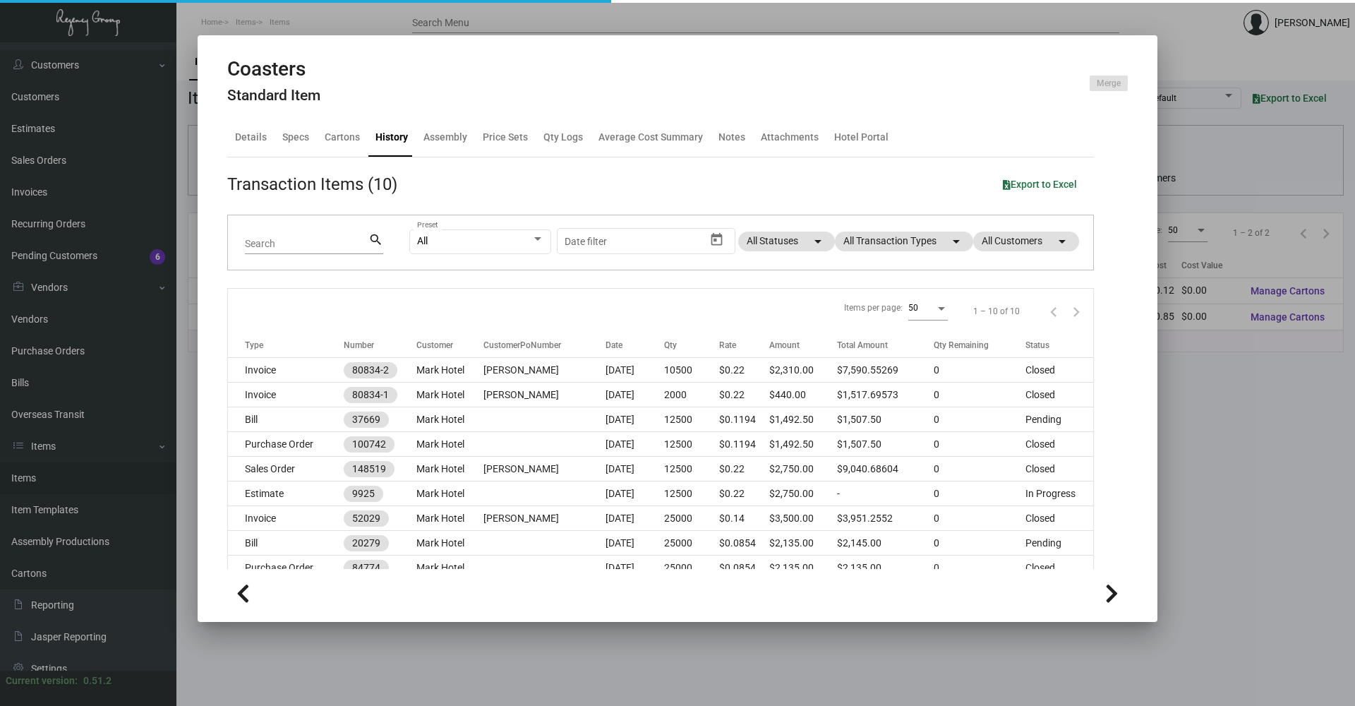
click at [337, 16] on div at bounding box center [677, 353] width 1355 height 706
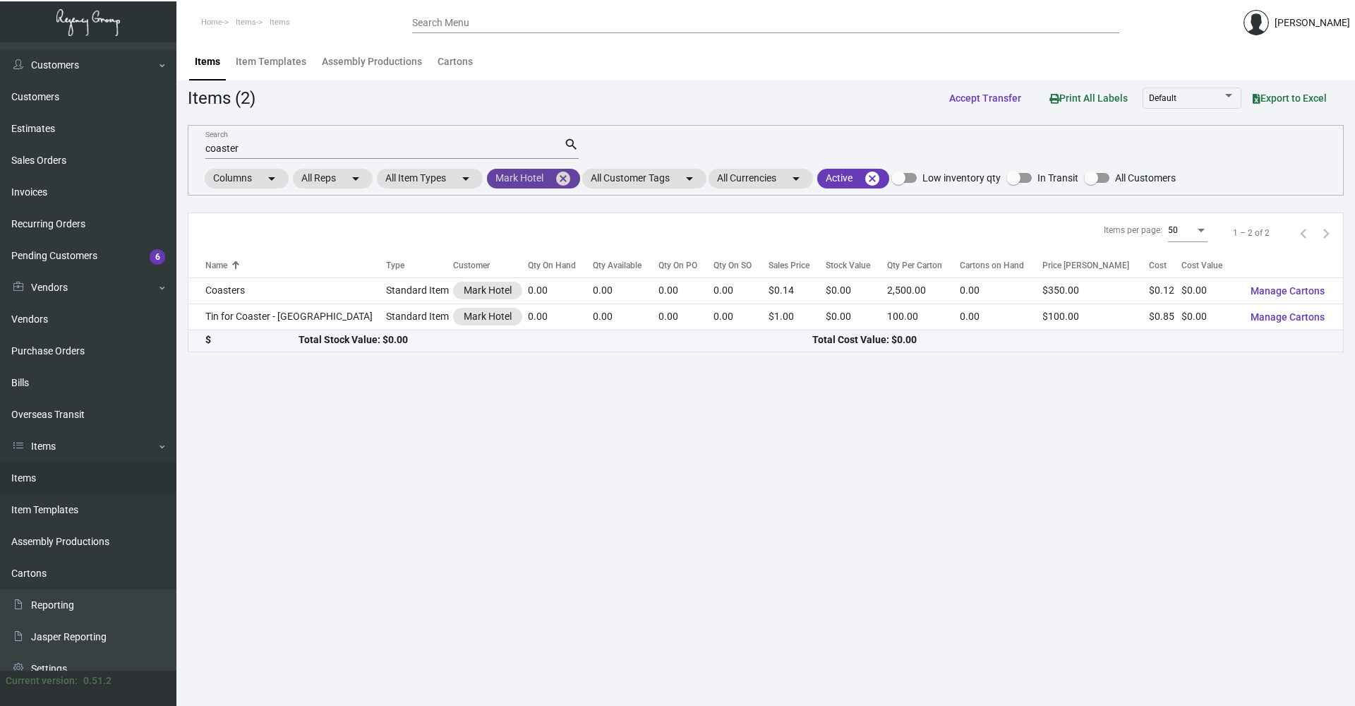
click at [562, 178] on mat-icon "cancel" at bounding box center [563, 178] width 17 height 17
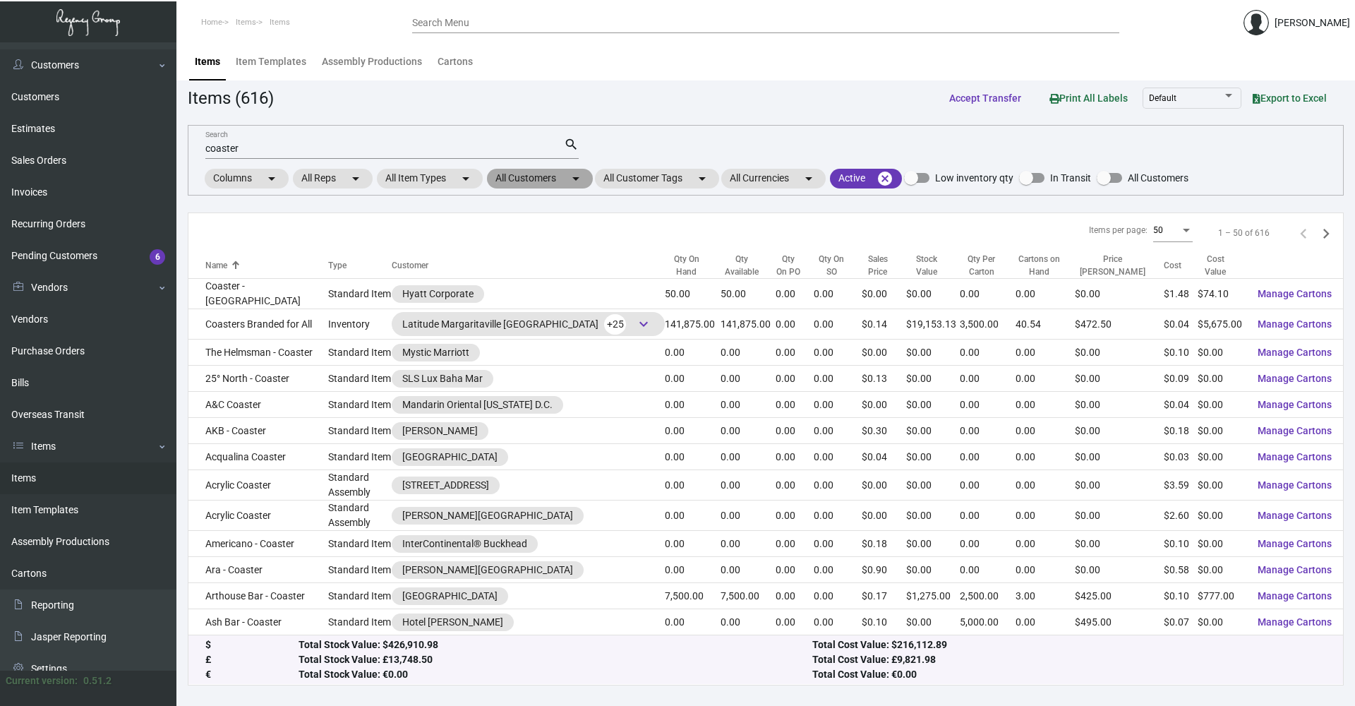
click at [549, 180] on mat-chip "All Customers arrow_drop_down" at bounding box center [540, 179] width 106 height 20
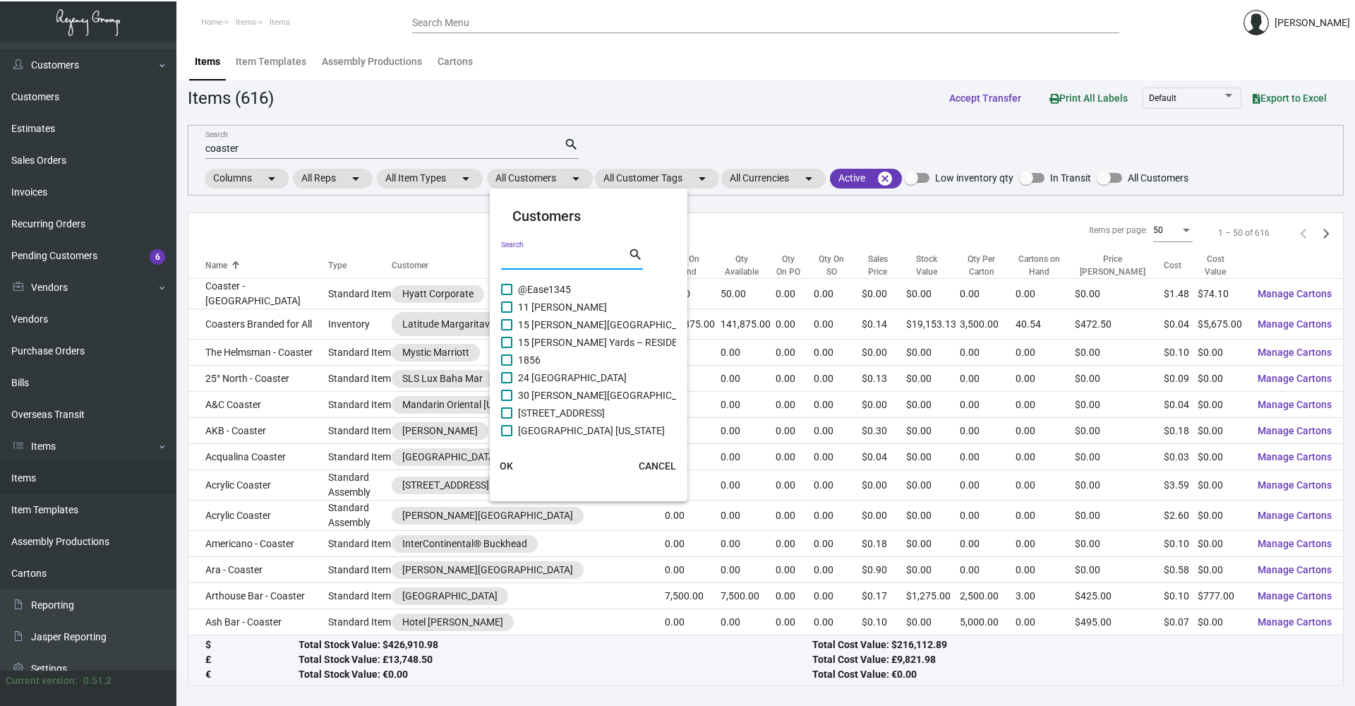
click at [553, 255] on input "Search" at bounding box center [564, 258] width 127 height 11
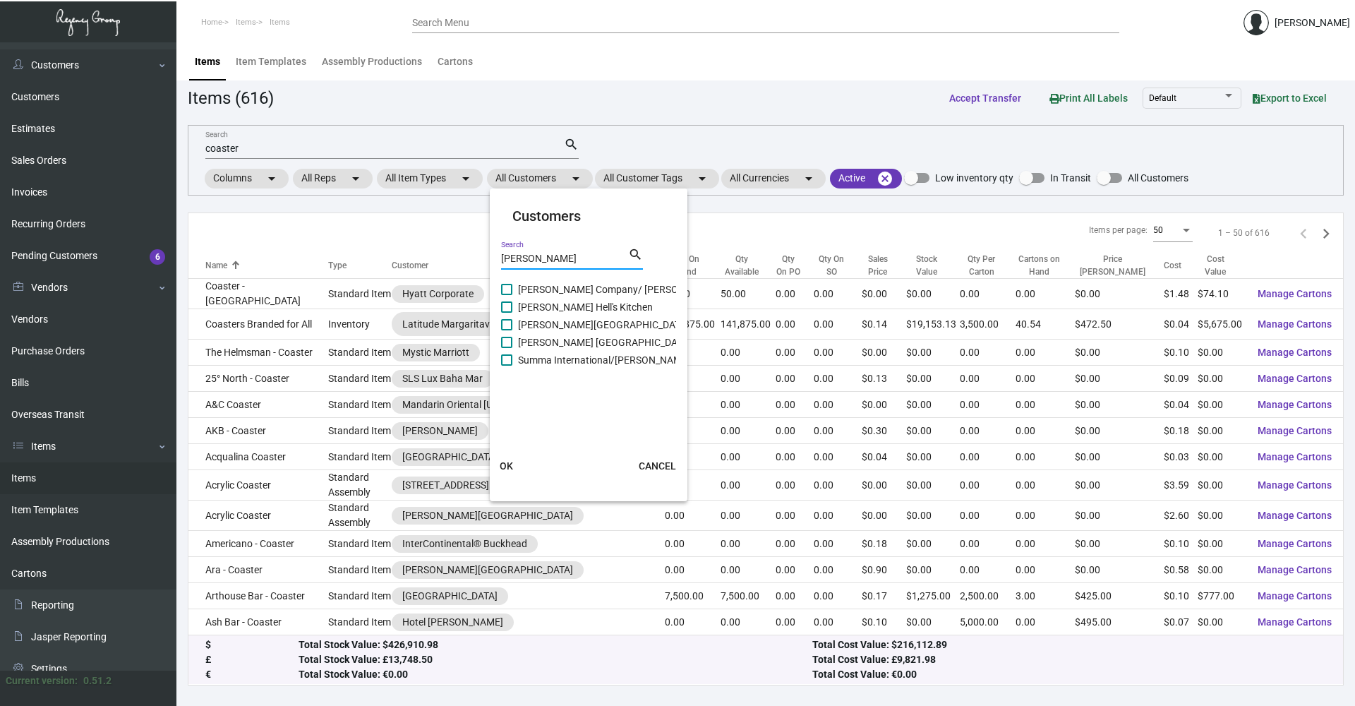
type input "[PERSON_NAME]"
click at [525, 313] on span "[PERSON_NAME] Hell's Kitchen" at bounding box center [585, 307] width 135 height 17
click at [507, 313] on input "[PERSON_NAME] Hell's Kitchen" at bounding box center [506, 313] width 1 height 1
checkbox input "true"
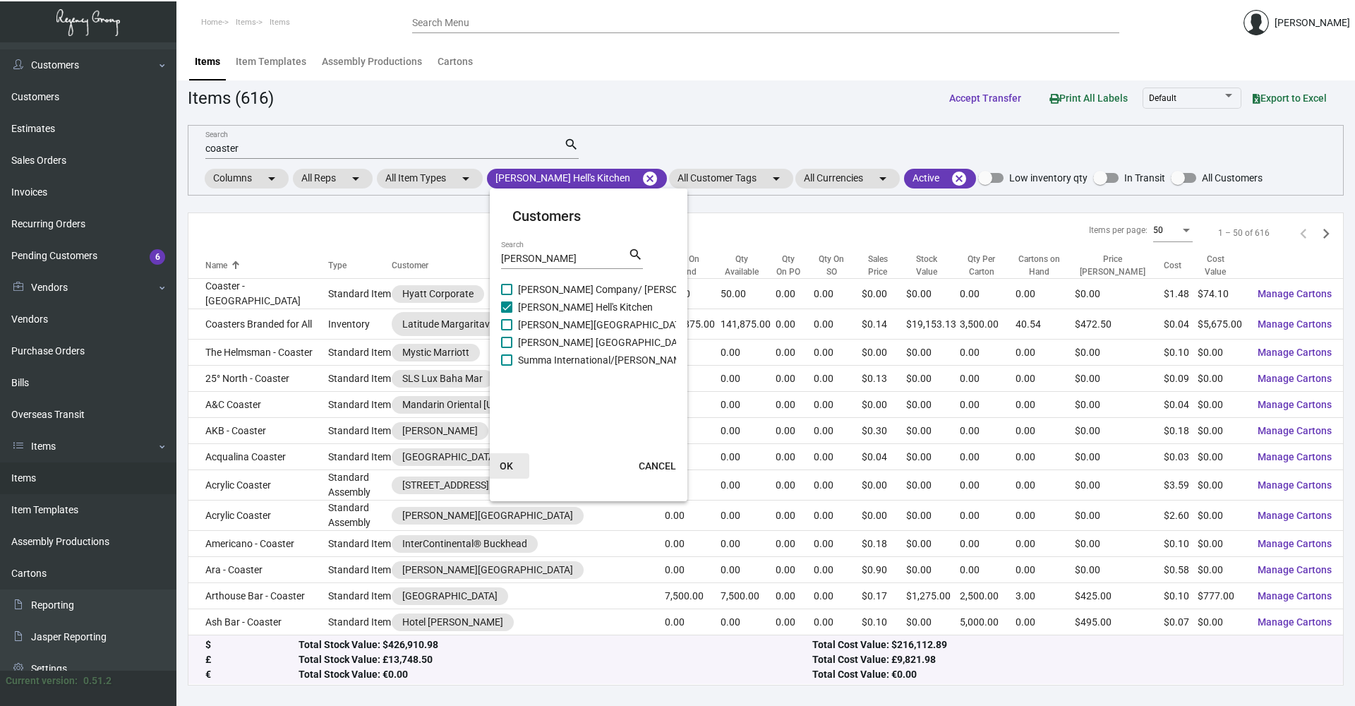
click at [505, 465] on span "OK" at bounding box center [506, 465] width 13 height 11
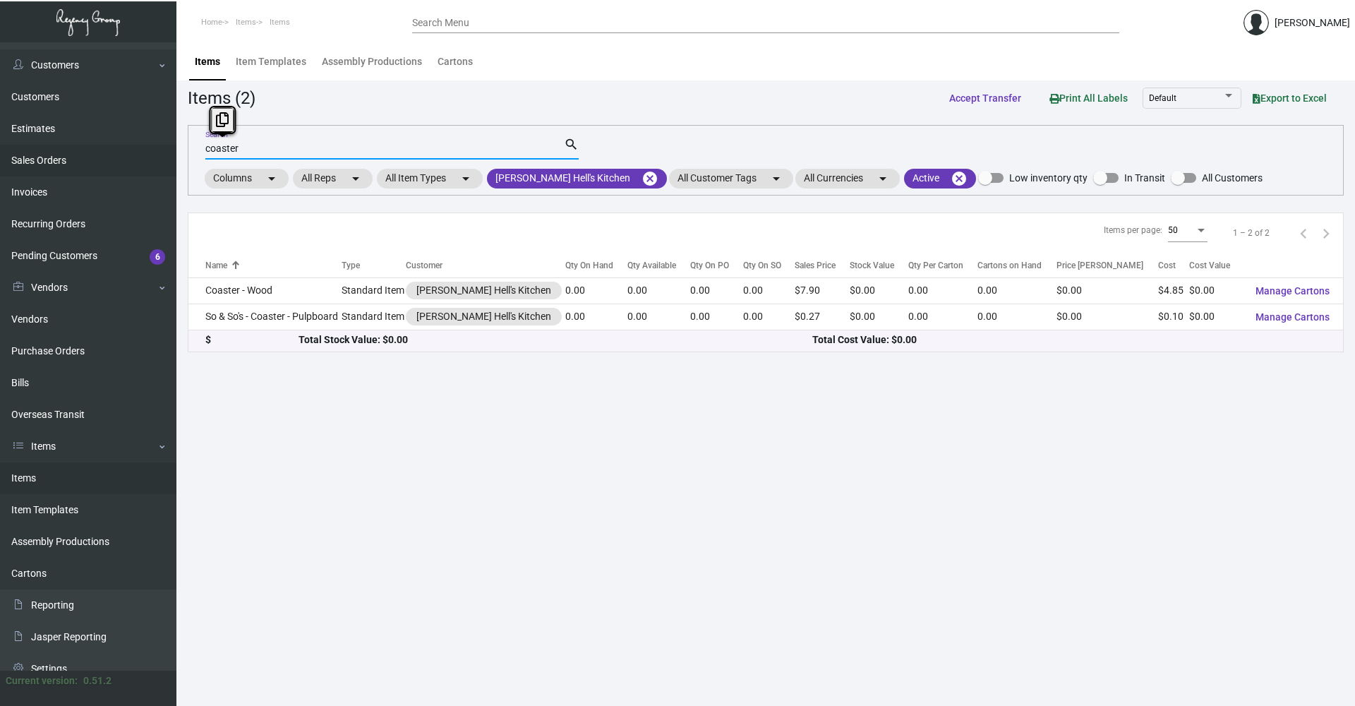
drag, startPoint x: 239, startPoint y: 144, endPoint x: 150, endPoint y: 146, distance: 89.0
click at [150, 146] on div "Dashboard Dashboard Tasks Customers Customers Estimates Sales Orders Invoices R…" at bounding box center [677, 373] width 1355 height 663
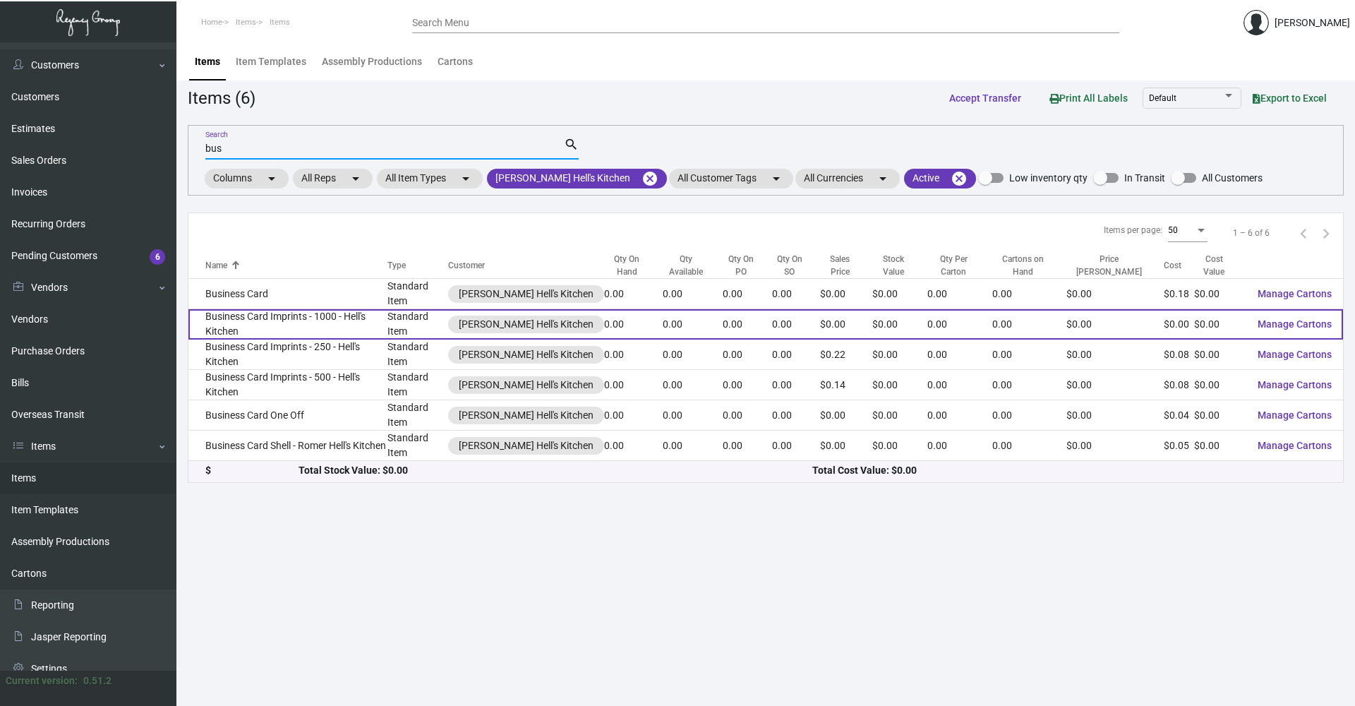
type input "bus"
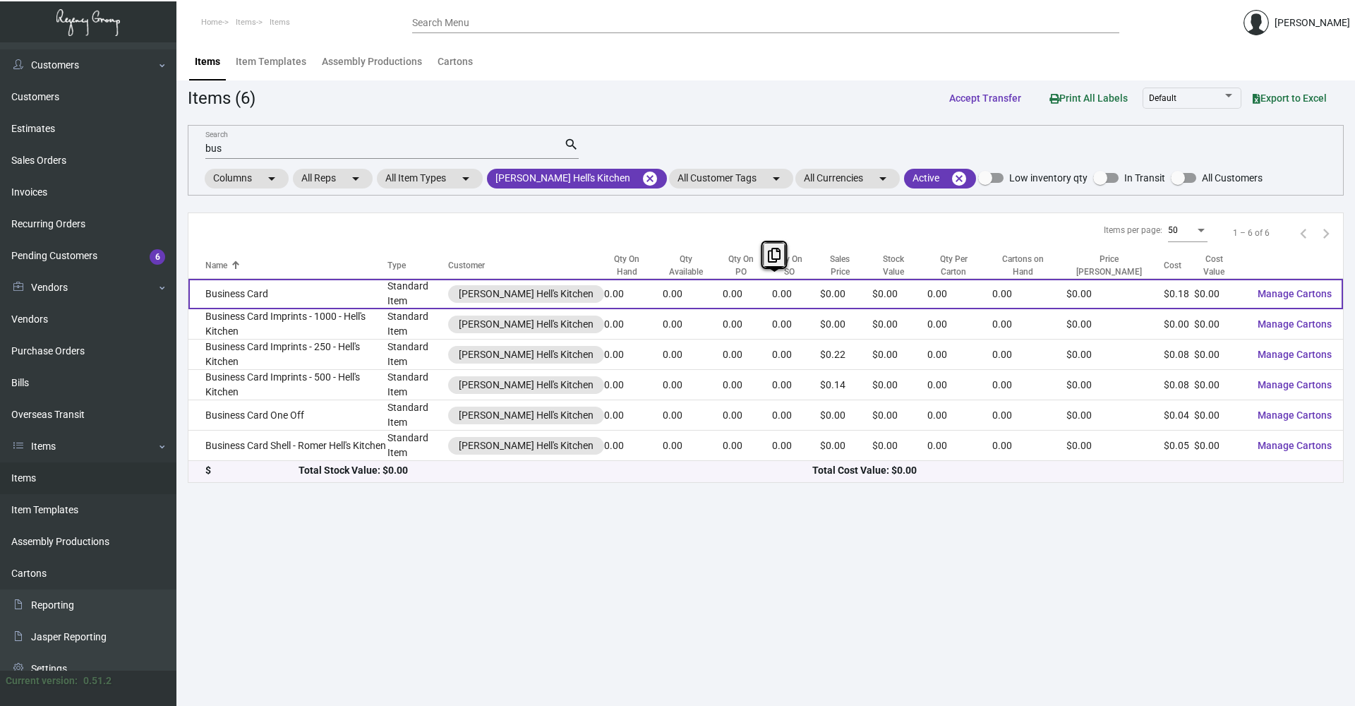
drag, startPoint x: 320, startPoint y: 303, endPoint x: 316, endPoint y: 291, distance: 13.4
click at [316, 291] on tbody "Business Card Standard Item [PERSON_NAME] Hell's Kitchen 0.00 0.00 0.00 0.00 $0…" at bounding box center [765, 370] width 1155 height 182
drag, startPoint x: 316, startPoint y: 291, endPoint x: 293, endPoint y: 282, distance: 25.0
click at [293, 282] on td "Business Card" at bounding box center [287, 294] width 199 height 30
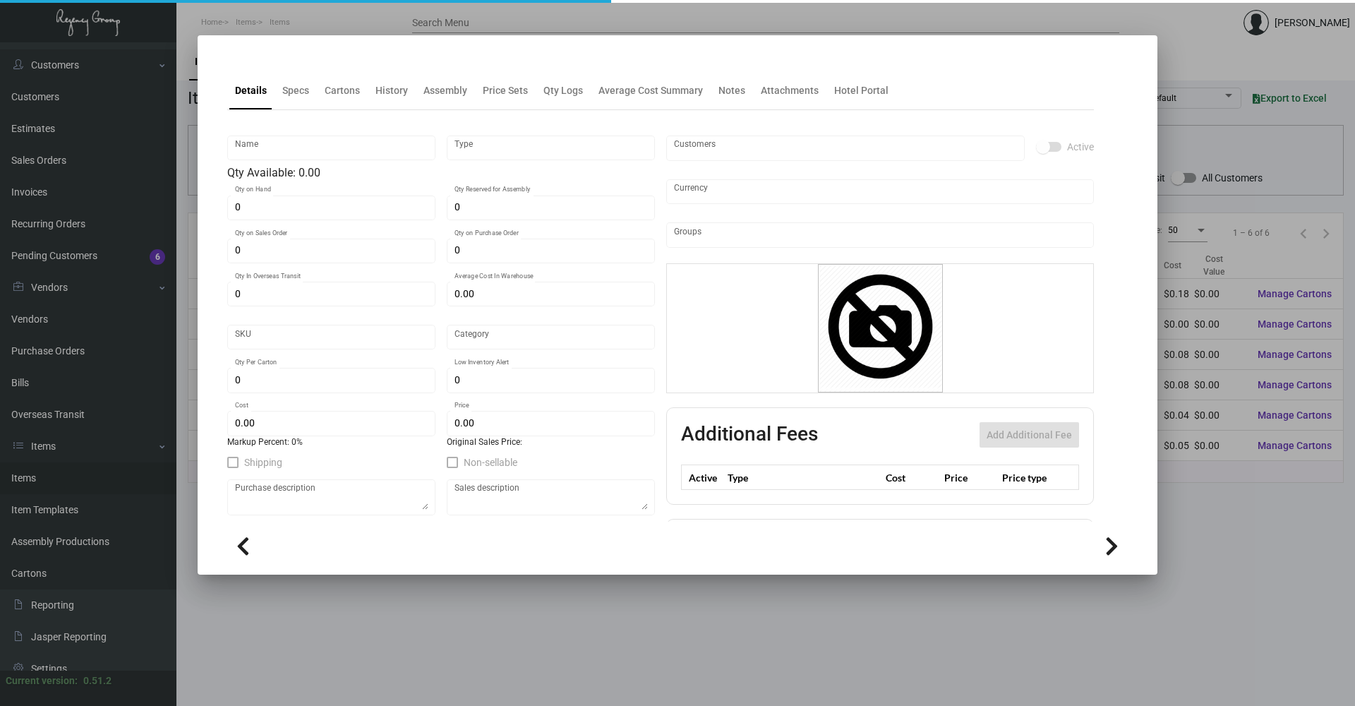
type input "Business Card"
type input "Standard Item"
type input "$ 0.615"
type input "ROM019-Business Card-82"
type input "Standard"
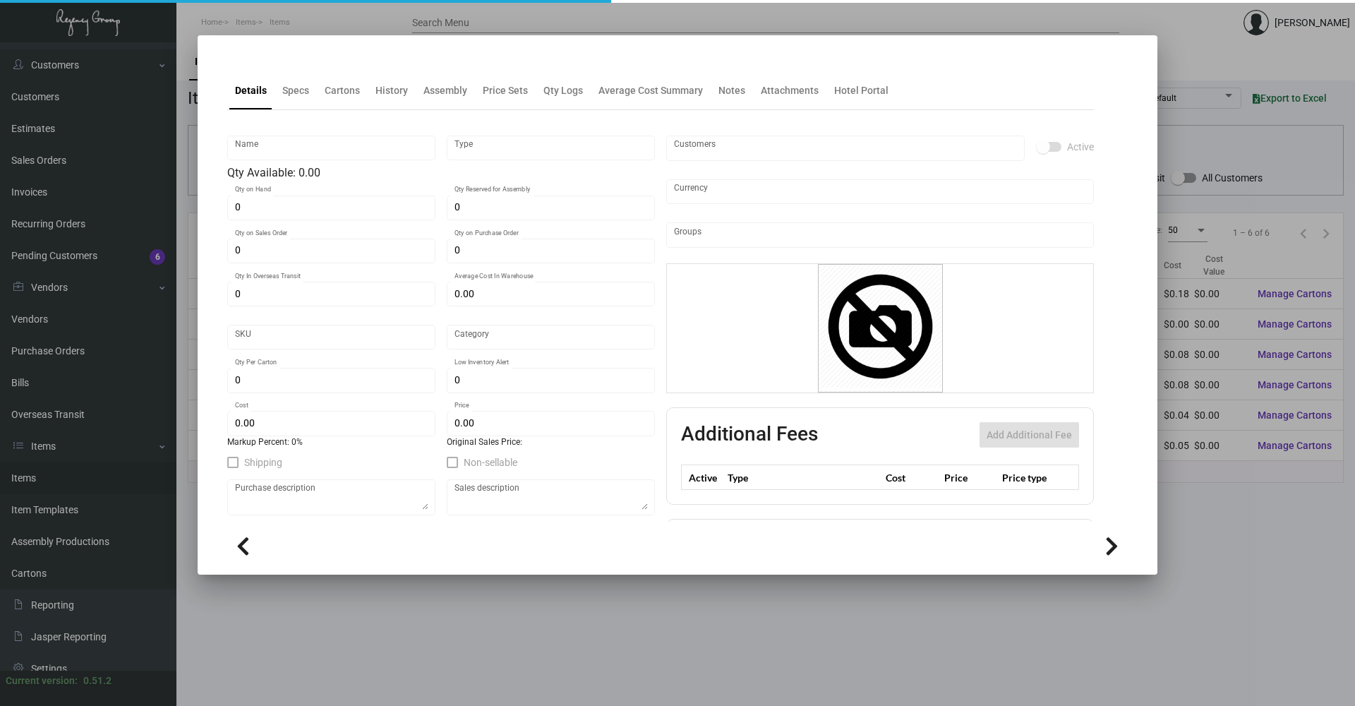
type input "$ 0.18"
type input "$ 0.00"
checkbox input "true"
type input "United States Dollar $"
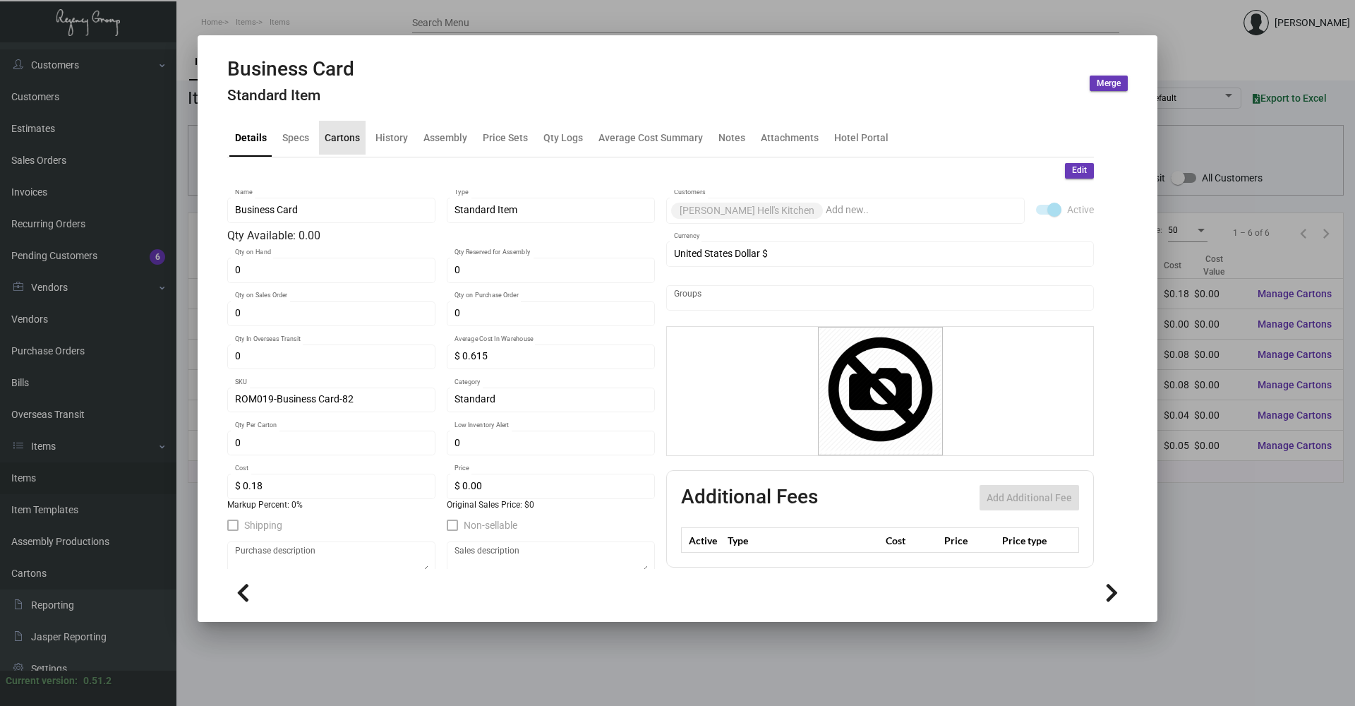
click at [345, 143] on div "Cartons" at bounding box center [342, 137] width 35 height 15
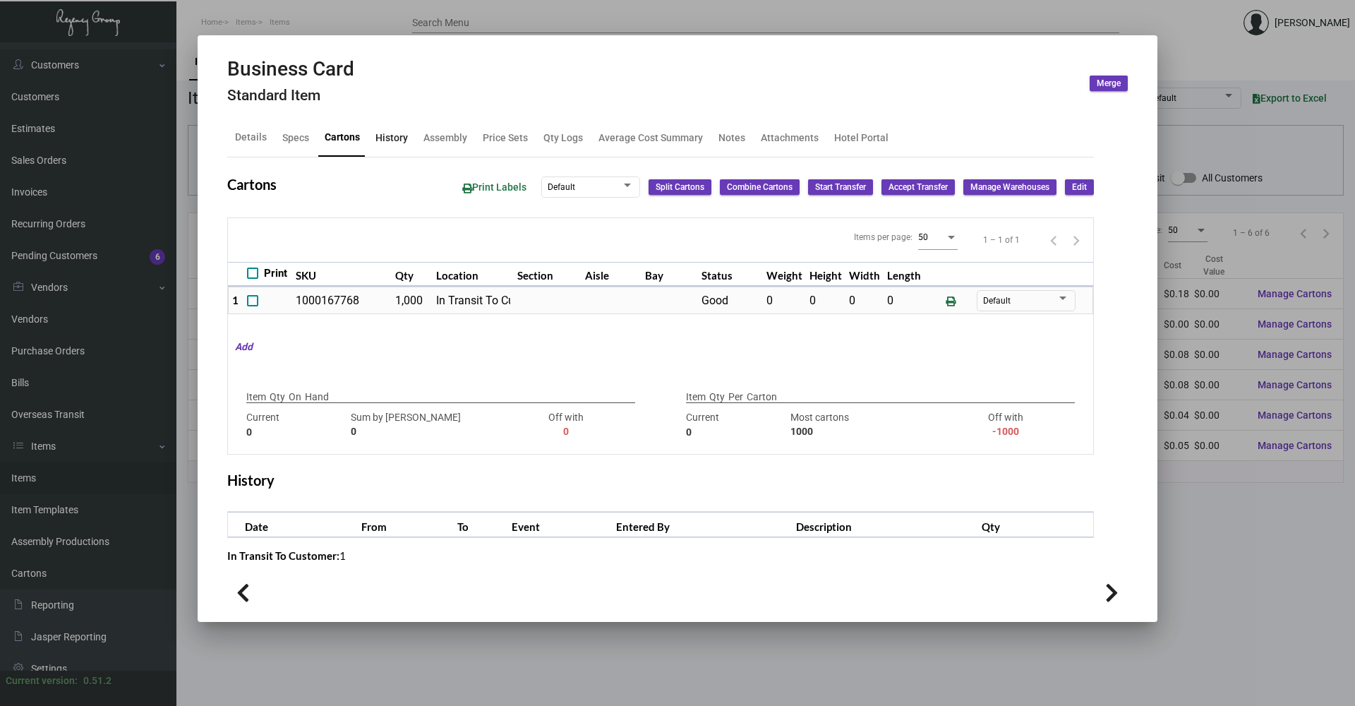
click at [387, 140] on div "History" at bounding box center [391, 137] width 32 height 15
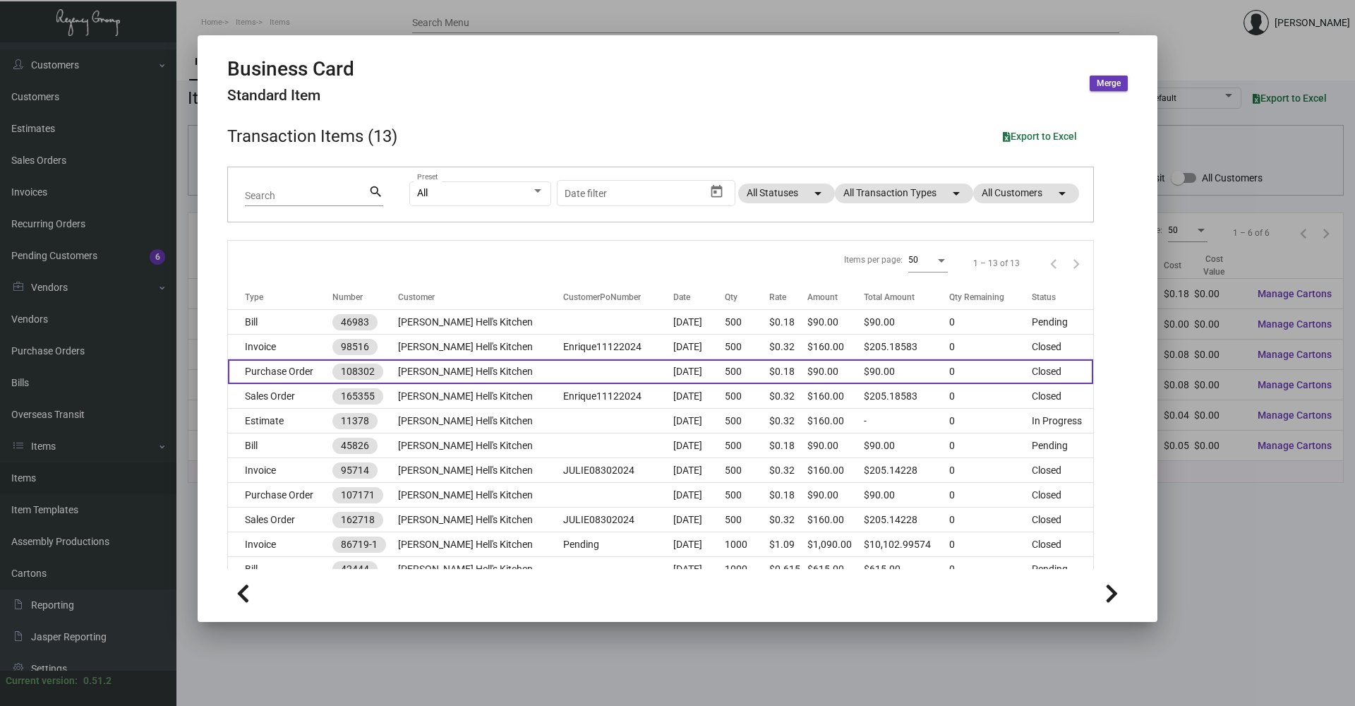
scroll to position [71, 0]
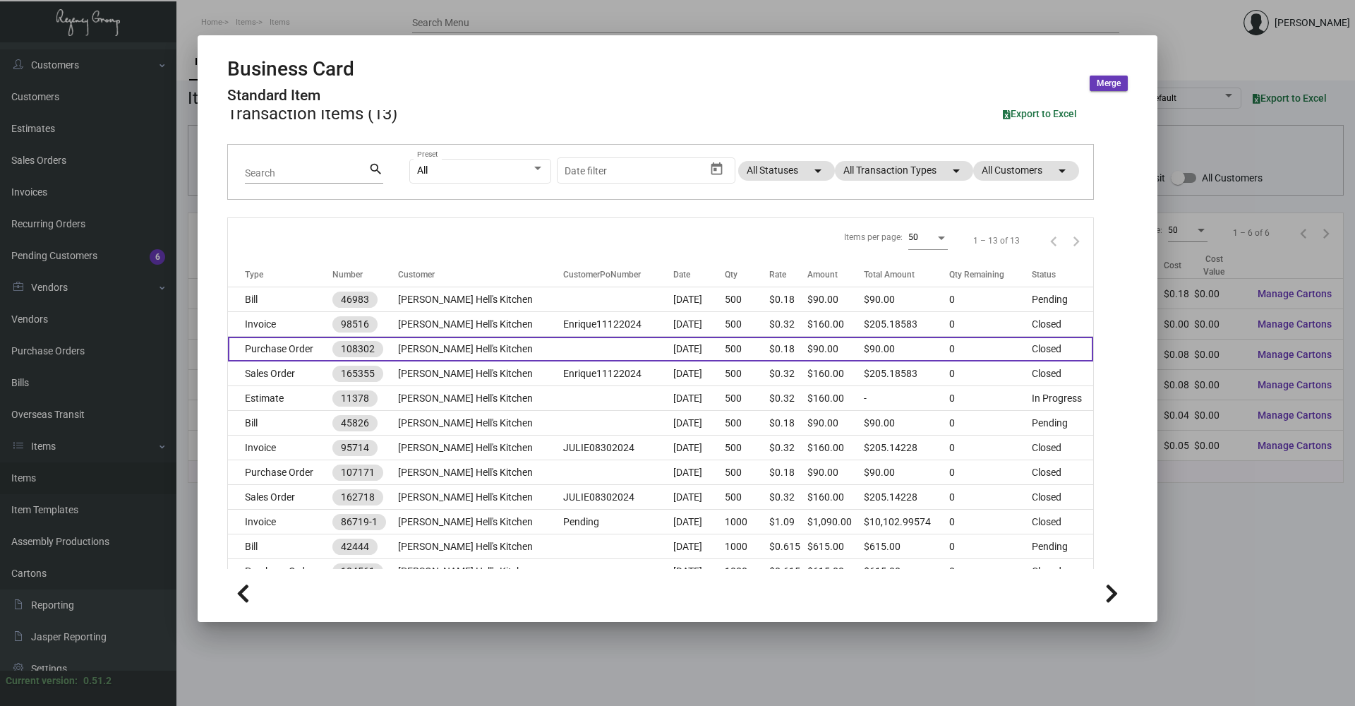
click at [414, 358] on td "[PERSON_NAME] Hell's Kitchen" at bounding box center [480, 349] width 165 height 25
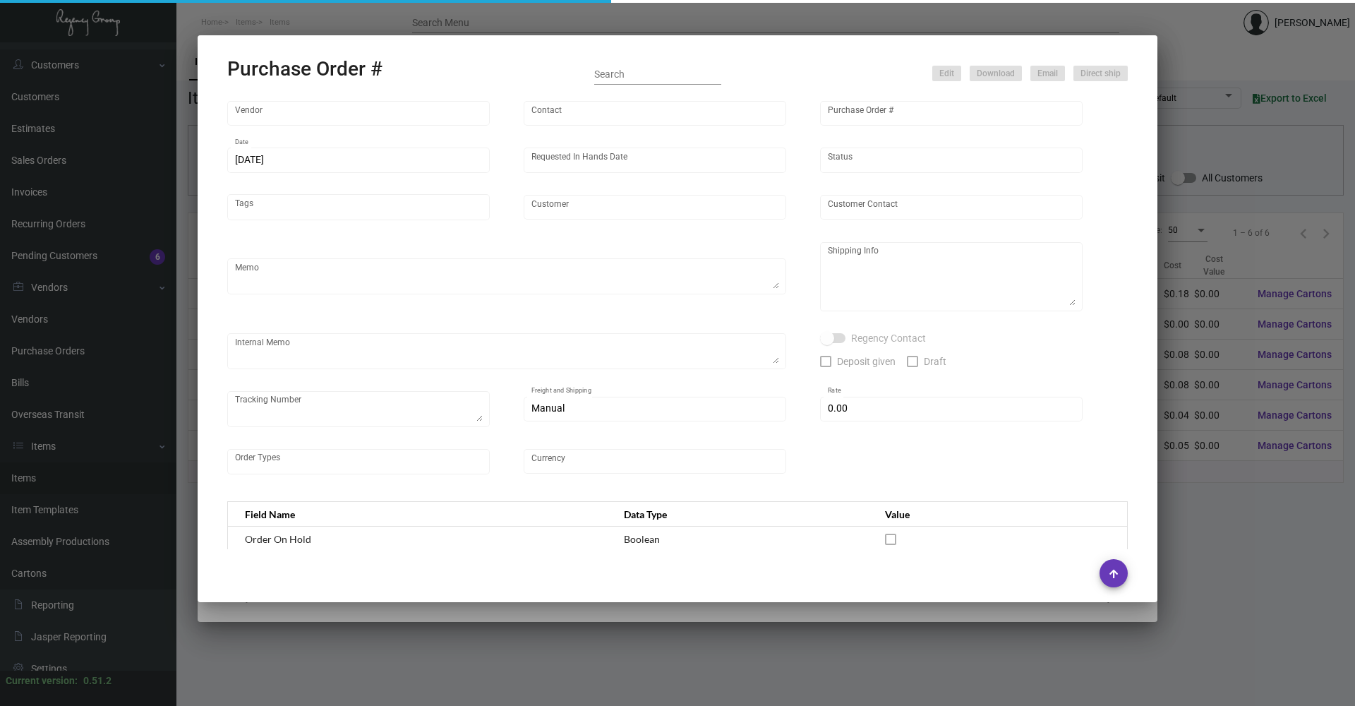
type input "Printech Business Systems Inc"
type input "[PERSON_NAME]"
type input "108302"
type input "[DATE]"
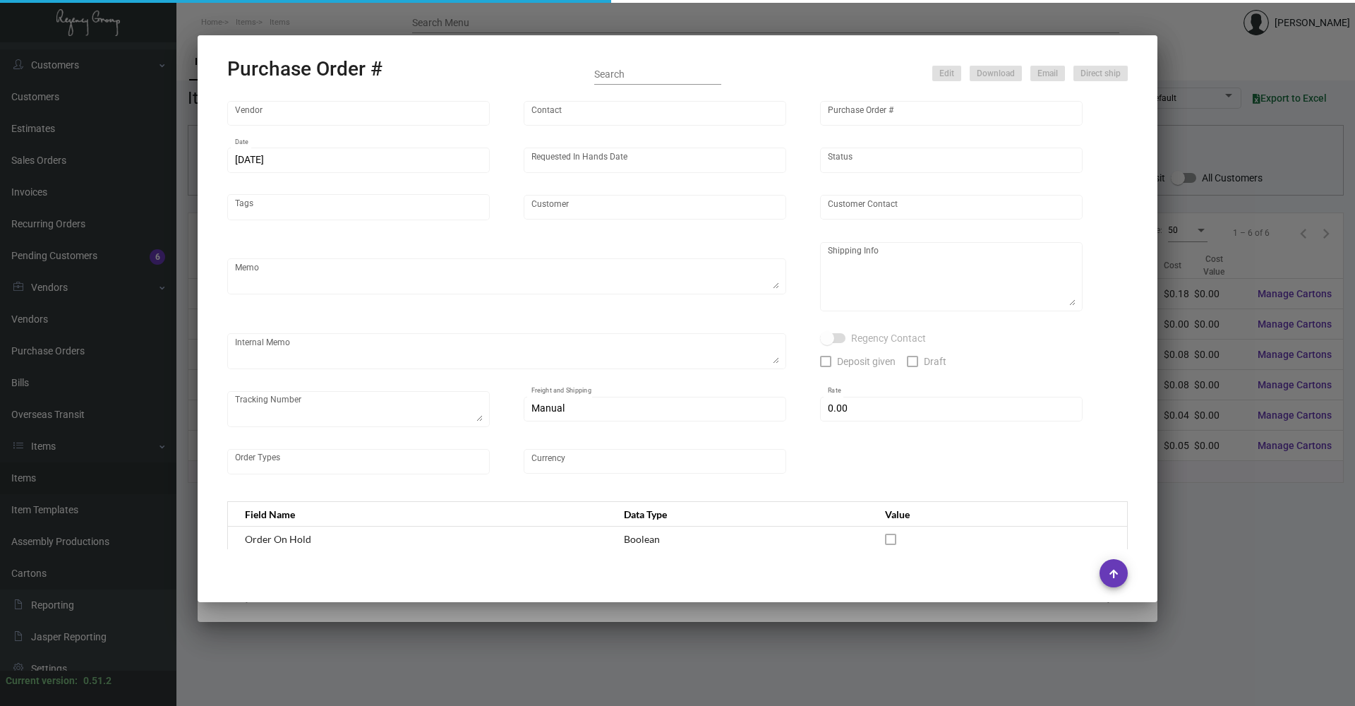
type input "[PERSON_NAME] Hell's Kitchen"
type input "[PERSON_NAME]"
type textarea "***ANY PRICE DISCREPANCY MUST BE CALLED OUT PRIOR TO PROCEEDING WITH THIS ORDER…"
type textarea "[PERSON_NAME] Hell's Kitchen - [PERSON_NAME] Hell’s Kitchen/So & So [STREET_ADD…"
type textarea "Picked up by Desean [DATE]"
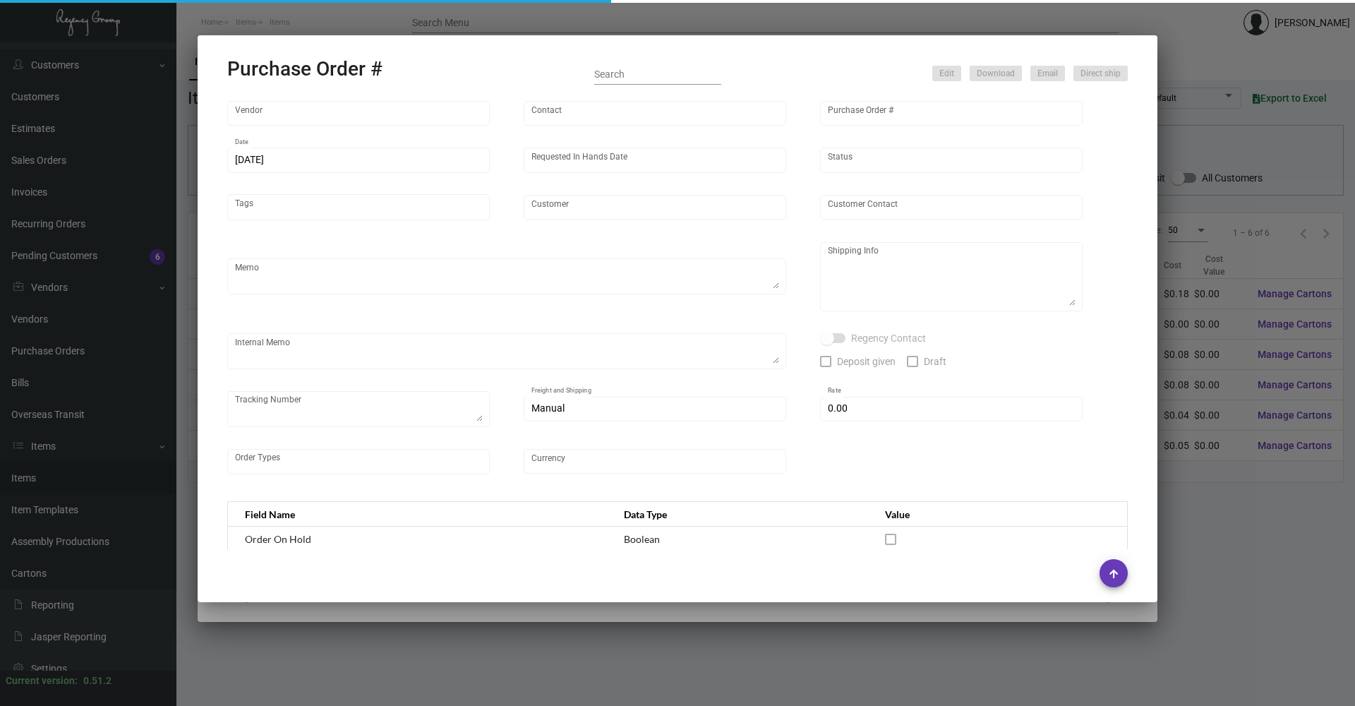
type input "$ 0.00"
type input "United States Dollar $"
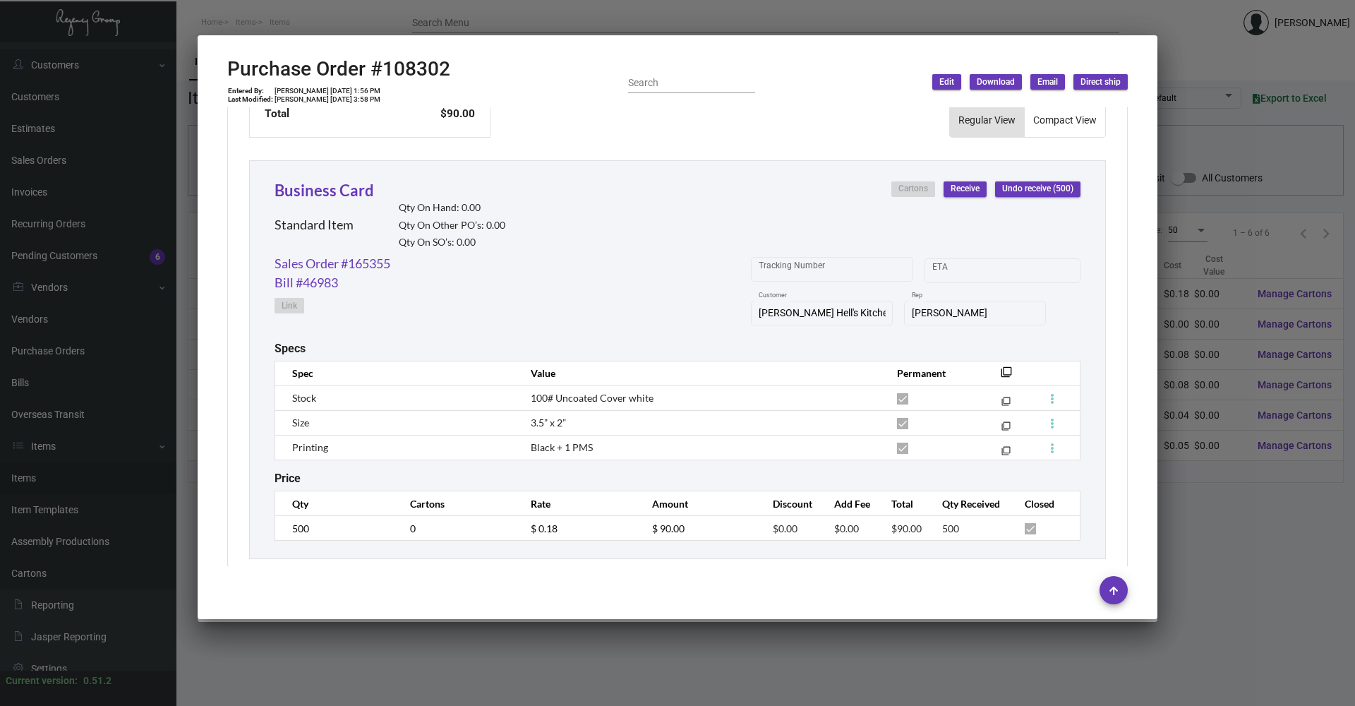
scroll to position [630, 0]
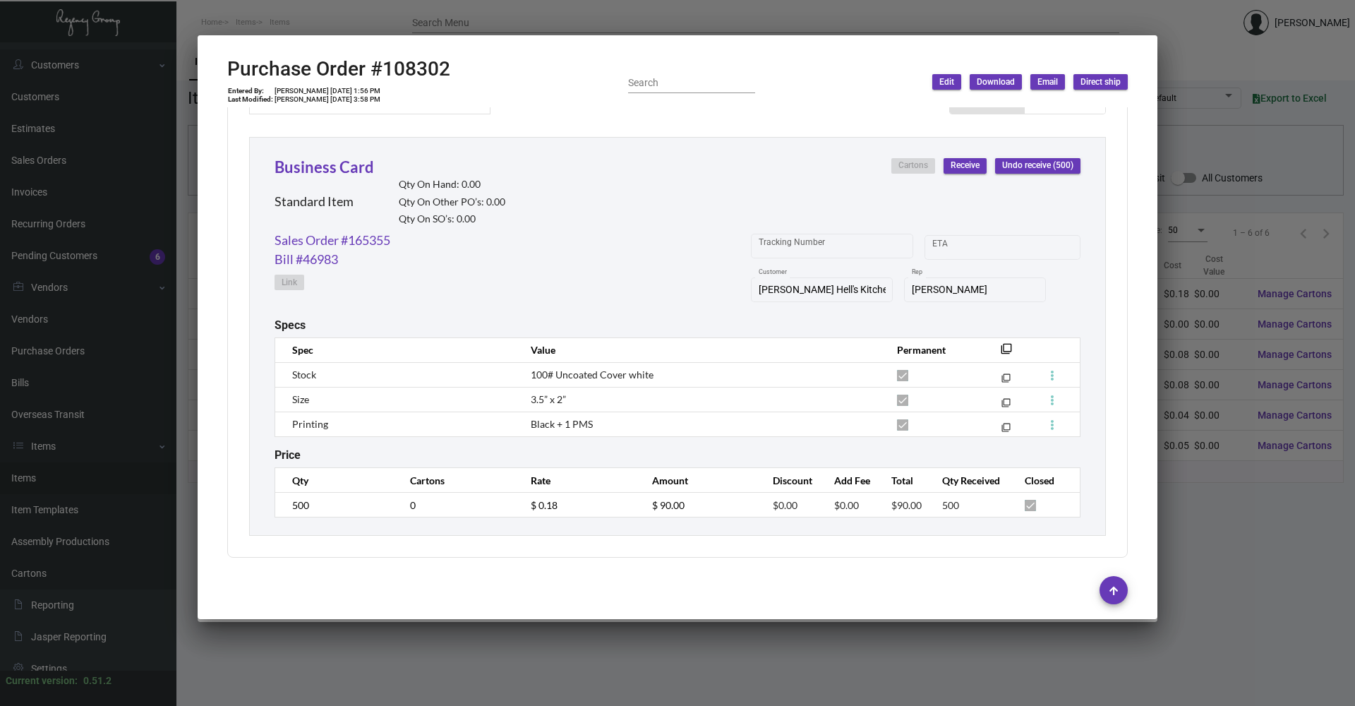
click at [444, 645] on div at bounding box center [677, 353] width 1355 height 706
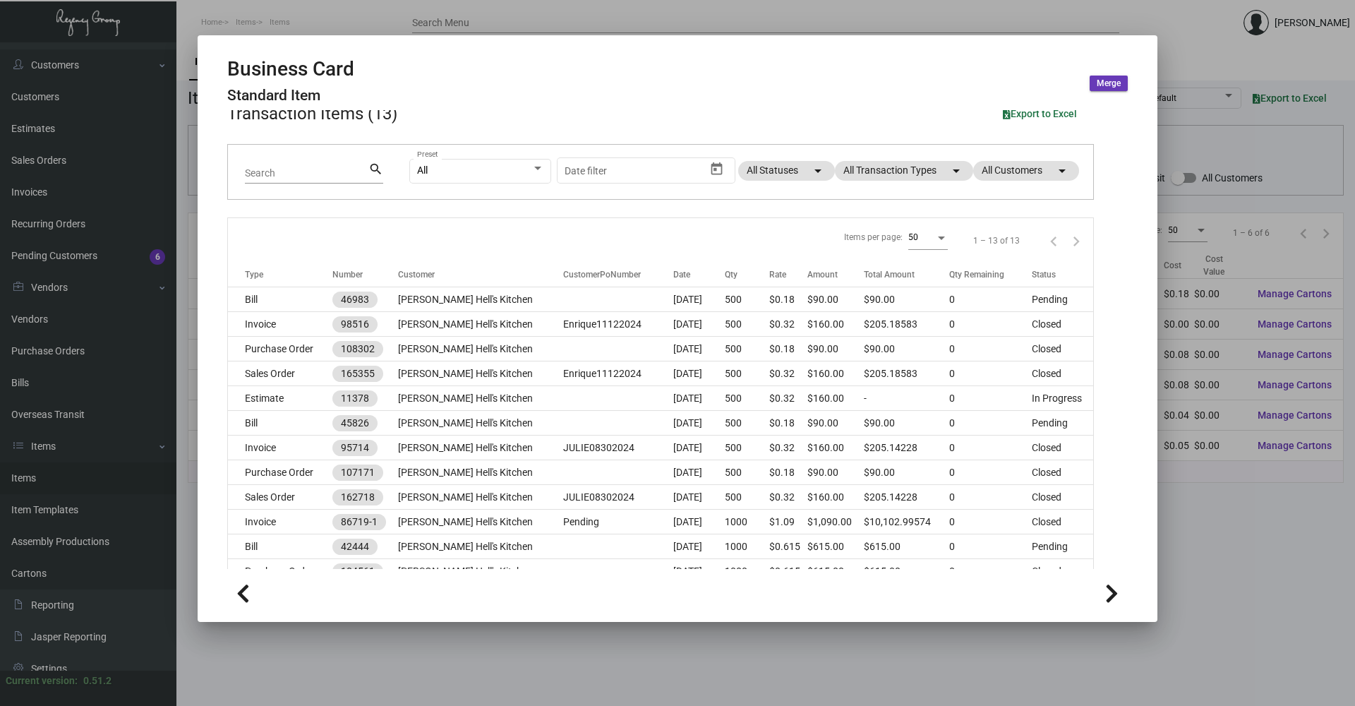
click at [360, 656] on div at bounding box center [677, 353] width 1355 height 706
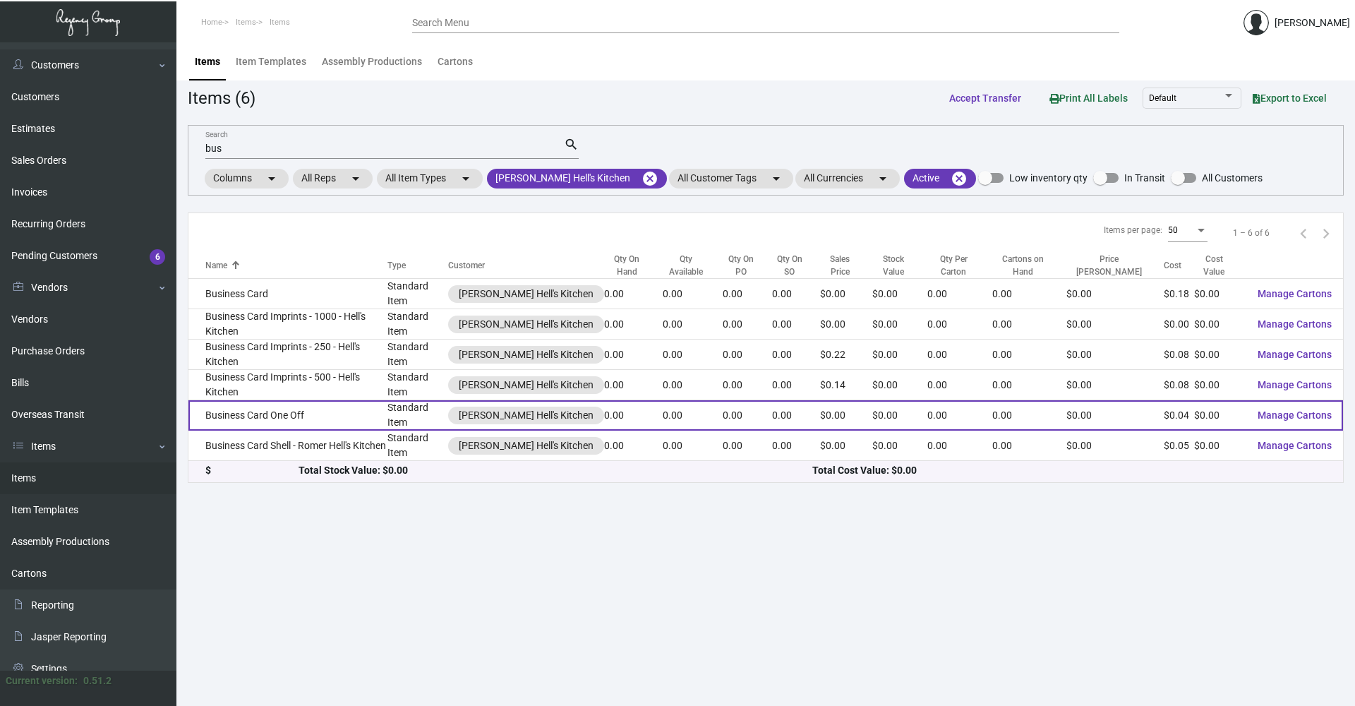
click at [291, 400] on td "Business Card One Off" at bounding box center [287, 415] width 199 height 30
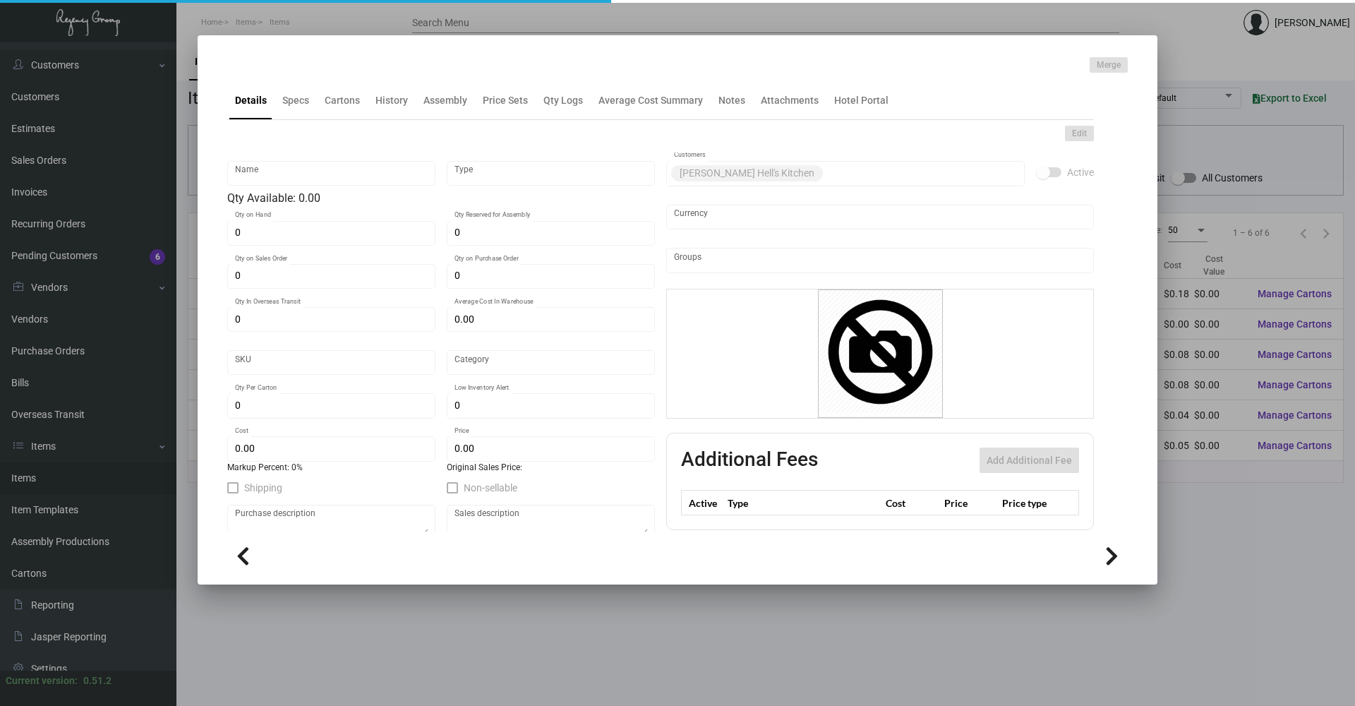
type input "Business Card One Off"
type input "Standard Item"
type input "$ 0.00"
type input "Standard"
type input "$ 0.03534"
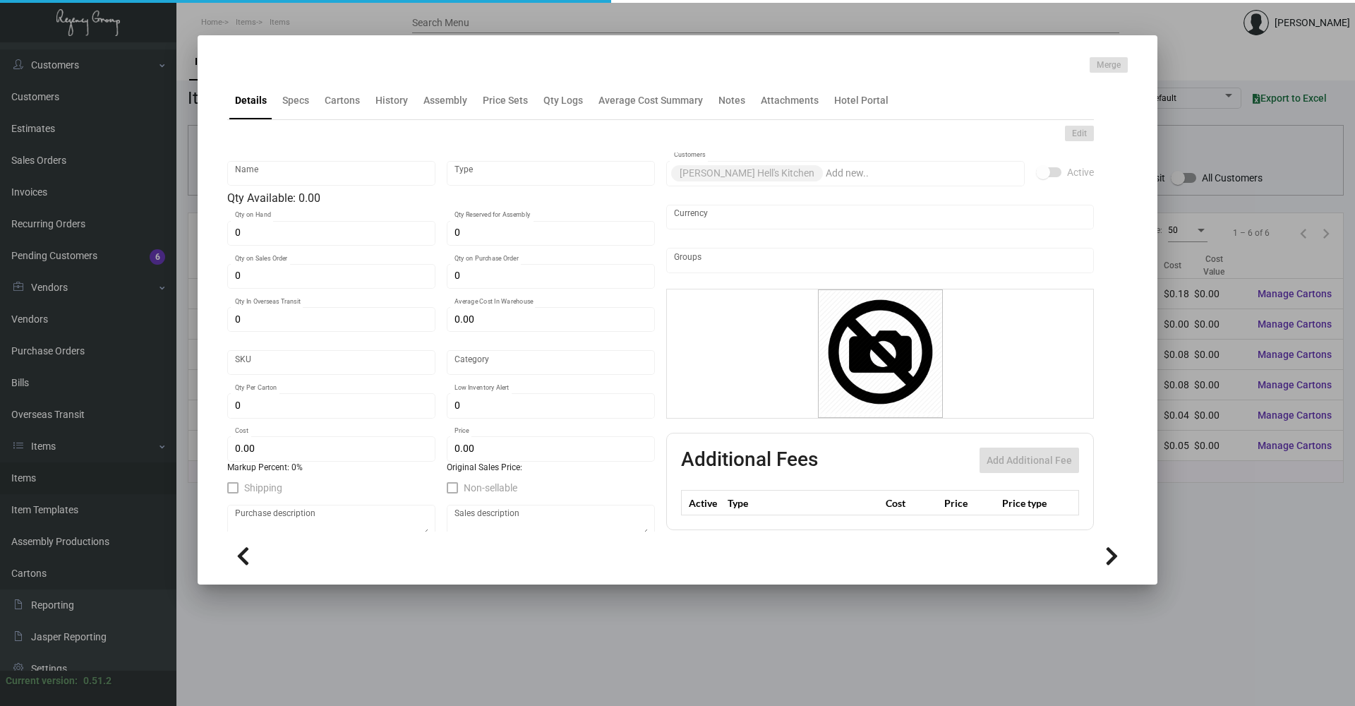
type input "$ 0.00"
checkbox input "true"
type input "United States Dollar $"
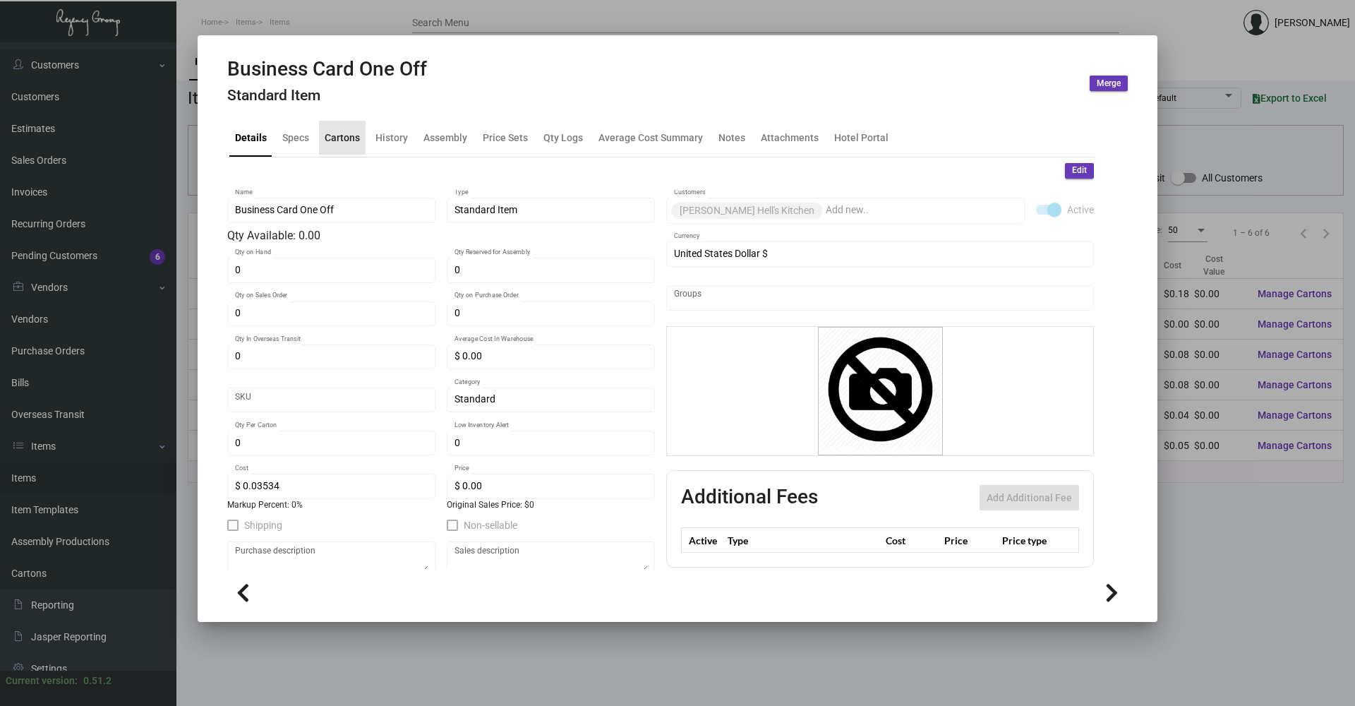
drag, startPoint x: 355, startPoint y: 135, endPoint x: 374, endPoint y: 138, distance: 19.3
click at [355, 136] on div "Cartons" at bounding box center [342, 137] width 35 height 15
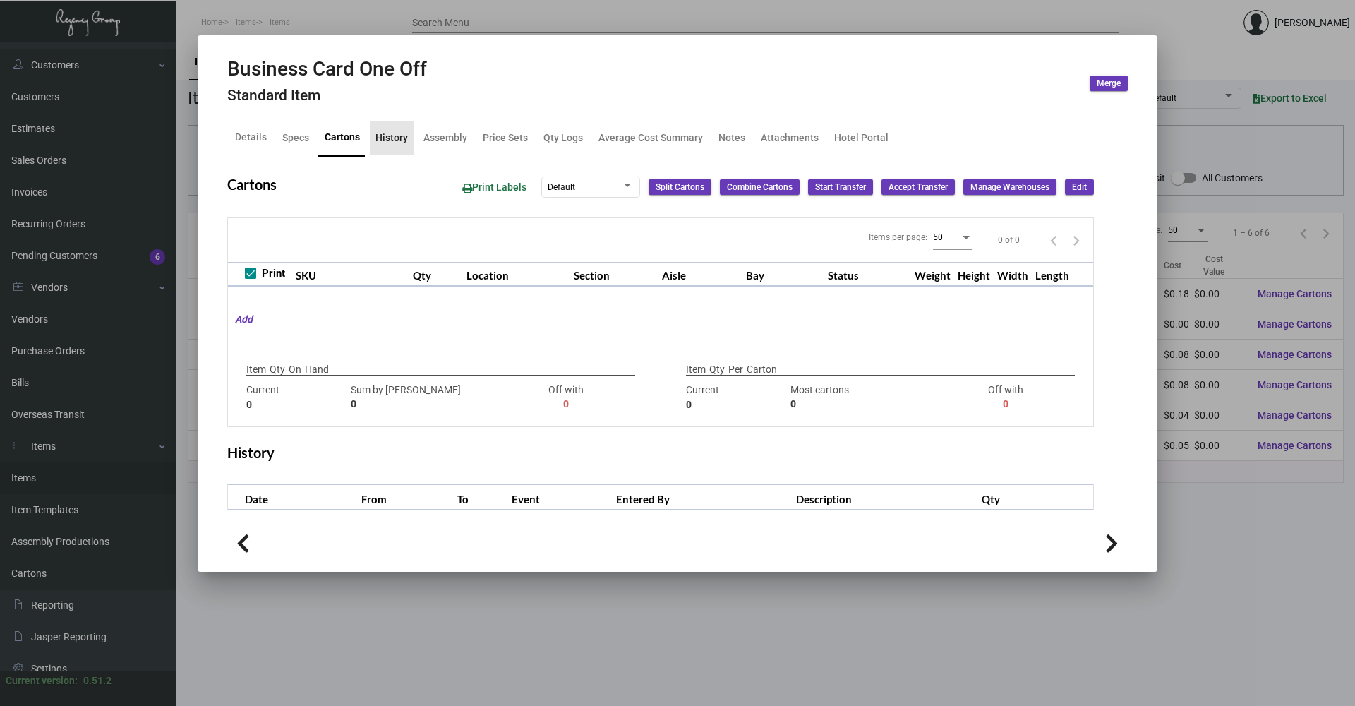
click at [387, 139] on div "History" at bounding box center [391, 137] width 32 height 15
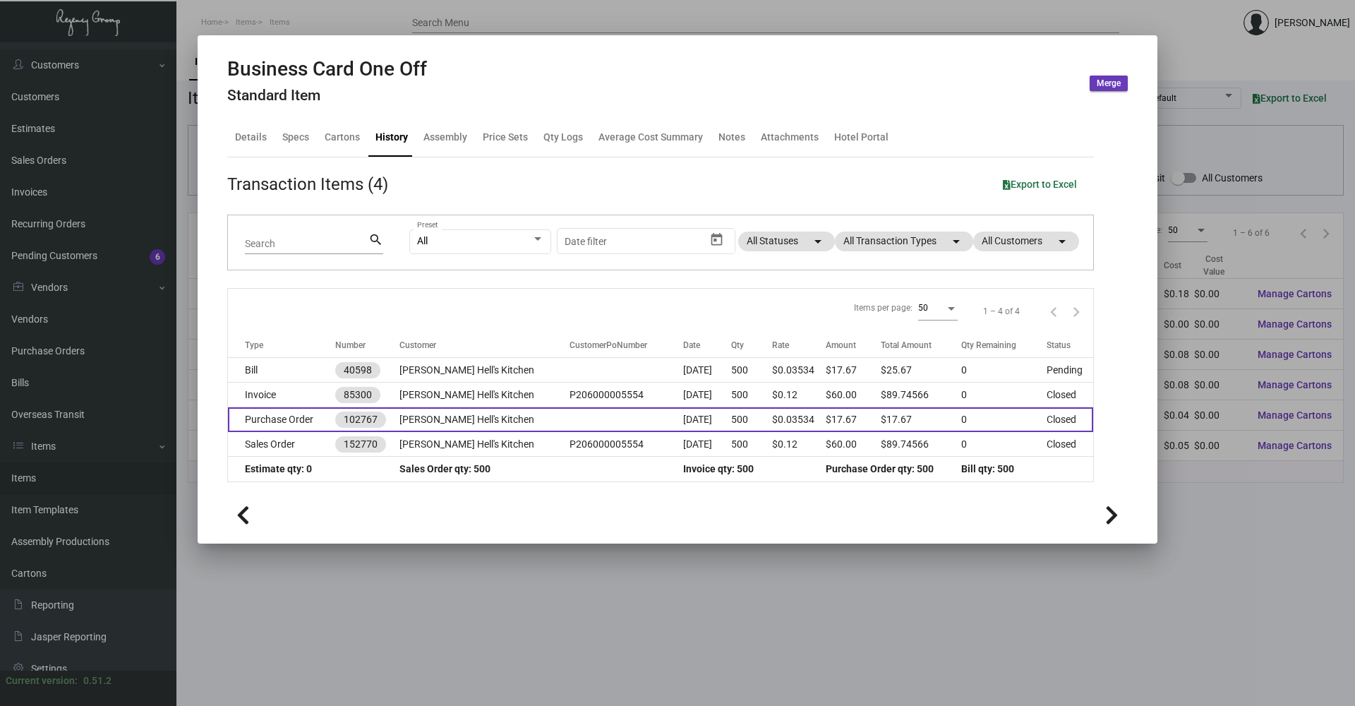
click at [453, 412] on td "[PERSON_NAME] Hell's Kitchen" at bounding box center [484, 419] width 170 height 25
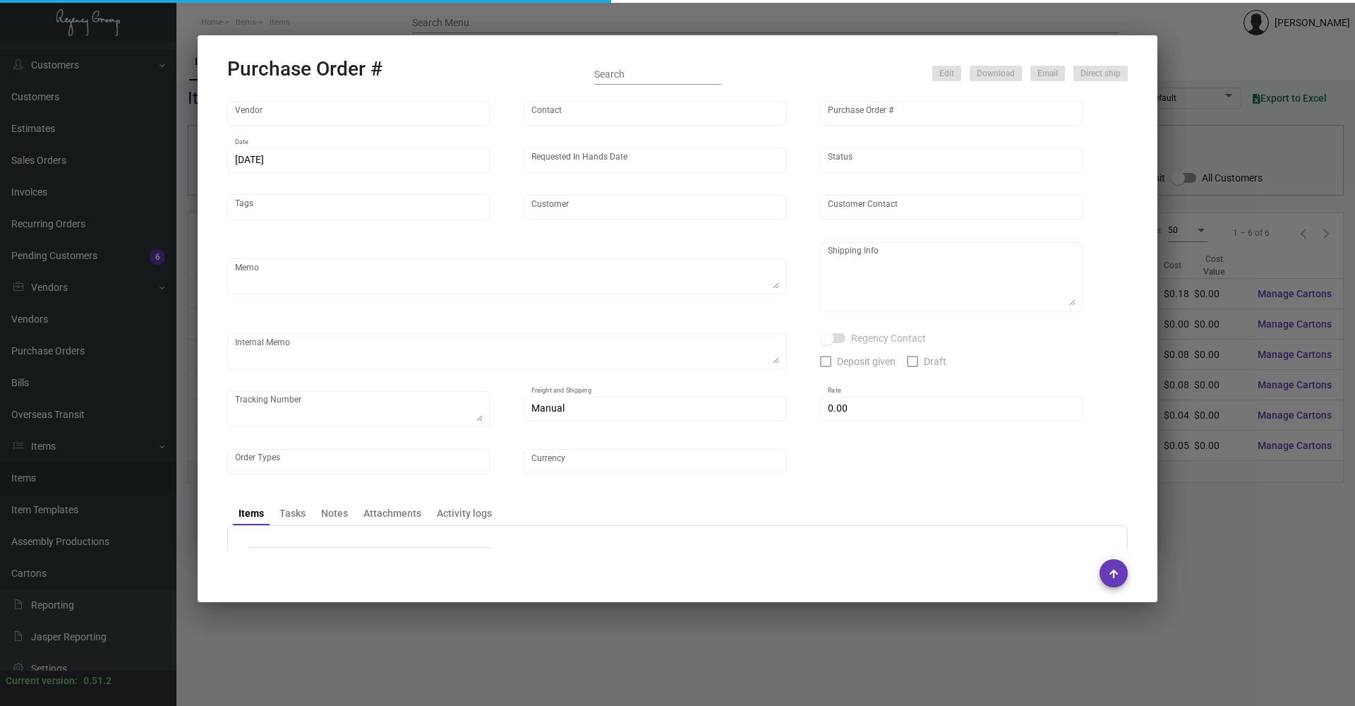
type input "4 Over"
type input "102767"
type input "[DATE]"
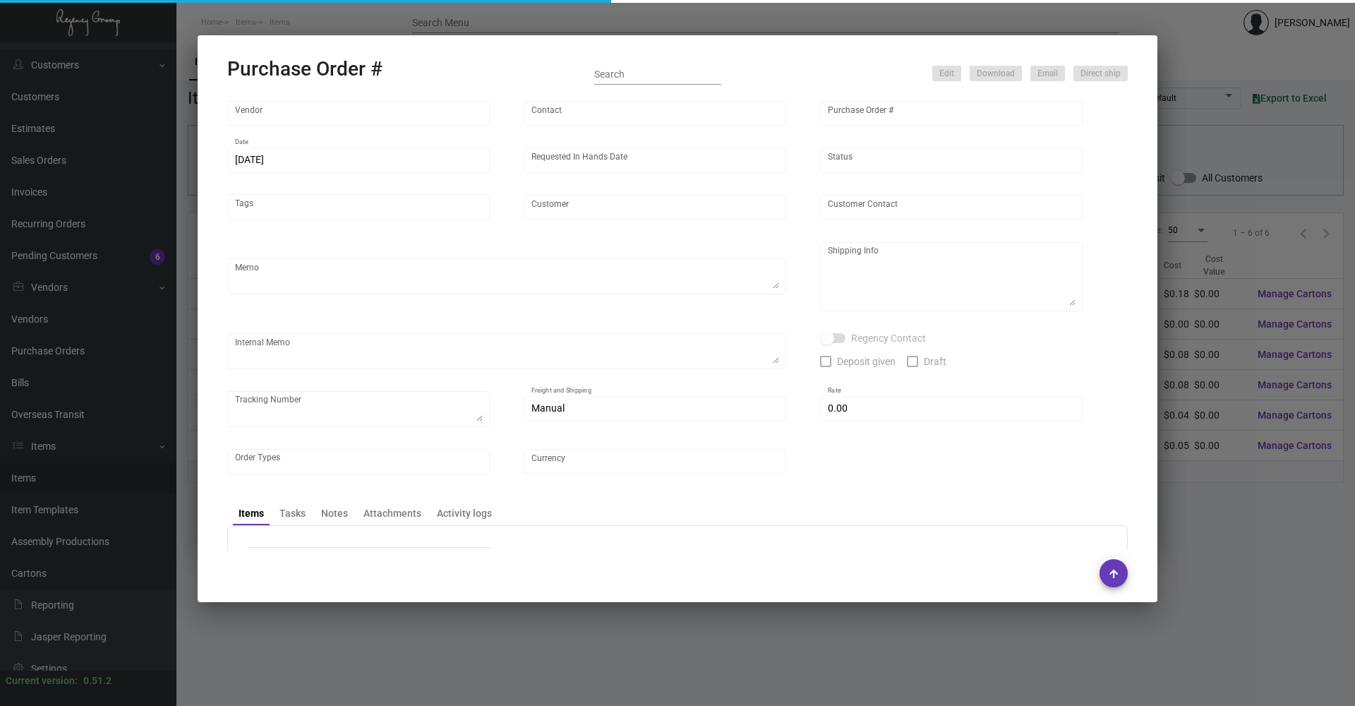
type input "[PERSON_NAME] Hell's Kitchen"
type input "[PERSON_NAME]"
type textarea "[PERSON_NAME] Hell's Kitchen - [PERSON_NAME] De [GEOGRAPHIC_DATA][PERSON_NAME] …"
type textarea "Drop Ship $8 - Order # 004064542/ J3748091059-001 [DATE] - Received at 12:37PM …"
type input "$ 0.00"
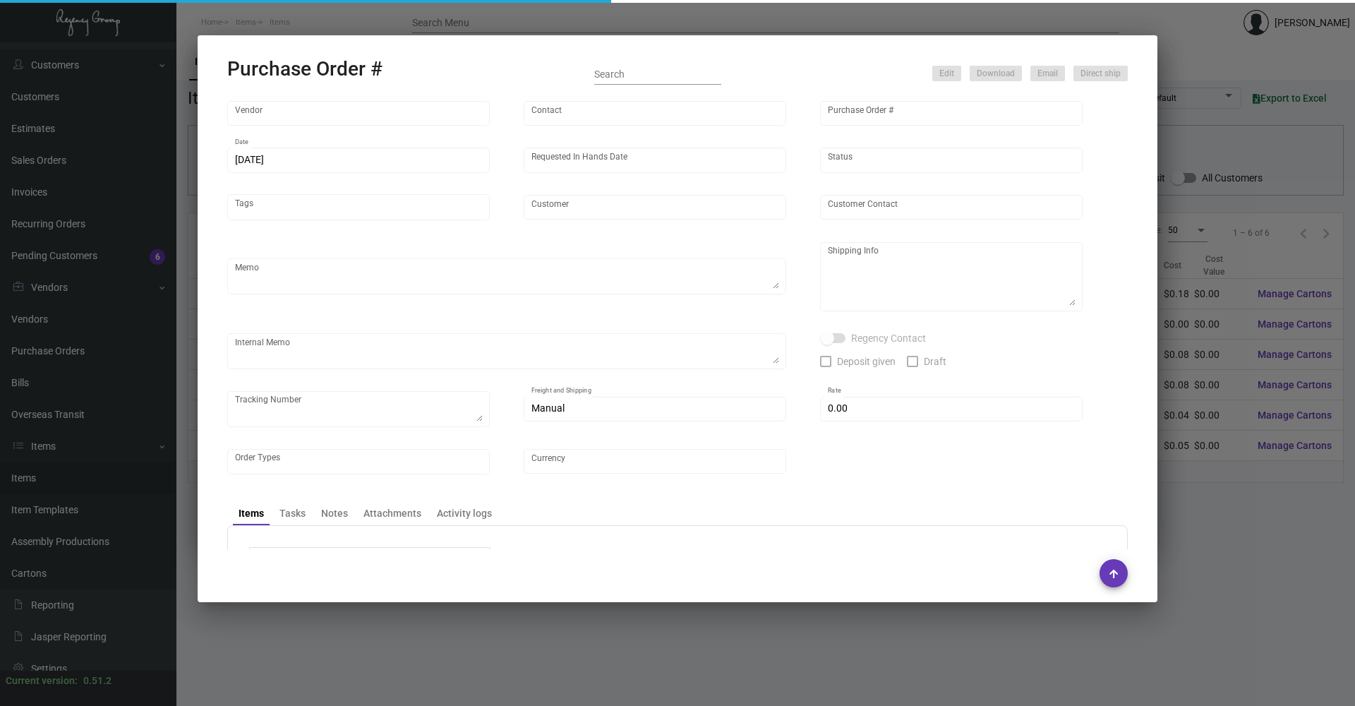
type input "United States Dollar $"
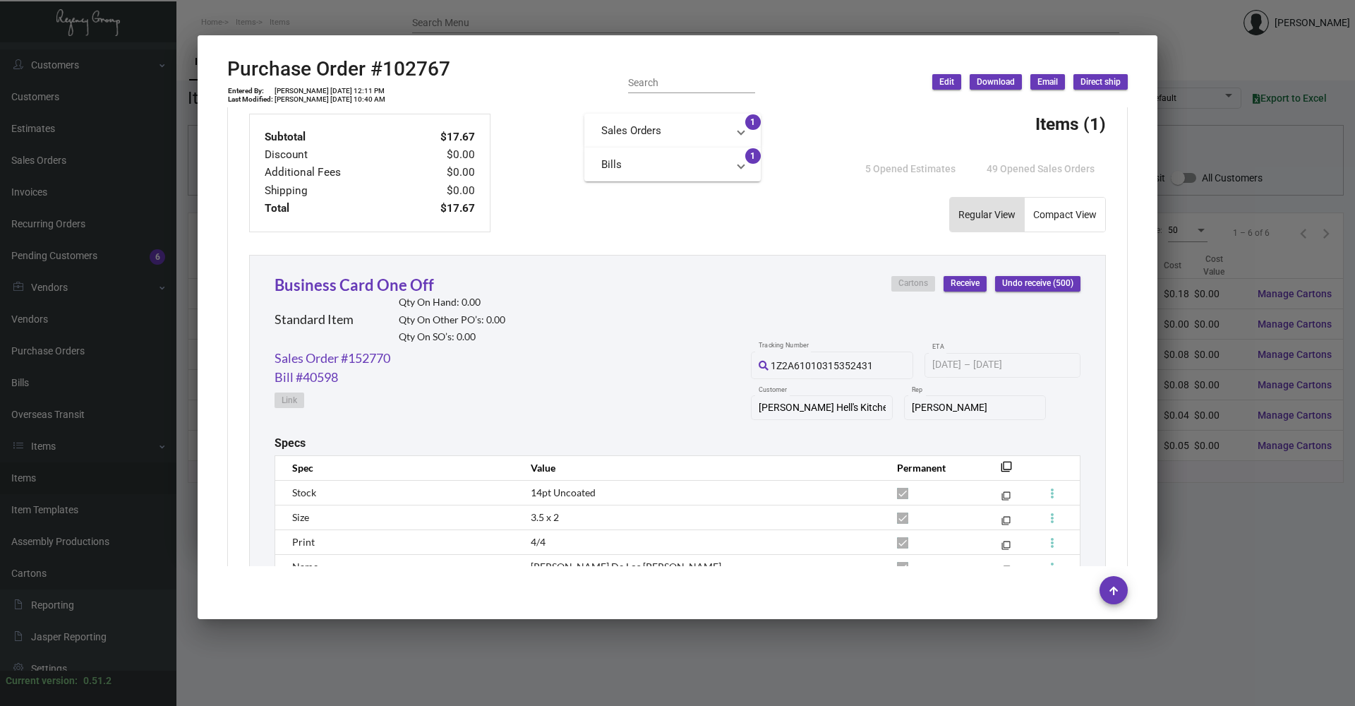
scroll to position [635, 0]
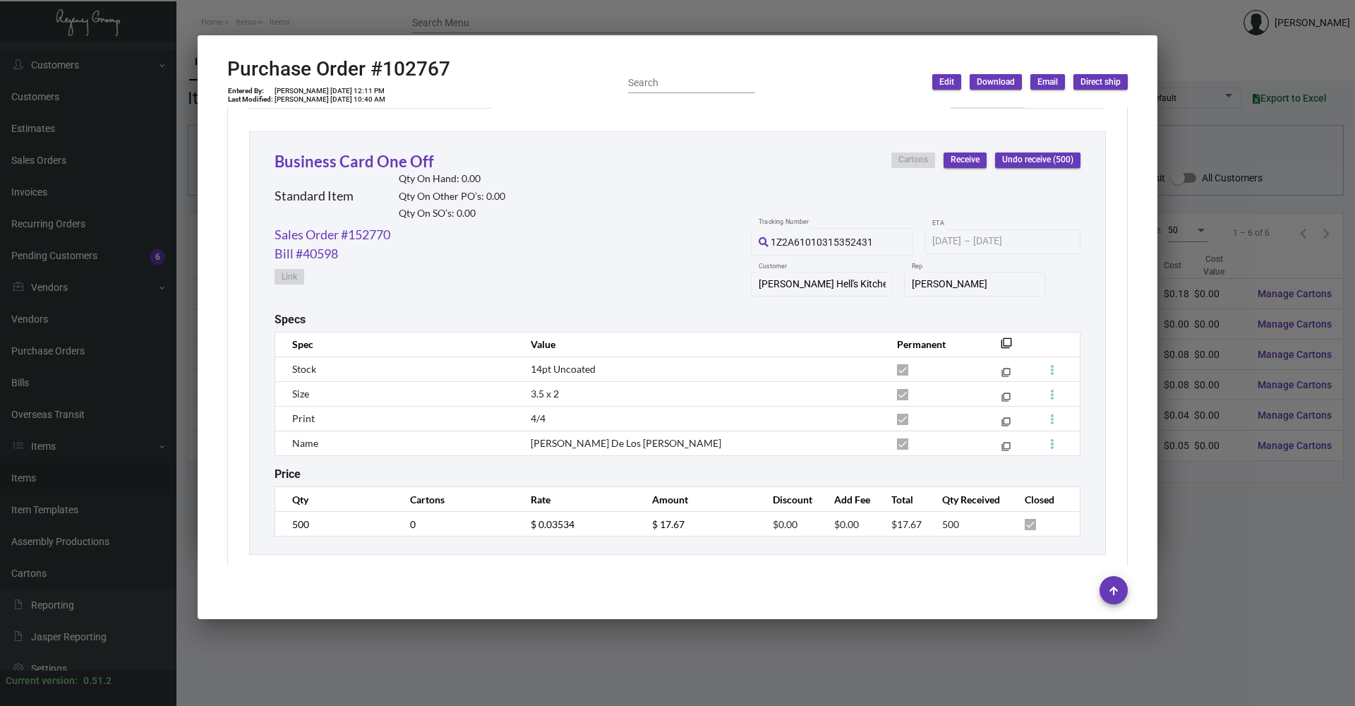
click at [320, 648] on div at bounding box center [677, 353] width 1355 height 706
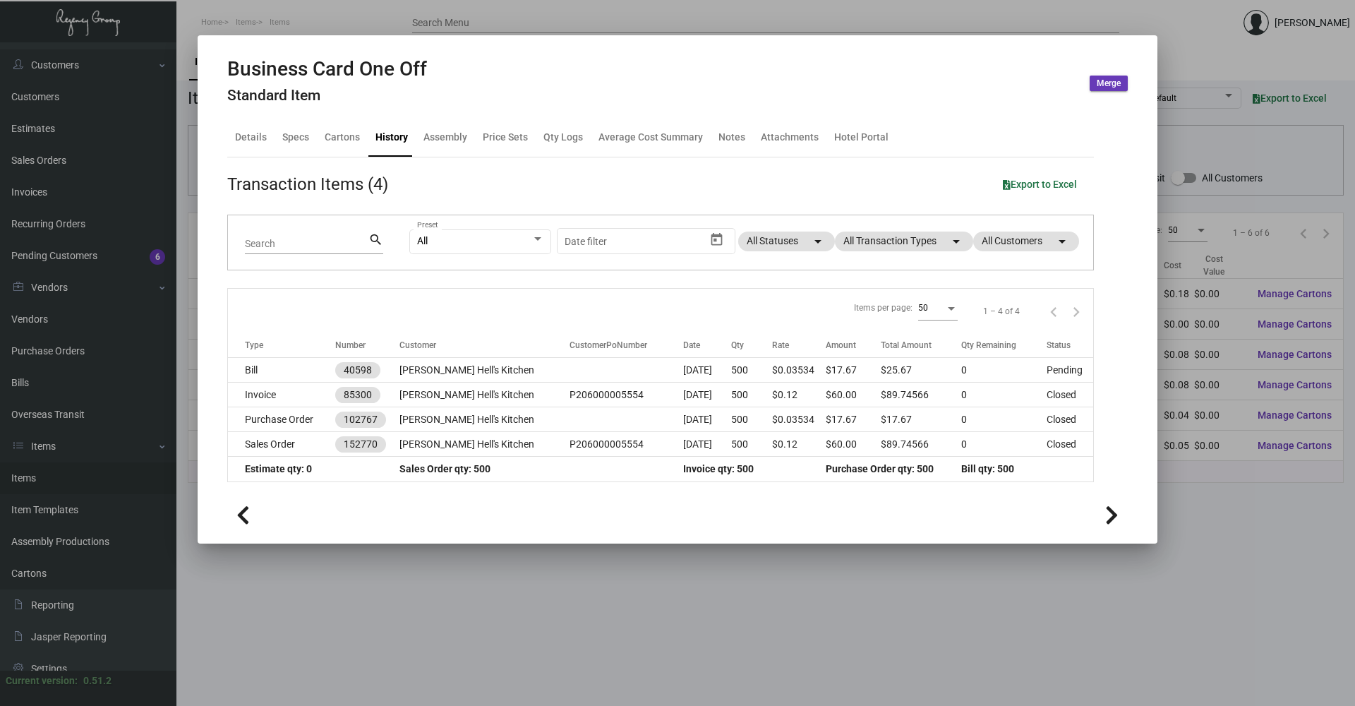
click at [323, 31] on div at bounding box center [677, 353] width 1355 height 706
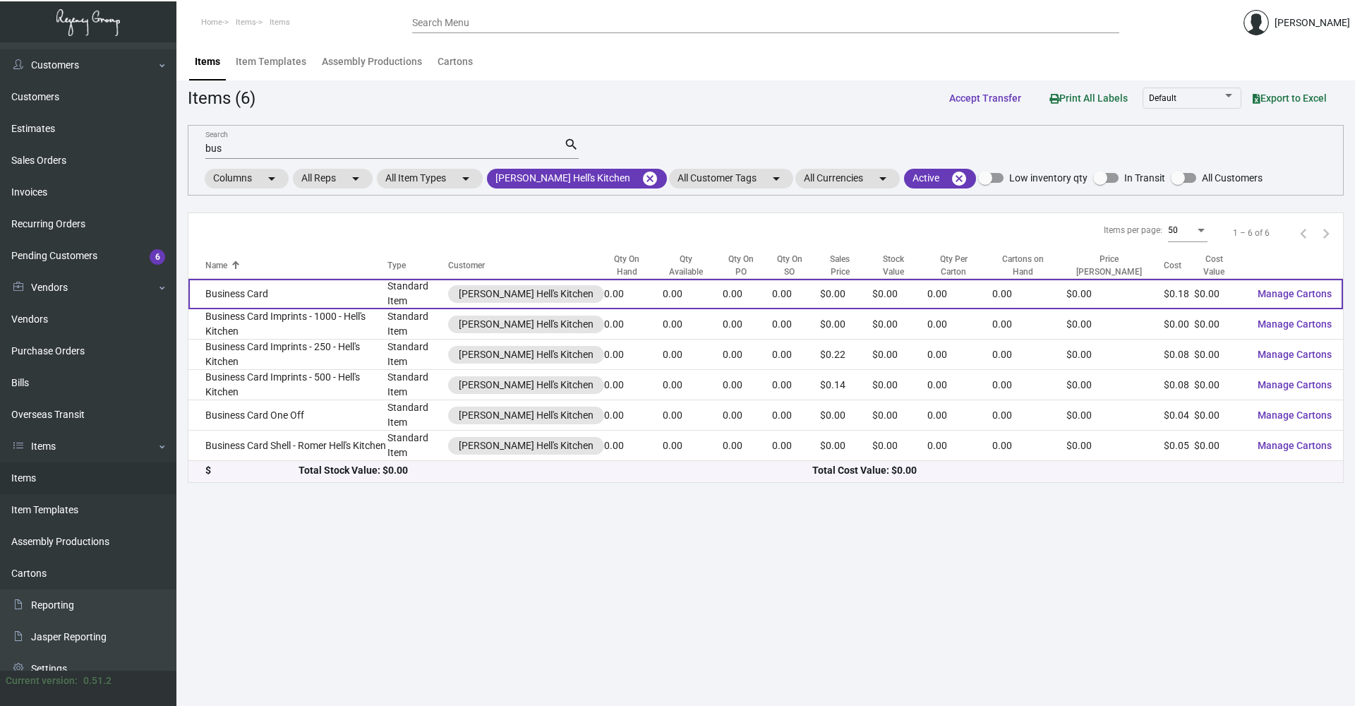
click at [282, 297] on td "Business Card" at bounding box center [287, 294] width 199 height 30
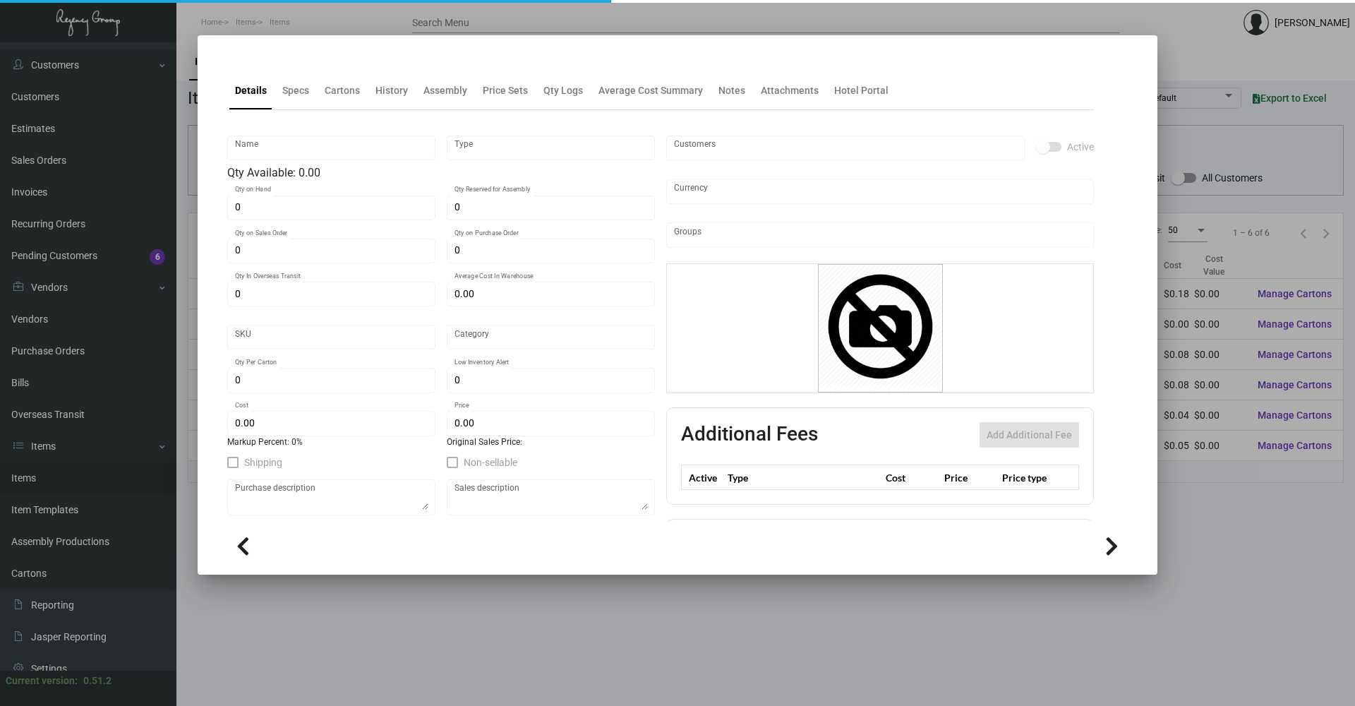
type input "Business Card"
type input "Standard Item"
type input "$ 0.615"
type input "ROM019-Business Card-82"
type input "Standard"
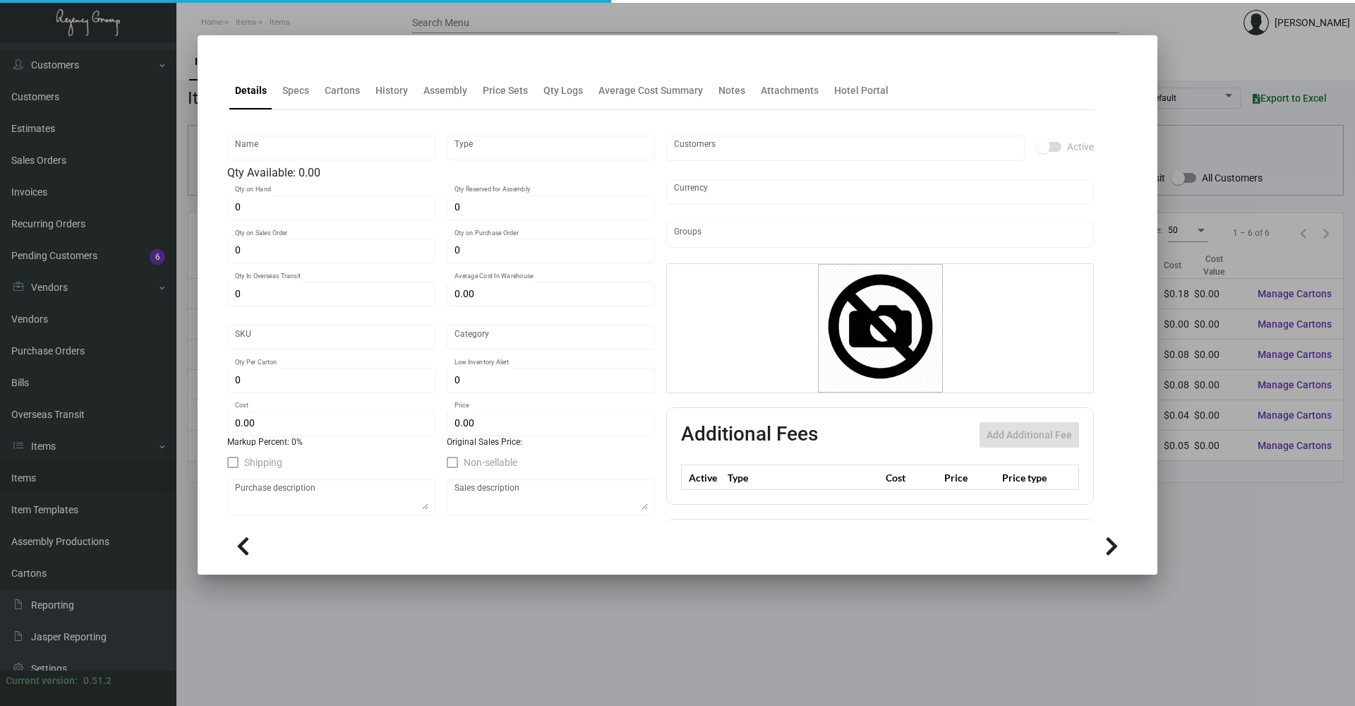
type input "$ 0.18"
type input "$ 0.00"
checkbox input "true"
type input "United States Dollar $"
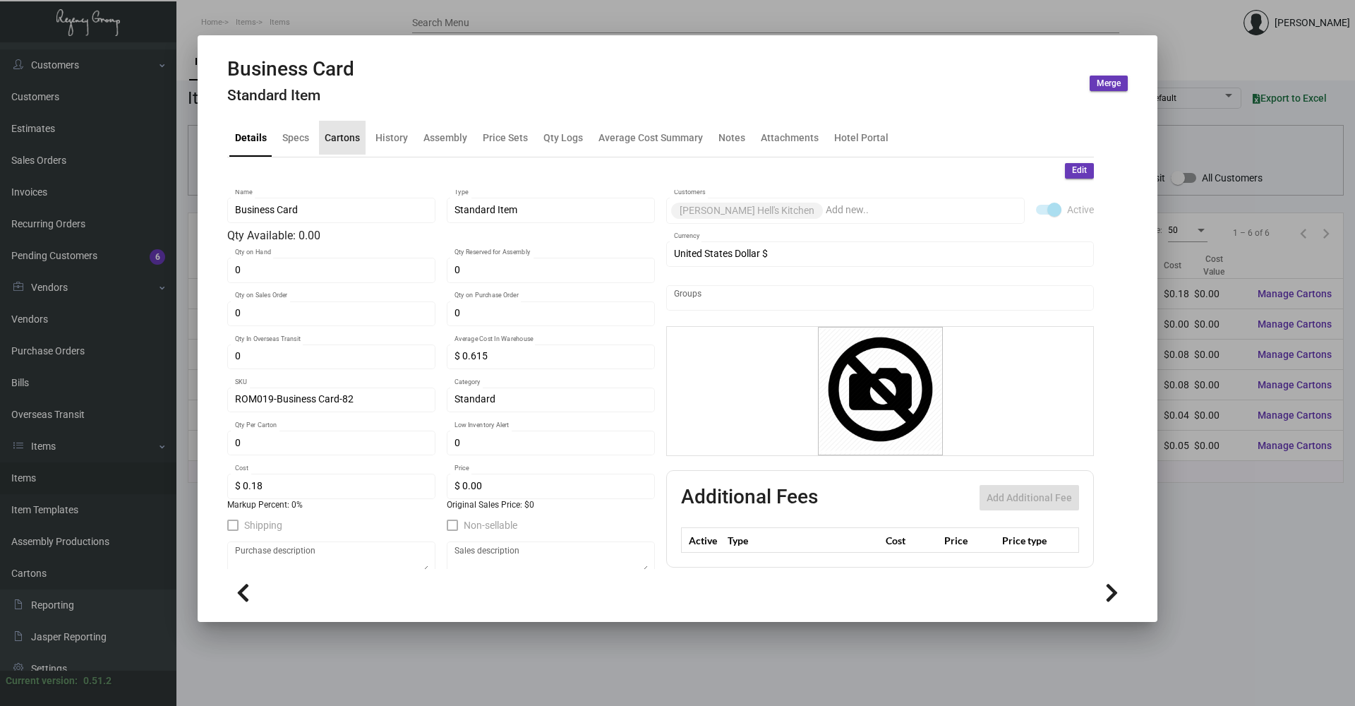
click at [354, 142] on div "Cartons" at bounding box center [342, 137] width 35 height 15
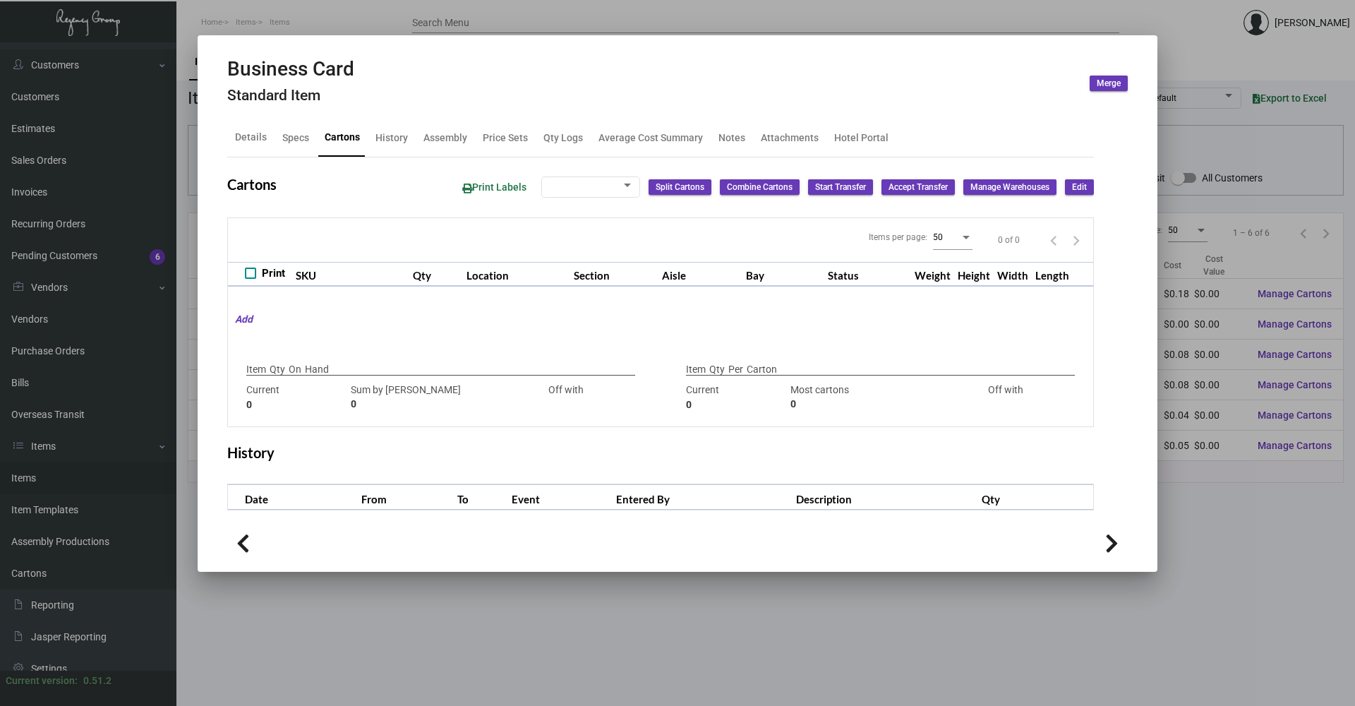
type input "0"
type input "1000"
type input "-1000"
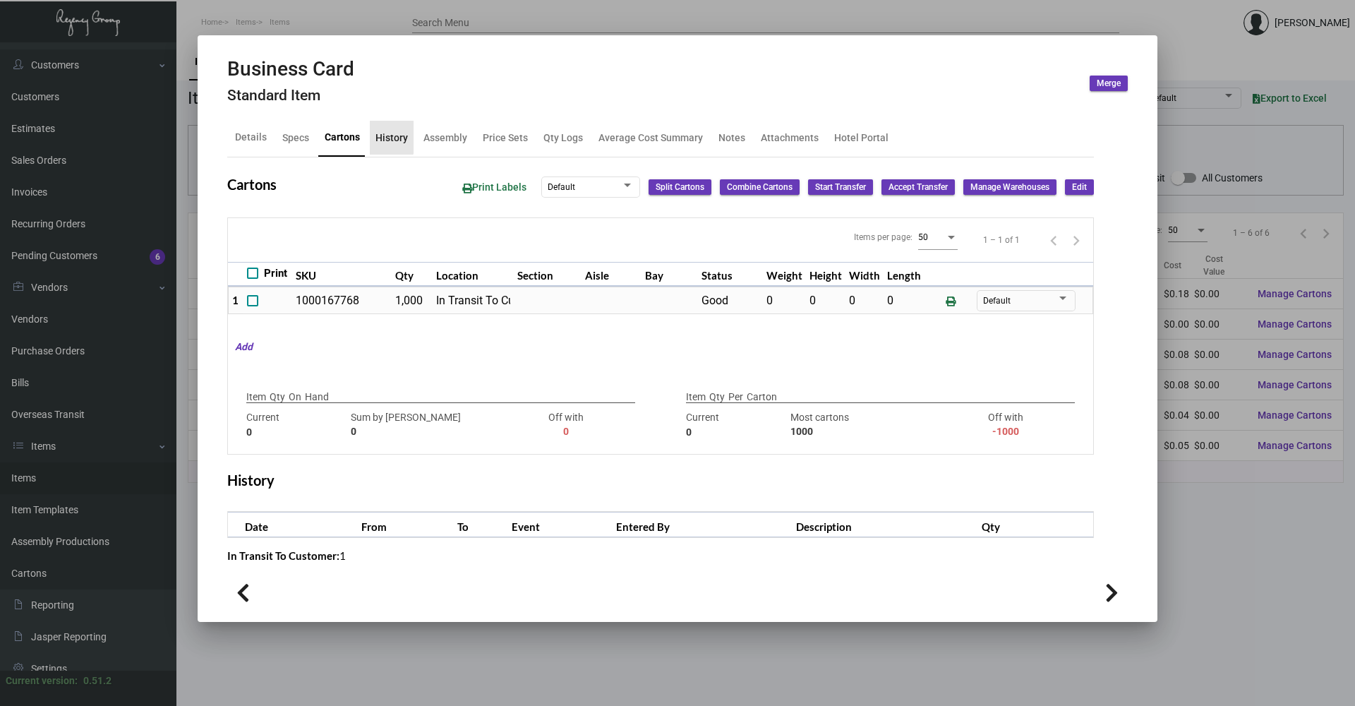
click at [385, 136] on div "History" at bounding box center [391, 137] width 32 height 15
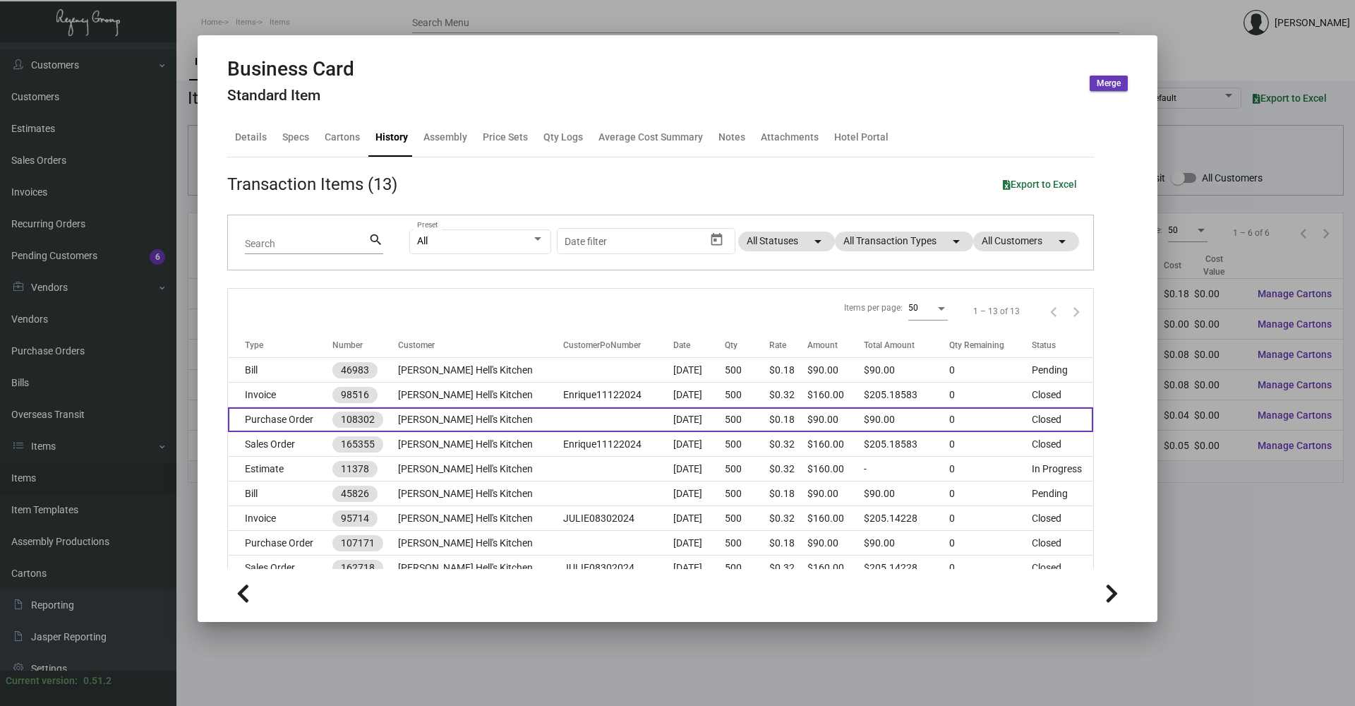
click at [314, 414] on td "Purchase Order" at bounding box center [280, 419] width 104 height 25
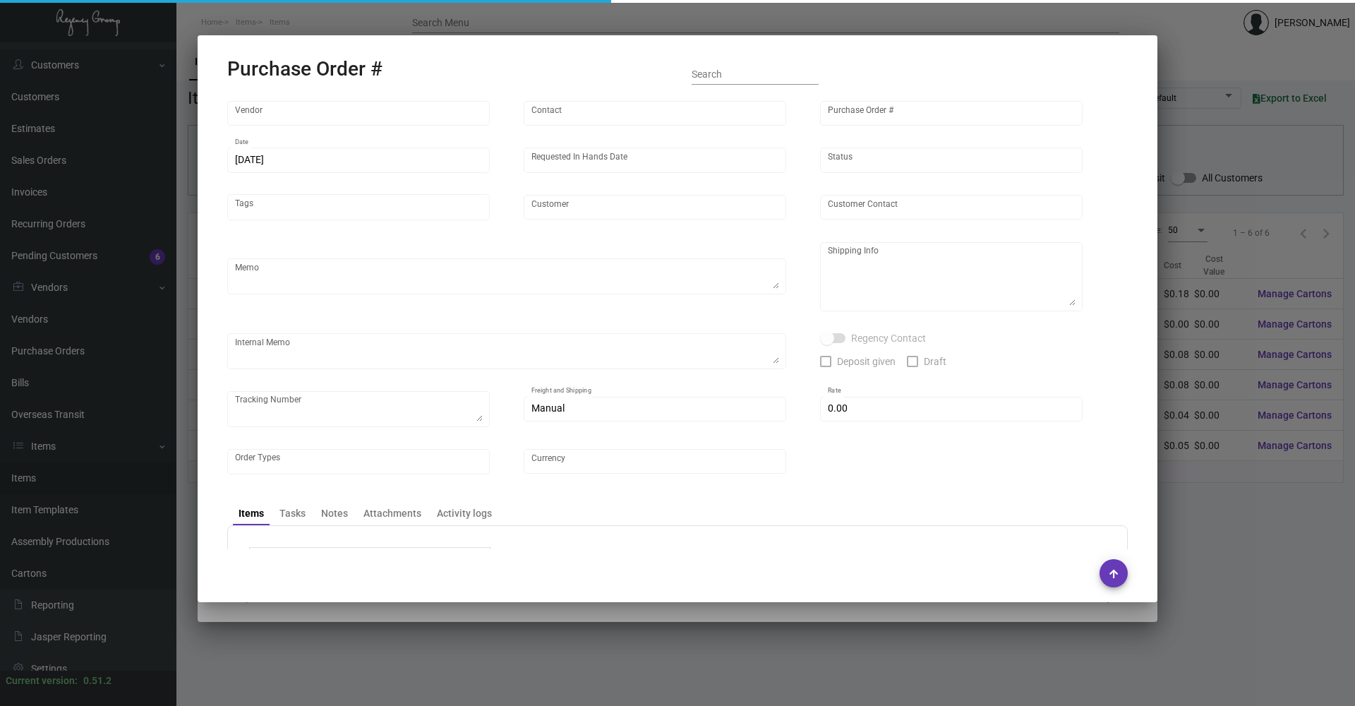
type input "Printech Business Systems Inc"
type input "[PERSON_NAME]"
type input "108302"
type input "[DATE]"
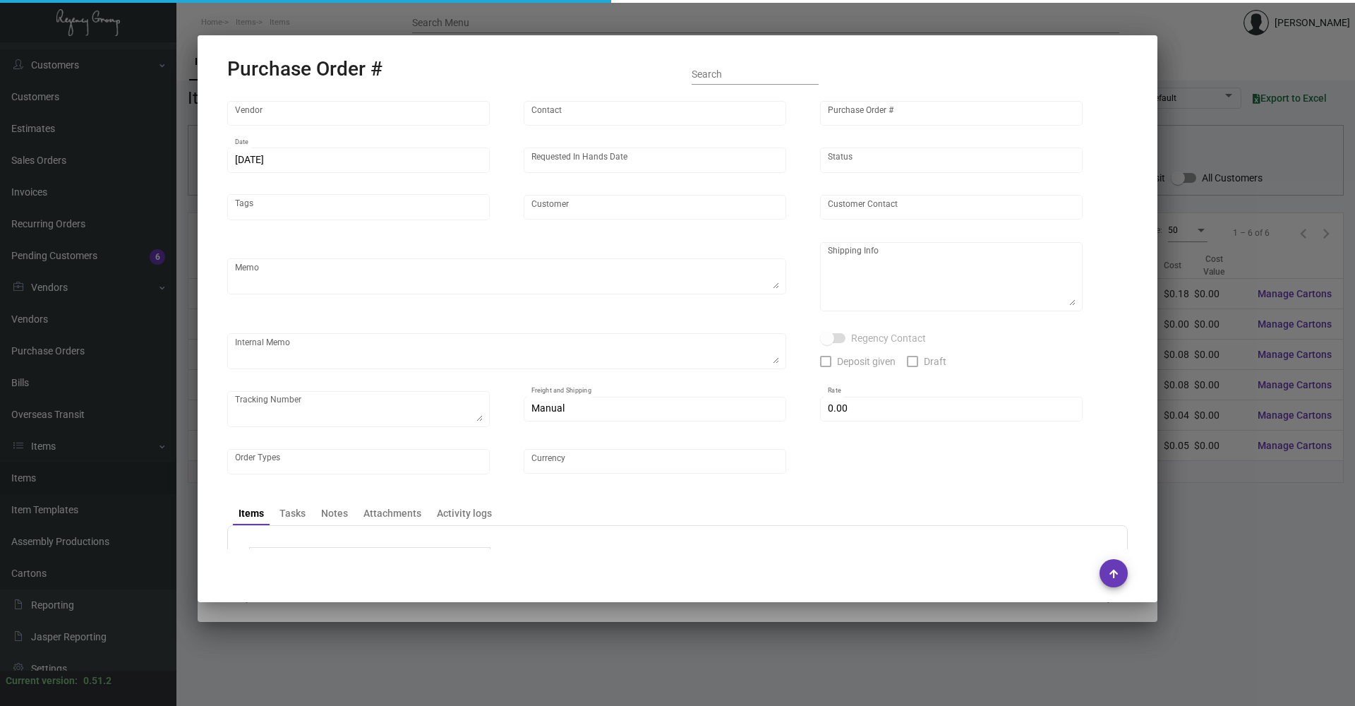
type input "[PERSON_NAME] Hell's Kitchen"
type input "[PERSON_NAME]"
type textarea "***ANY PRICE DISCREPANCY MUST BE CALLED OUT PRIOR TO PROCEEDING WITH THIS ORDER…"
type textarea "[PERSON_NAME] Hell's Kitchen - [PERSON_NAME] Hell’s Kitchen/So & So [STREET_ADD…"
type textarea "Picked up by Desean [DATE]"
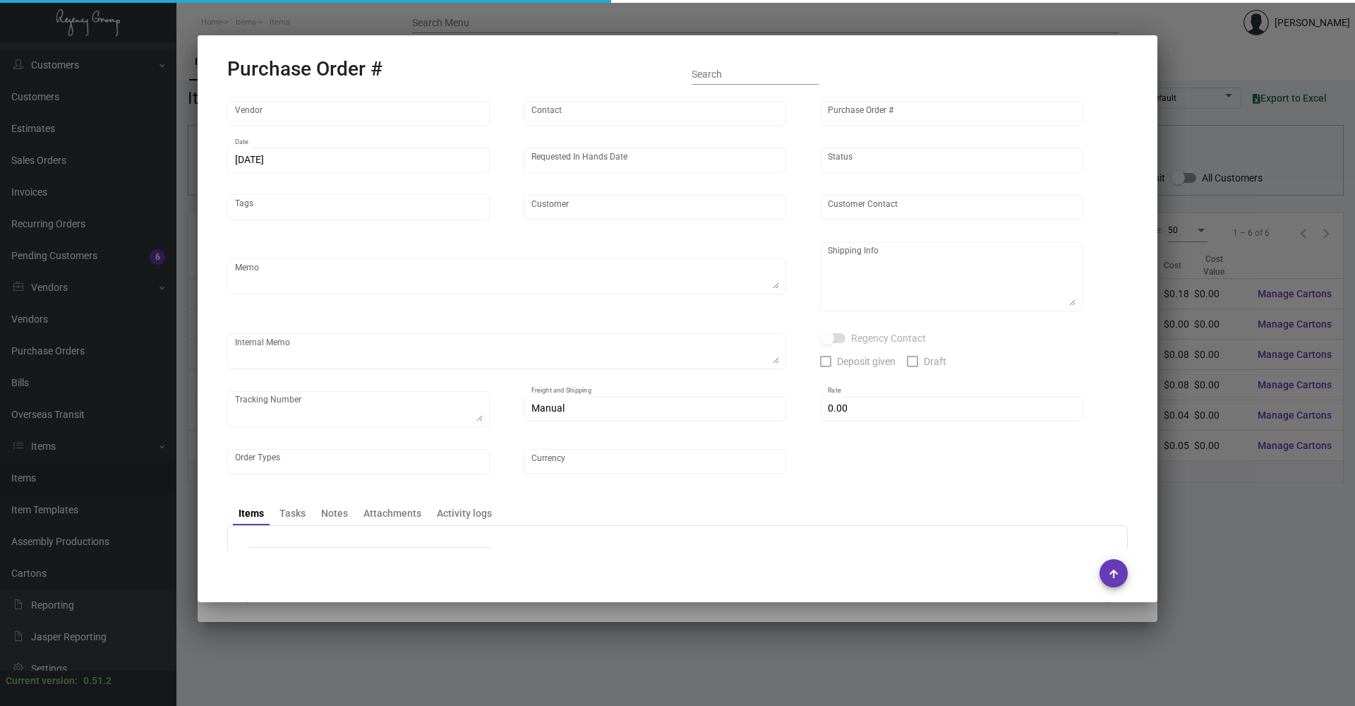
type input "$ 0.00"
type input "United States Dollar $"
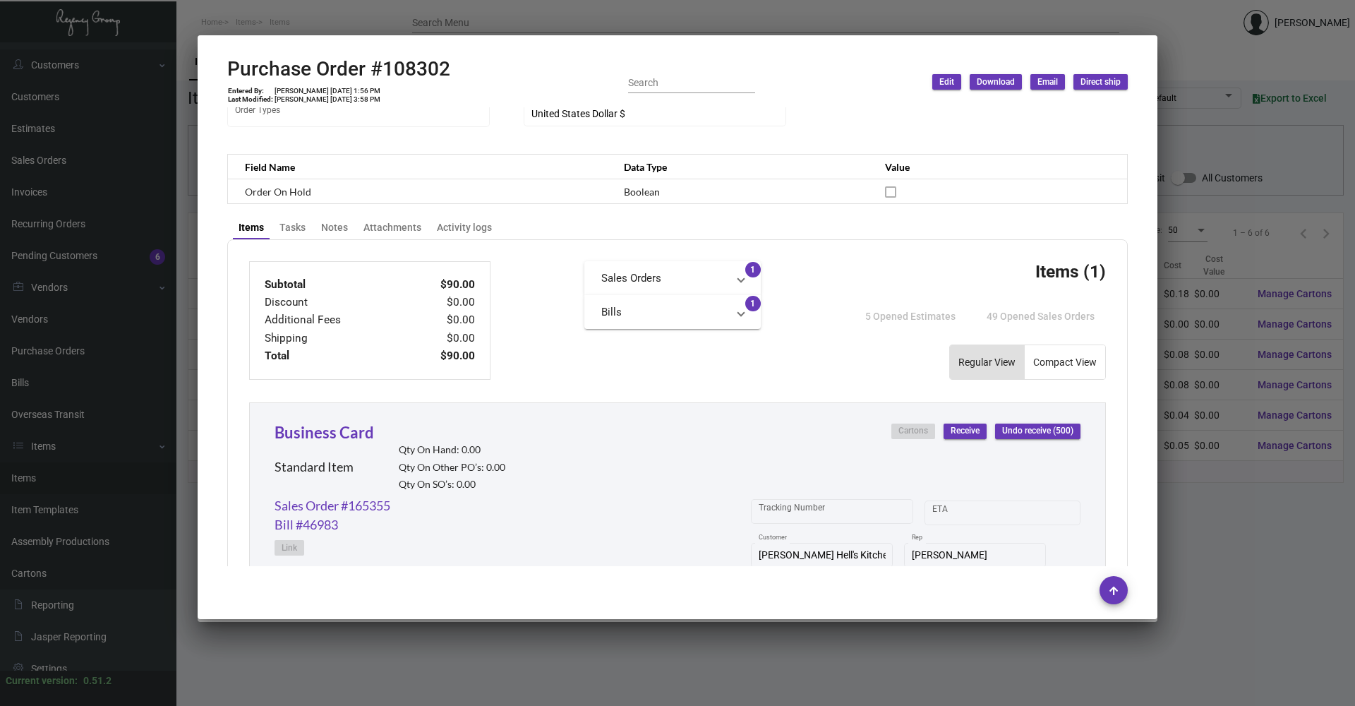
scroll to position [630, 0]
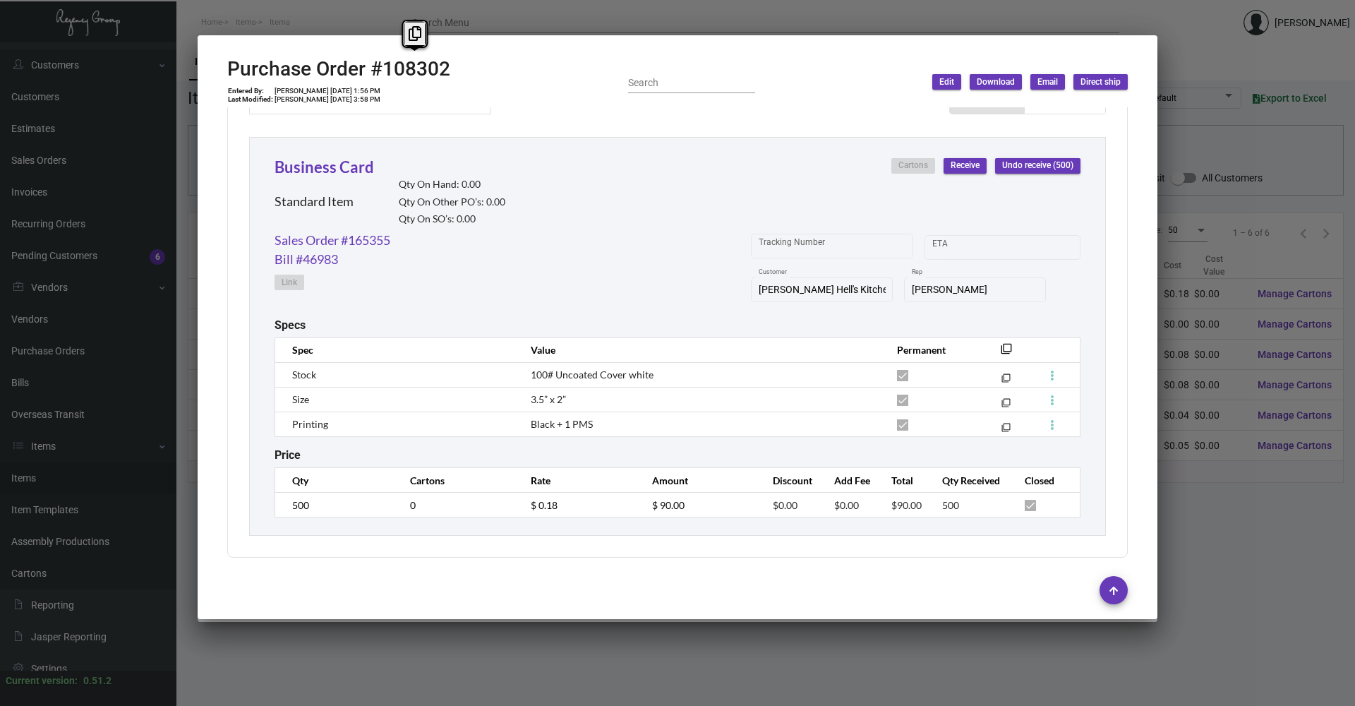
copy h2 "108302"
drag, startPoint x: 462, startPoint y: 63, endPoint x: 383, endPoint y: 72, distance: 79.6
click at [383, 72] on div "Purchase Order #108302 Entered By: [PERSON_NAME] [DATE] 1:56 PM Last Modified: …" at bounding box center [677, 82] width 901 height 50
copy td "[DATE]"
drag, startPoint x: 334, startPoint y: 88, endPoint x: 362, endPoint y: 87, distance: 28.2
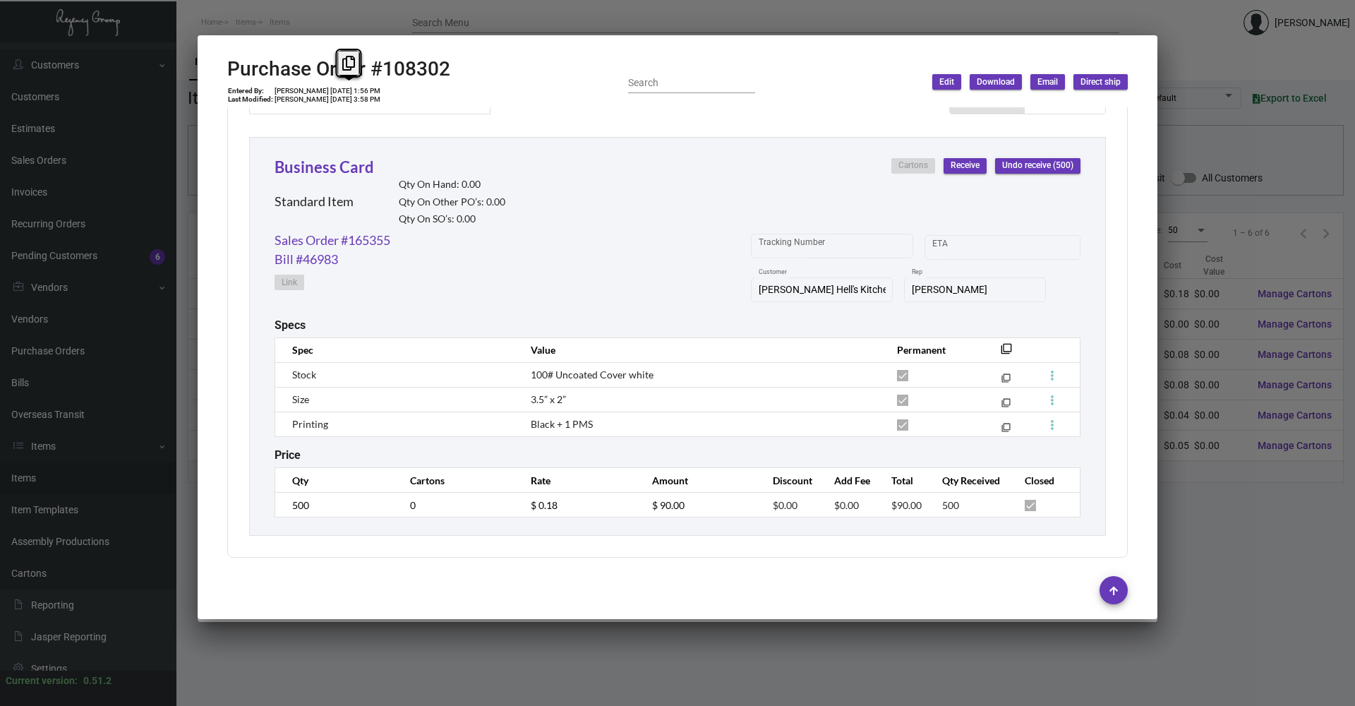
click at [362, 87] on td "[PERSON_NAME] [DATE] 1:56 PM" at bounding box center [327, 91] width 107 height 8
click at [505, 507] on tr "500 0 $ 0.18 $ 90.00 $0.00 $0.00 $90.00 500" at bounding box center [677, 505] width 805 height 25
click at [356, 237] on link "Sales Order #165355" at bounding box center [333, 240] width 116 height 19
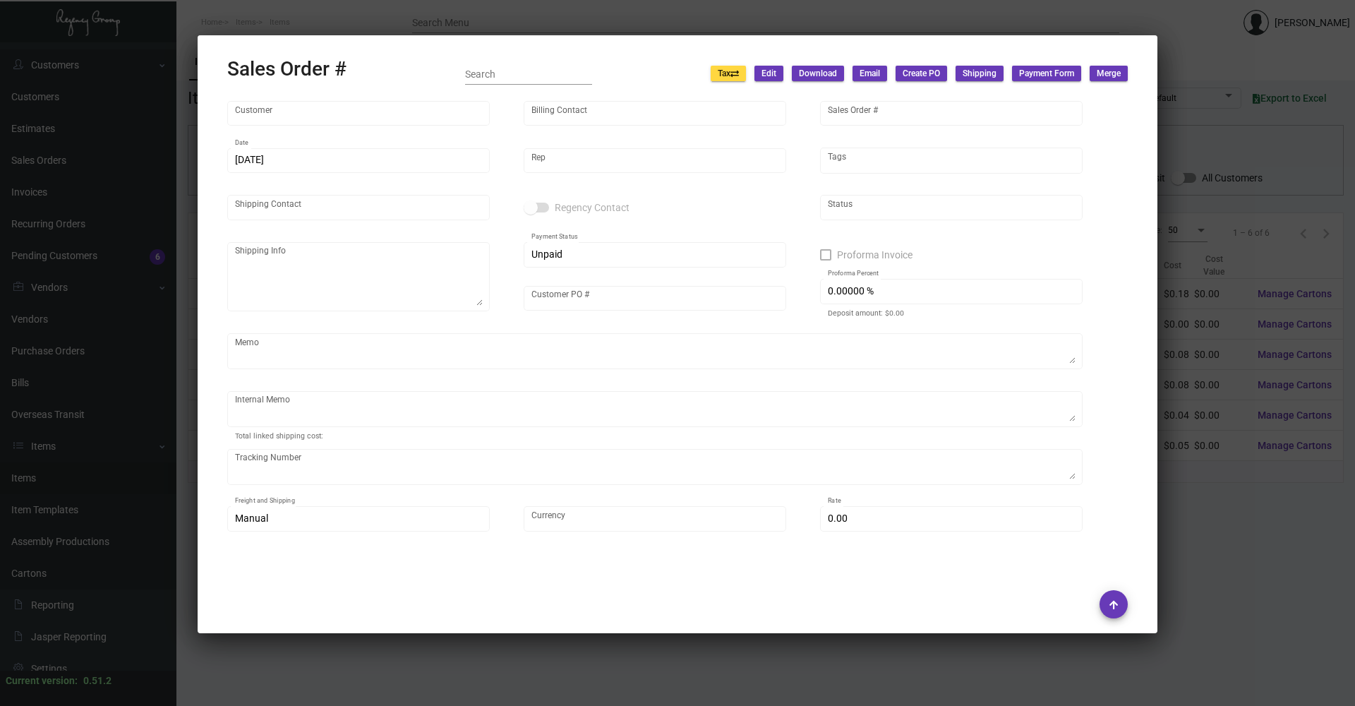
type input "[PERSON_NAME] Hell's Kitchen"
type input "[PERSON_NAME]"
type input "165355"
type input "[DATE]"
type input "[PERSON_NAME]"
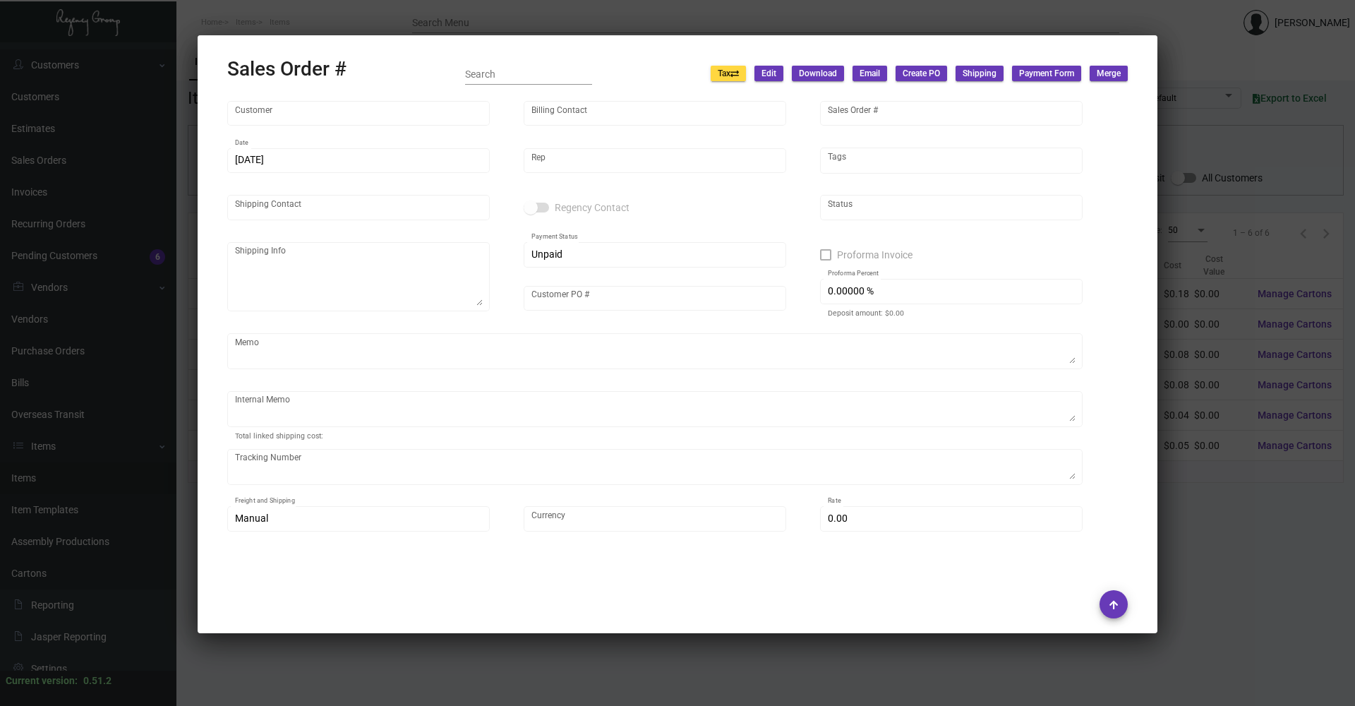
type input "[PERSON_NAME]"
type textarea "[PERSON_NAME] Hell's Kitchen - [PERSON_NAME] Hell’s Kitchen/So & So [STREET_ADD…"
type input "Enrique11122024"
type textarea "Delivered by Desean [DATE]."
type input "United States Dollar $"
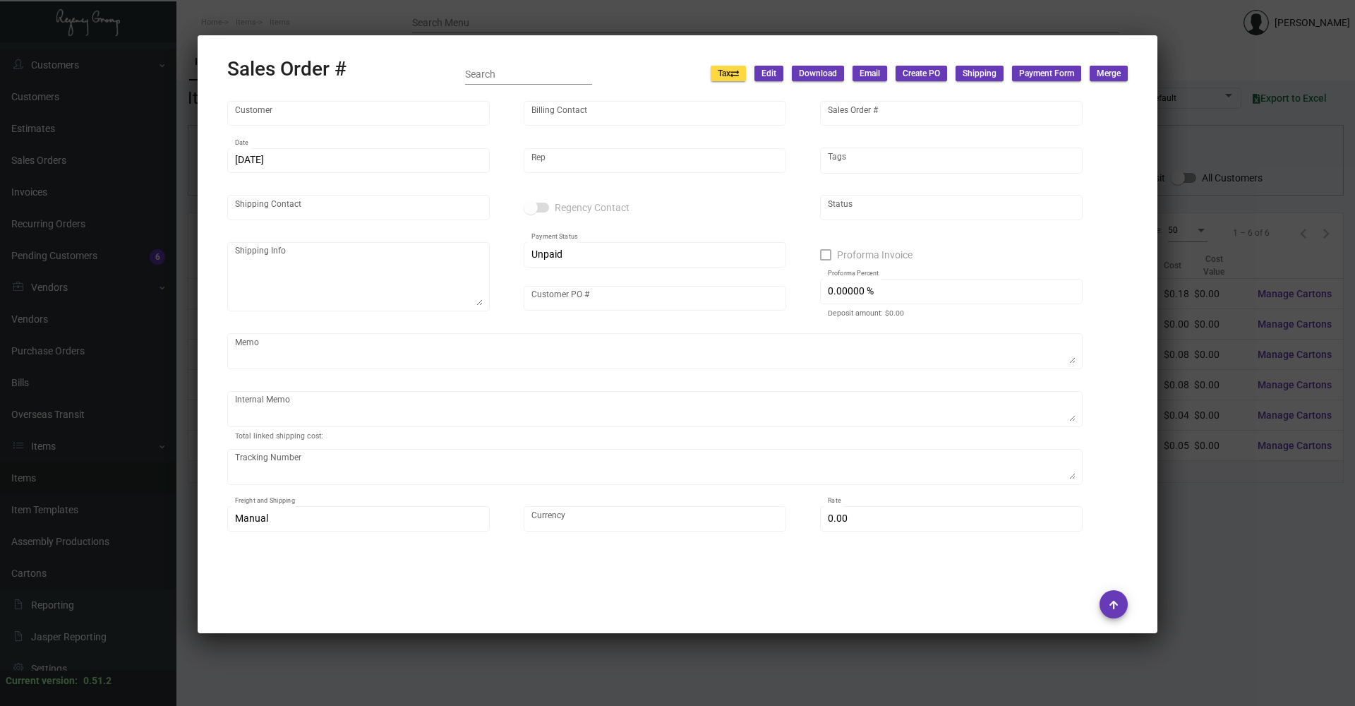
type input "$ 28.46"
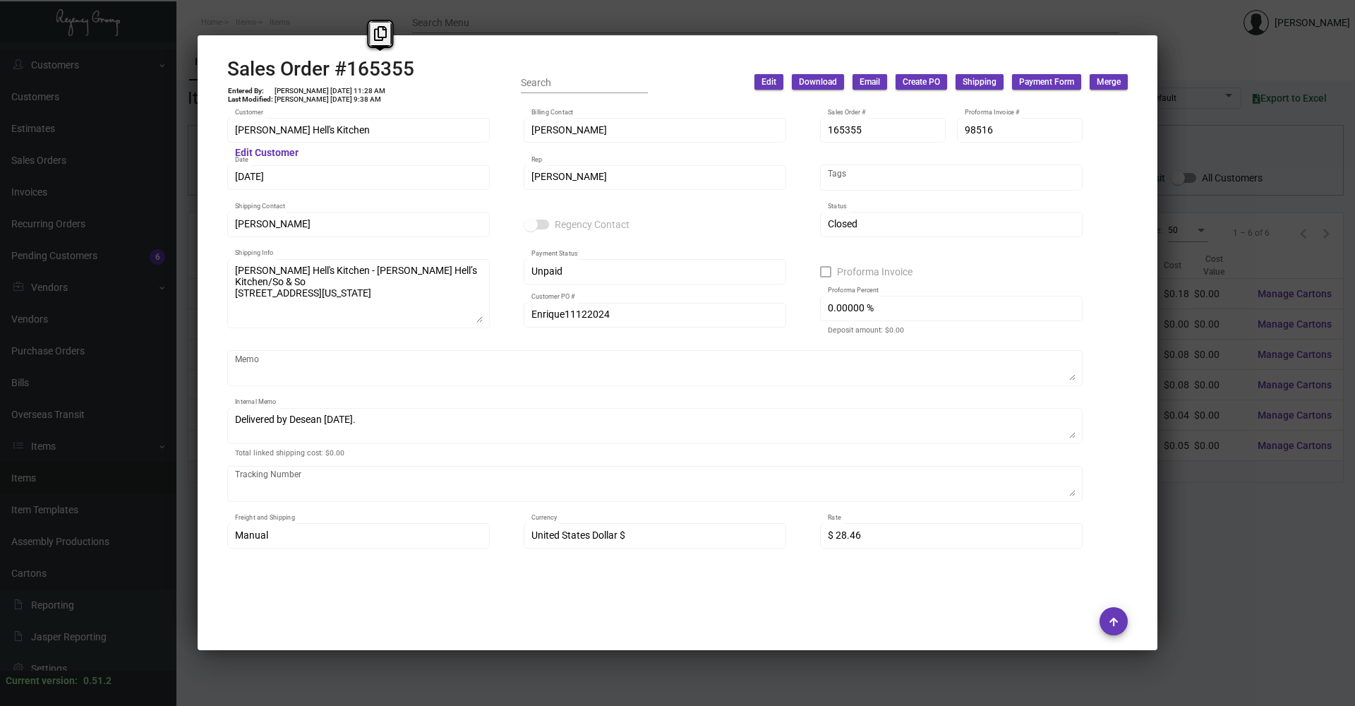
drag, startPoint x: 421, startPoint y: 61, endPoint x: 347, endPoint y: 68, distance: 74.4
click at [347, 68] on div "Sales Order #165355 Entered By: [PERSON_NAME] [DATE] 11:28 AM Last Modified: [P…" at bounding box center [677, 82] width 901 height 50
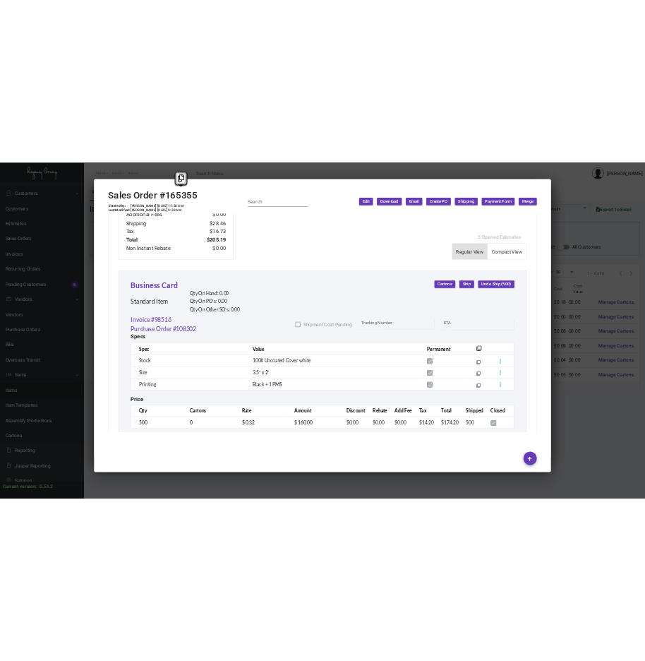
scroll to position [691, 0]
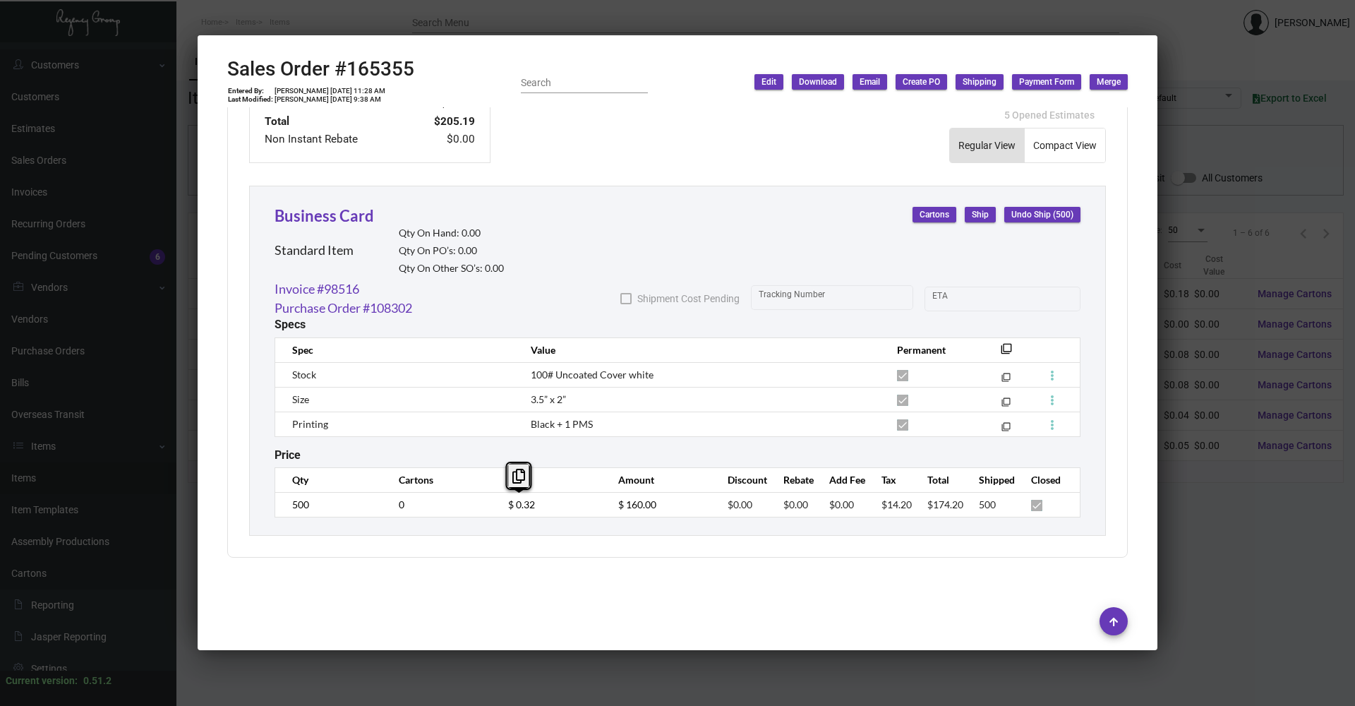
click at [494, 500] on td "$ 0.32" at bounding box center [548, 504] width 109 height 25
click at [303, 30] on div at bounding box center [677, 353] width 1355 height 706
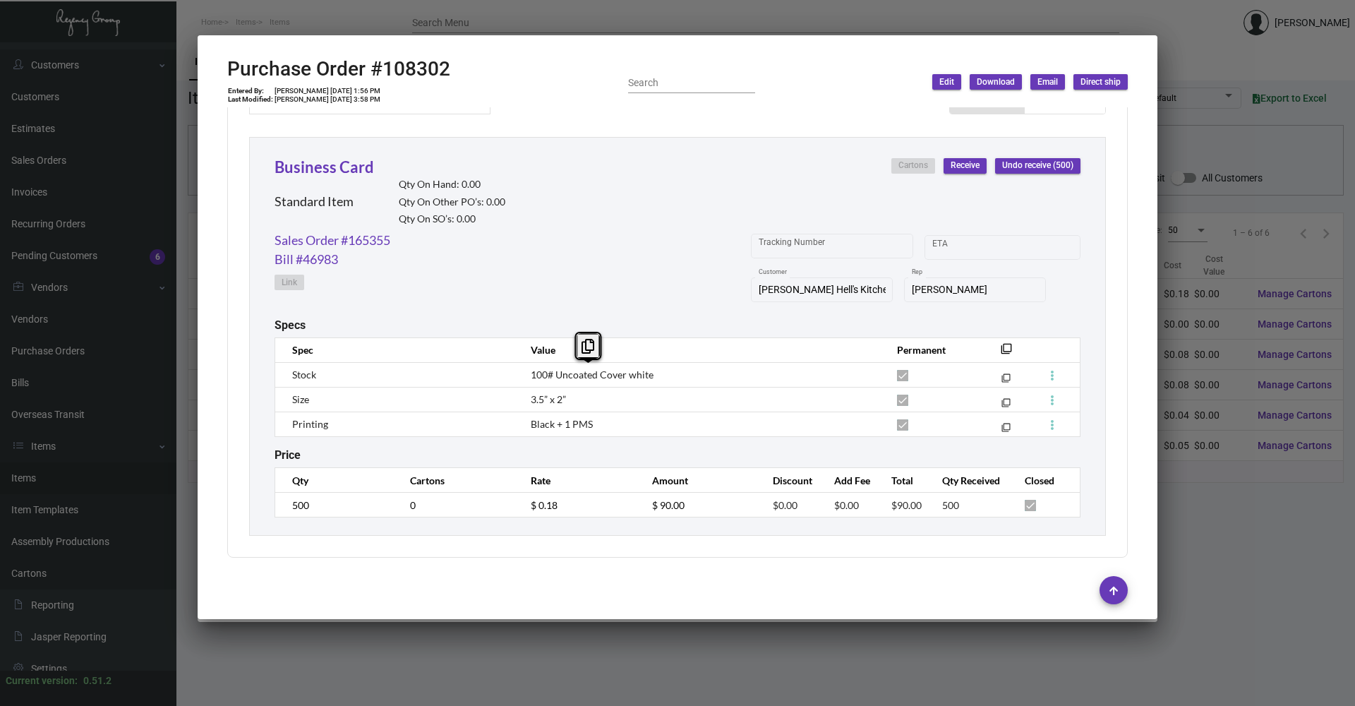
drag, startPoint x: 655, startPoint y: 369, endPoint x: 524, endPoint y: 373, distance: 131.3
click at [524, 373] on td "100# Uncoated Cover white" at bounding box center [700, 374] width 366 height 25
click at [577, 401] on td "3.5” x 2”" at bounding box center [700, 399] width 366 height 25
drag, startPoint x: 564, startPoint y: 399, endPoint x: 525, endPoint y: 401, distance: 38.8
click at [525, 401] on td "3.5” x 2”" at bounding box center [700, 399] width 366 height 25
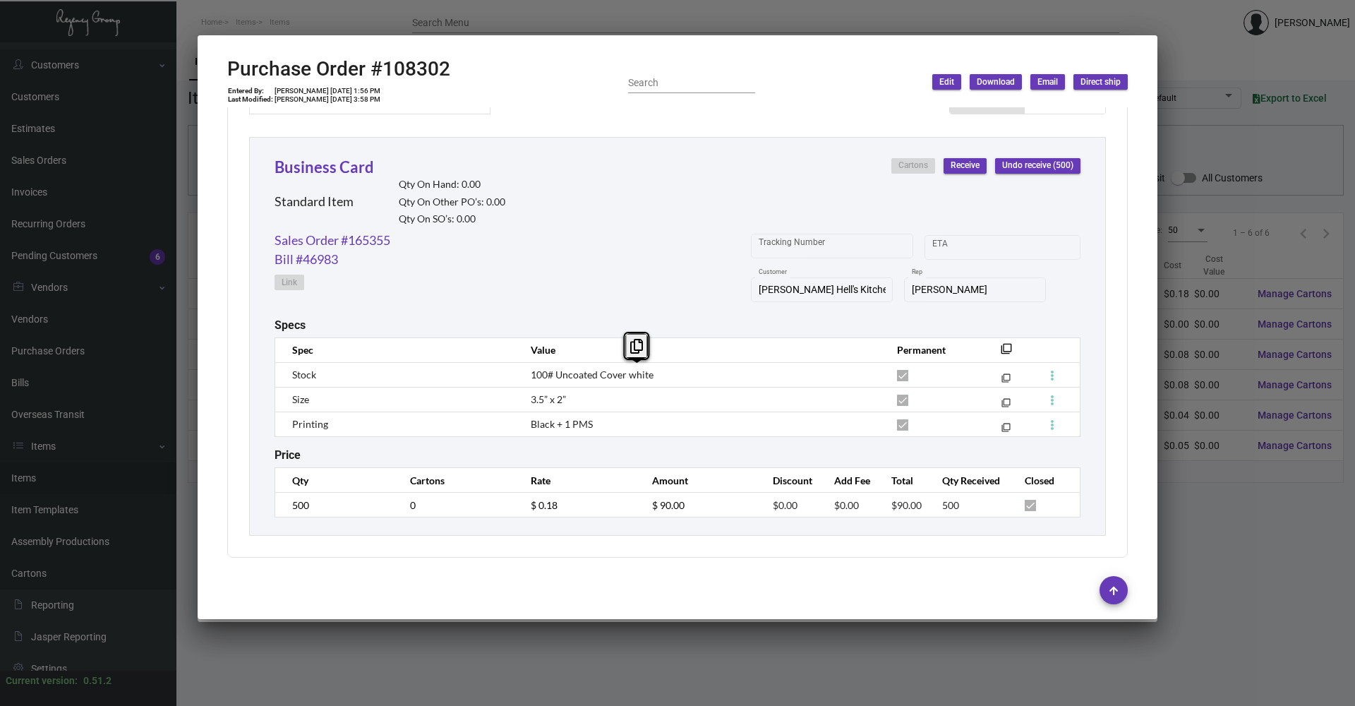
drag, startPoint x: 673, startPoint y: 374, endPoint x: 627, endPoint y: 371, distance: 46.0
click at [627, 371] on td "100# Uncoated Cover white" at bounding box center [700, 374] width 366 height 25
click at [450, 411] on td "Printing" at bounding box center [395, 423] width 241 height 25
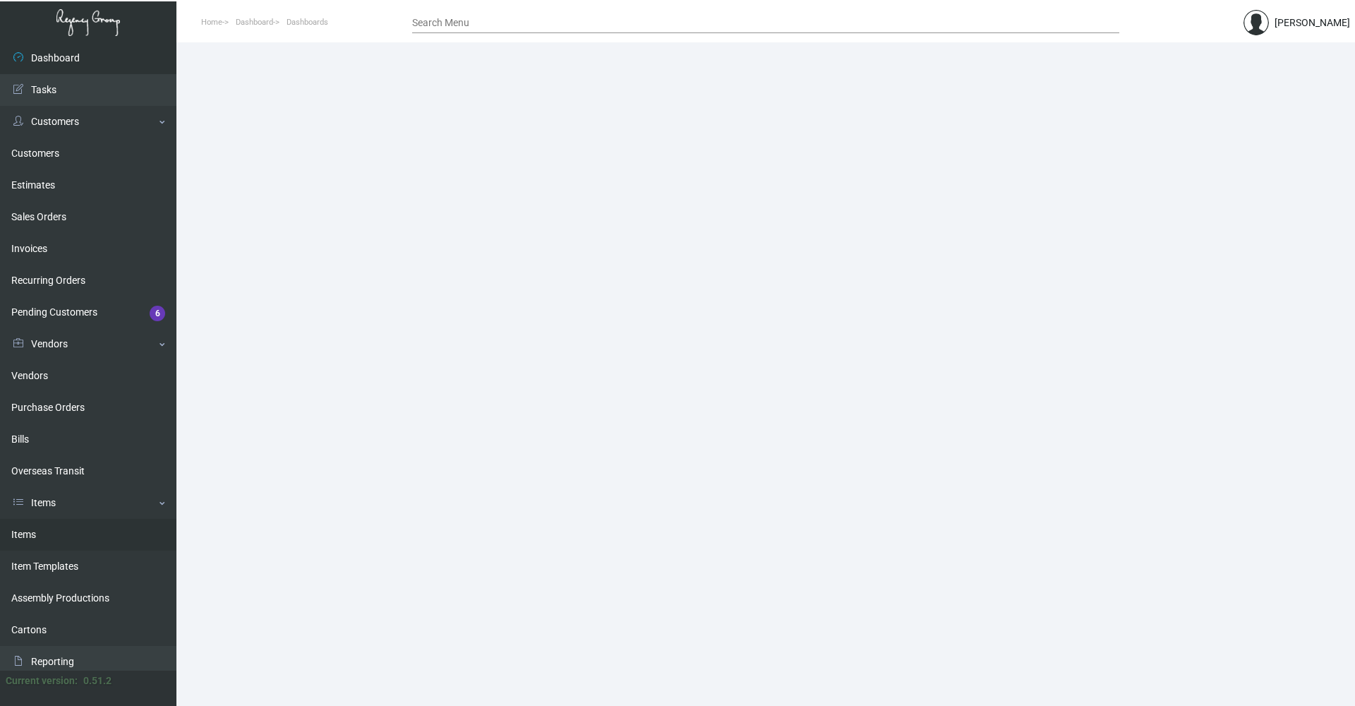
click at [60, 529] on link "Items" at bounding box center [88, 535] width 176 height 32
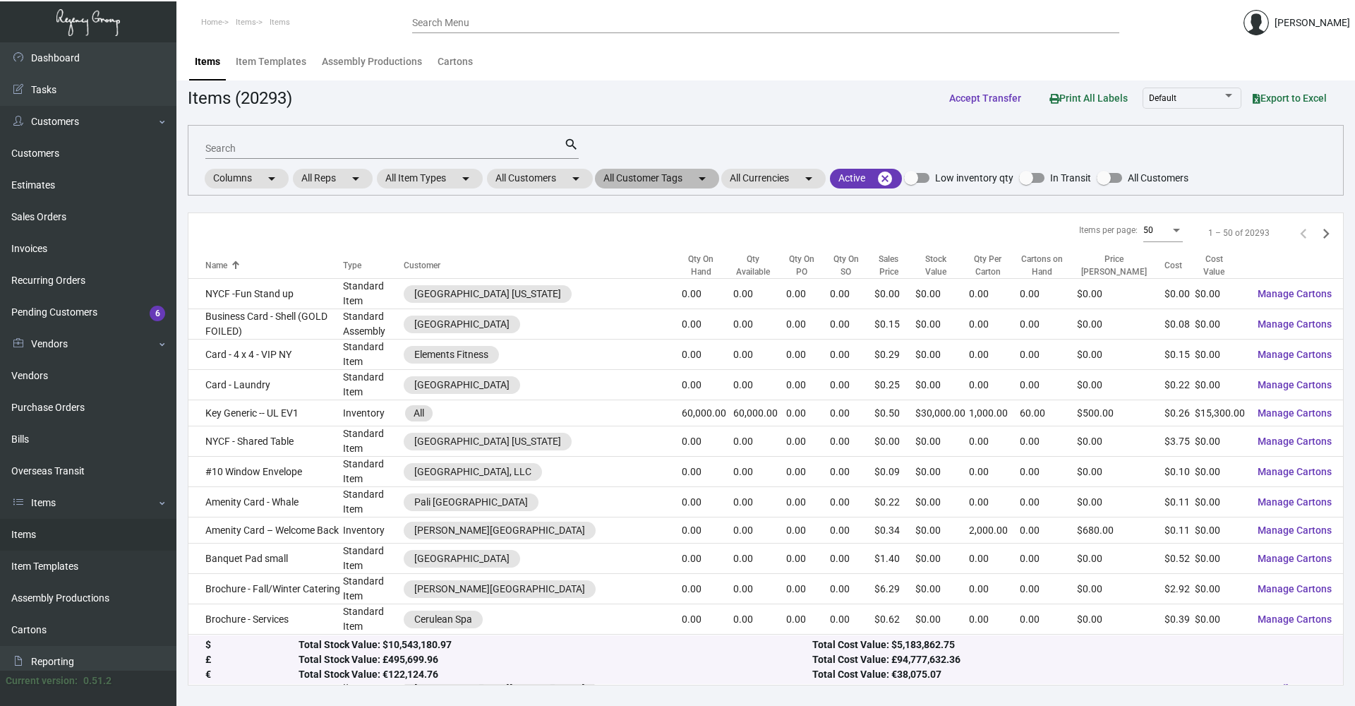
click at [641, 174] on mat-chip "All Customer Tags arrow_drop_down" at bounding box center [657, 179] width 124 height 20
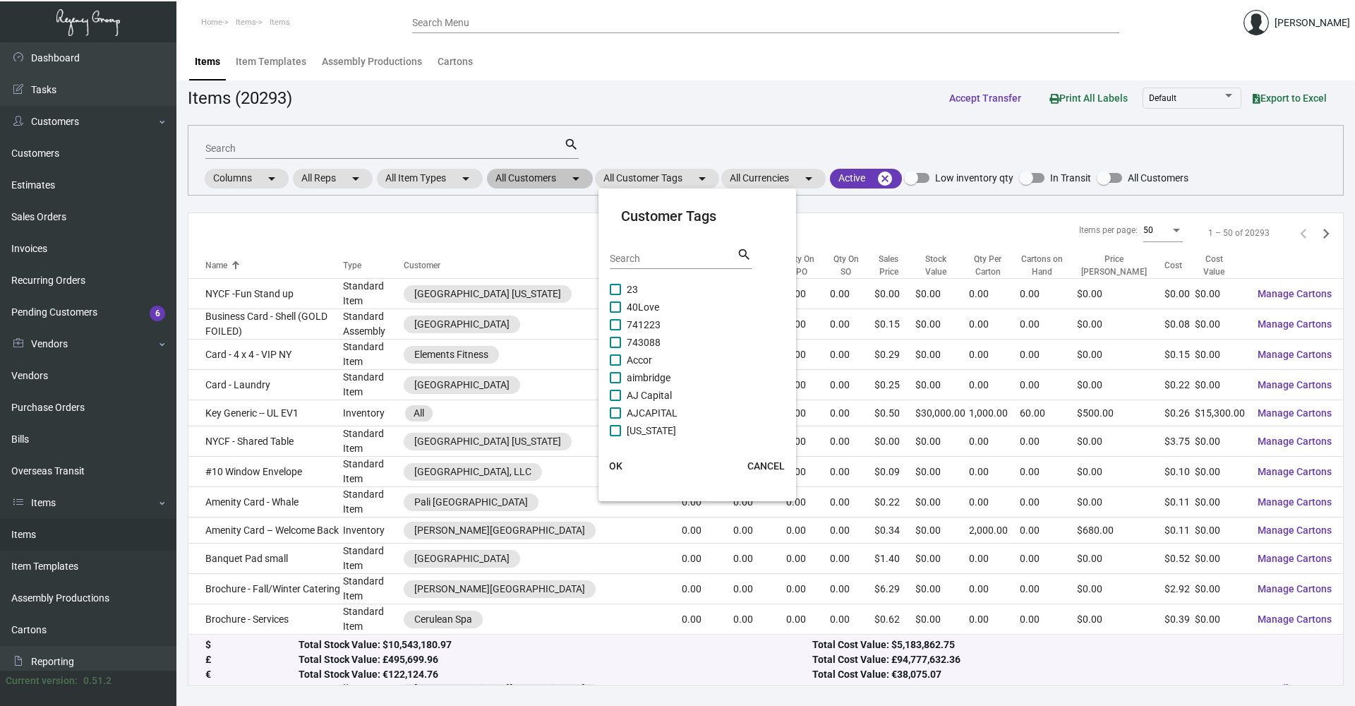
click at [540, 181] on div at bounding box center [677, 353] width 1355 height 706
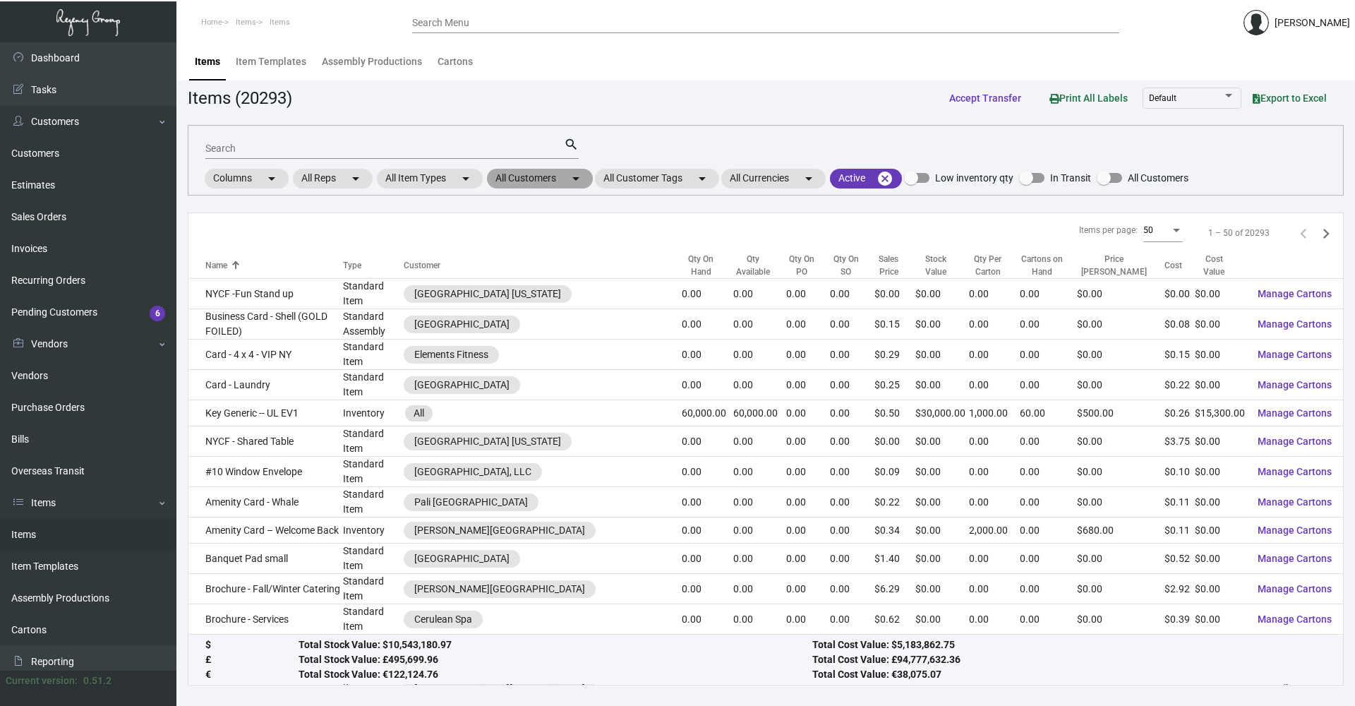
click at [534, 176] on mat-chip "All Customers arrow_drop_down" at bounding box center [540, 179] width 106 height 20
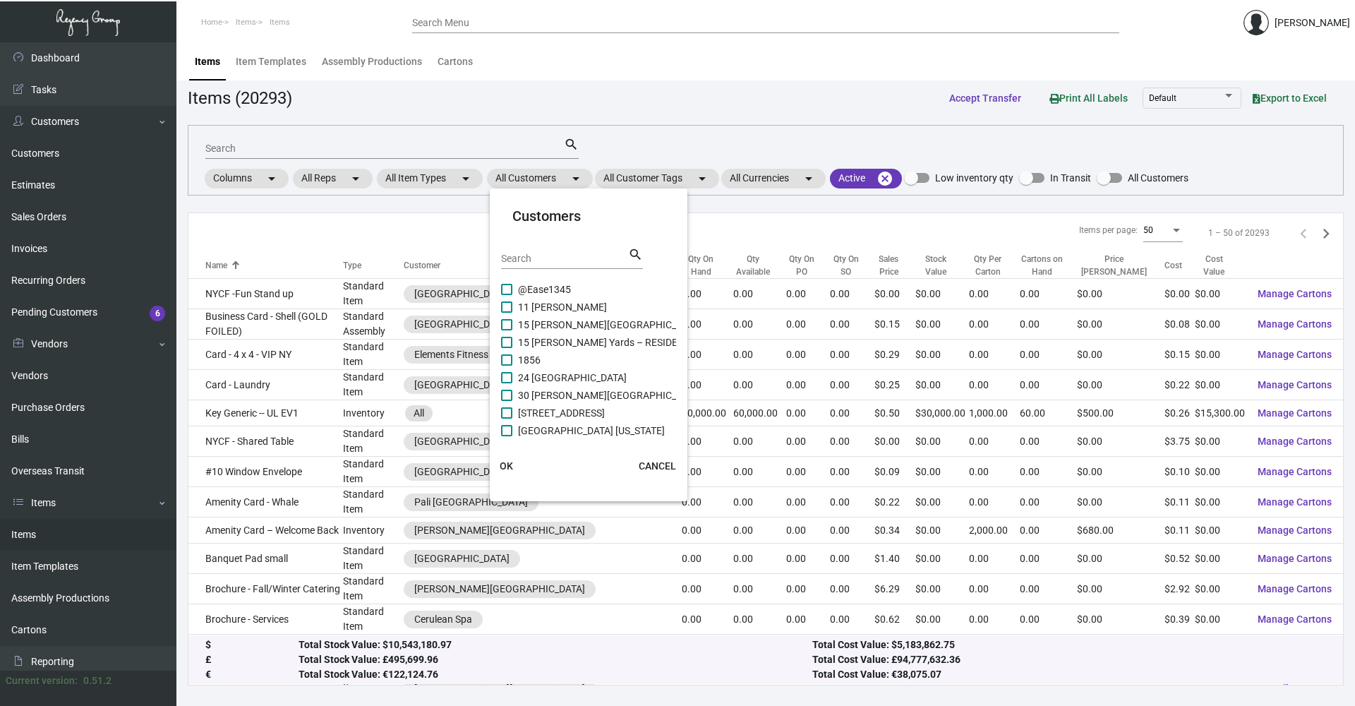
drag, startPoint x: 539, startPoint y: 249, endPoint x: 541, endPoint y: 258, distance: 9.4
click at [541, 258] on div "Search" at bounding box center [564, 258] width 127 height 22
click at [541, 258] on input "Search" at bounding box center [564, 258] width 127 height 11
type input "mark"
click at [510, 401] on label "Mark Hotel" at bounding box center [533, 395] width 65 height 17
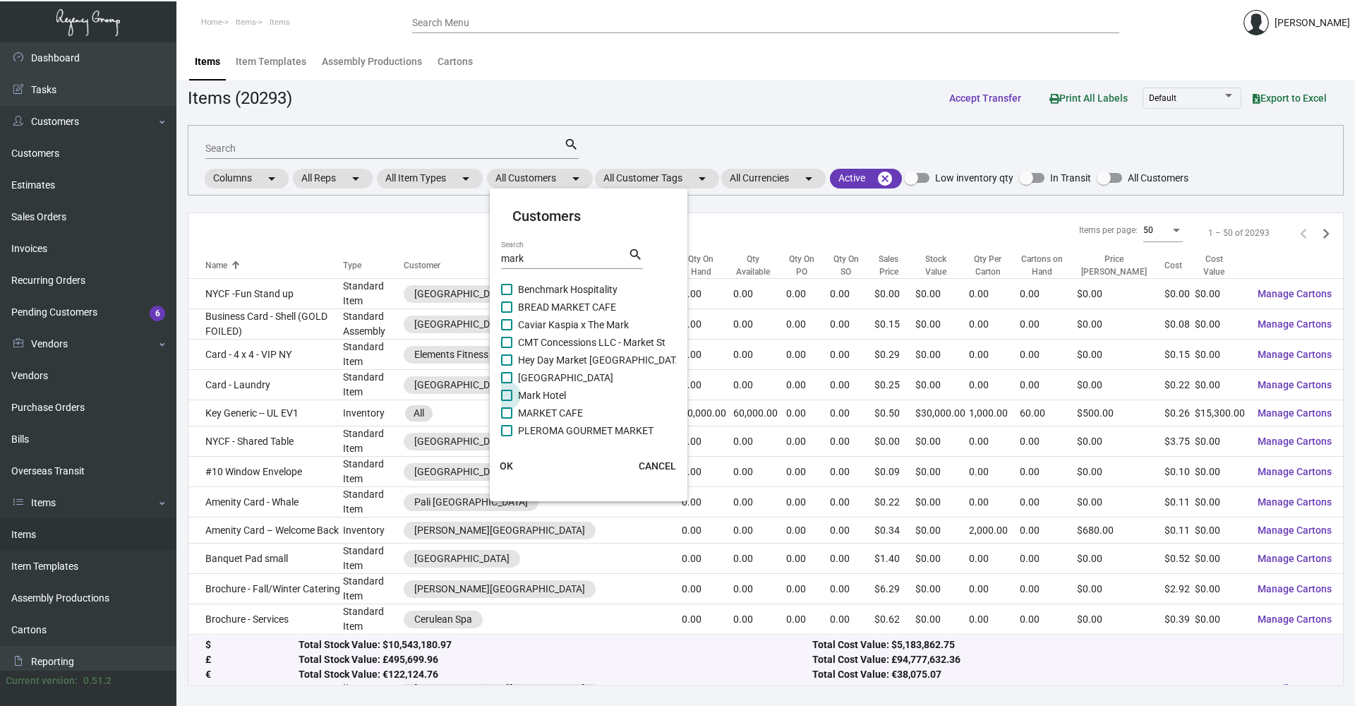
click at [507, 401] on input "Mark Hotel" at bounding box center [506, 401] width 1 height 1
checkbox input "true"
click at [502, 463] on span "OK" at bounding box center [506, 465] width 13 height 11
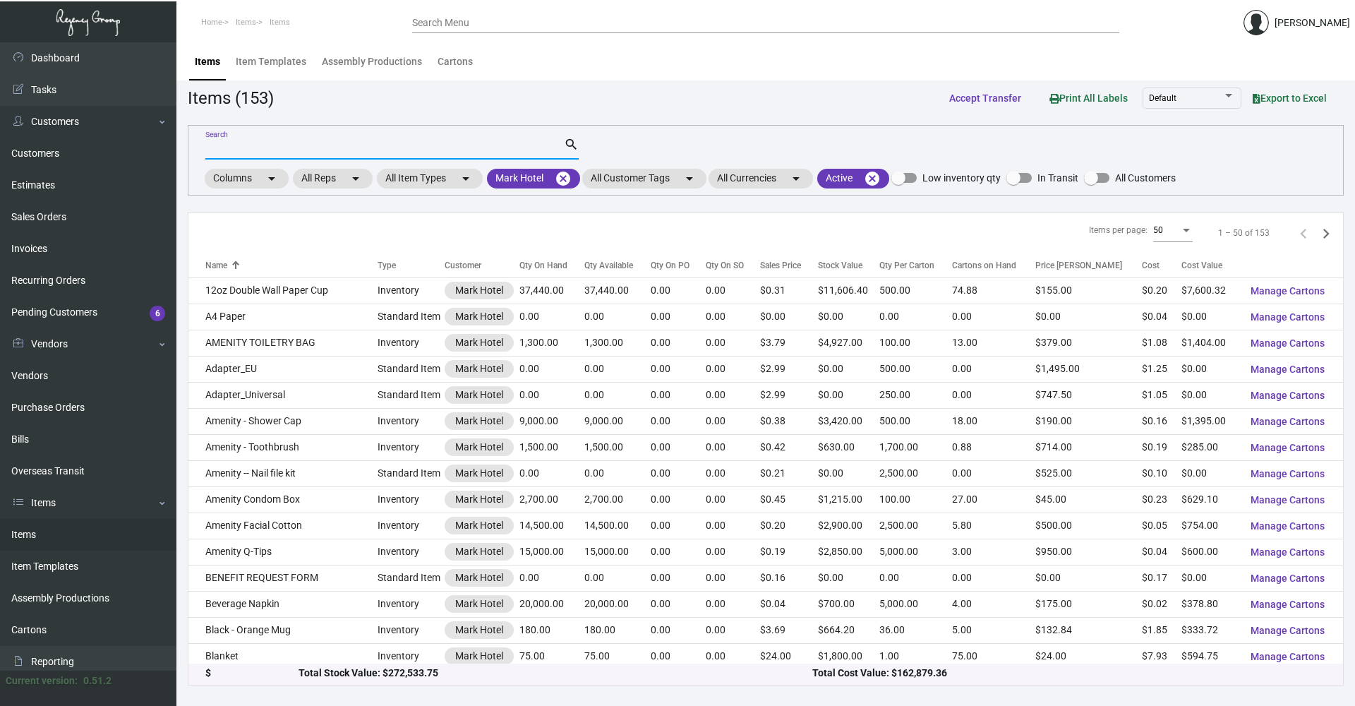
click at [299, 152] on input "Search" at bounding box center [384, 148] width 359 height 11
type input "coaster"
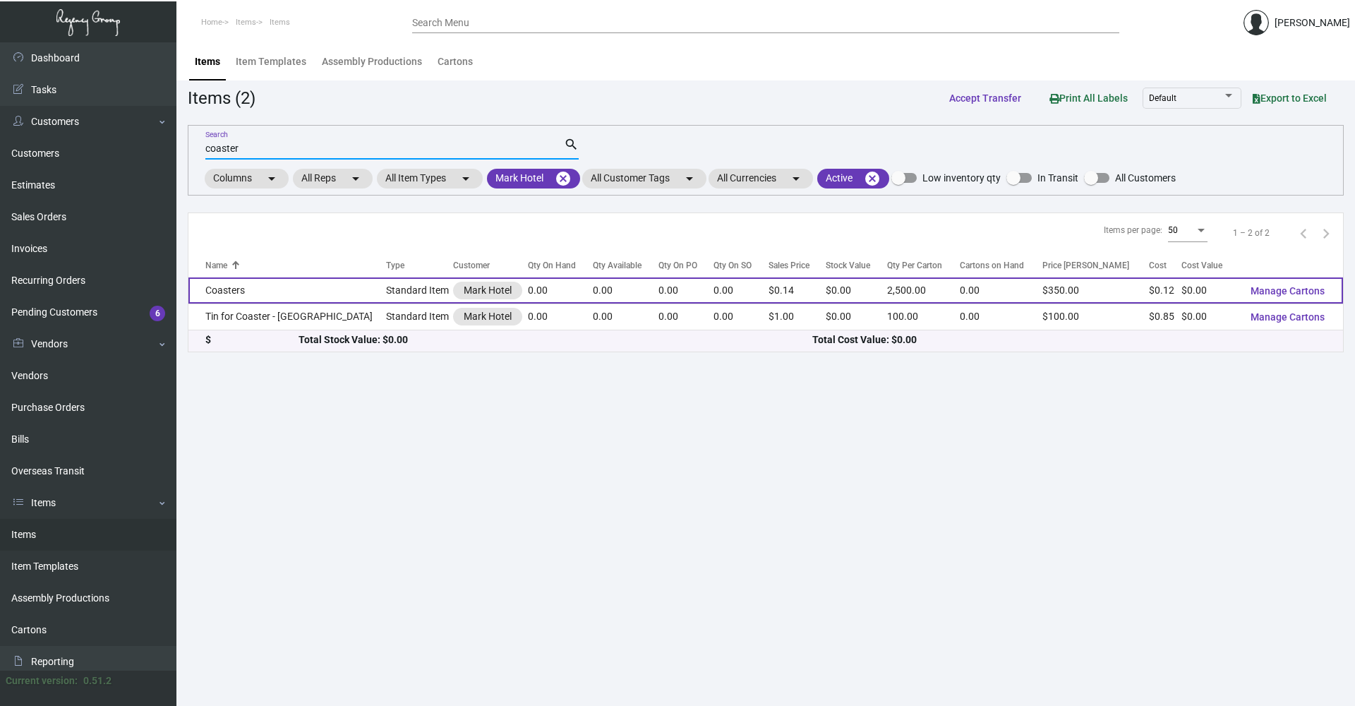
click at [334, 296] on td "Coasters" at bounding box center [287, 290] width 198 height 26
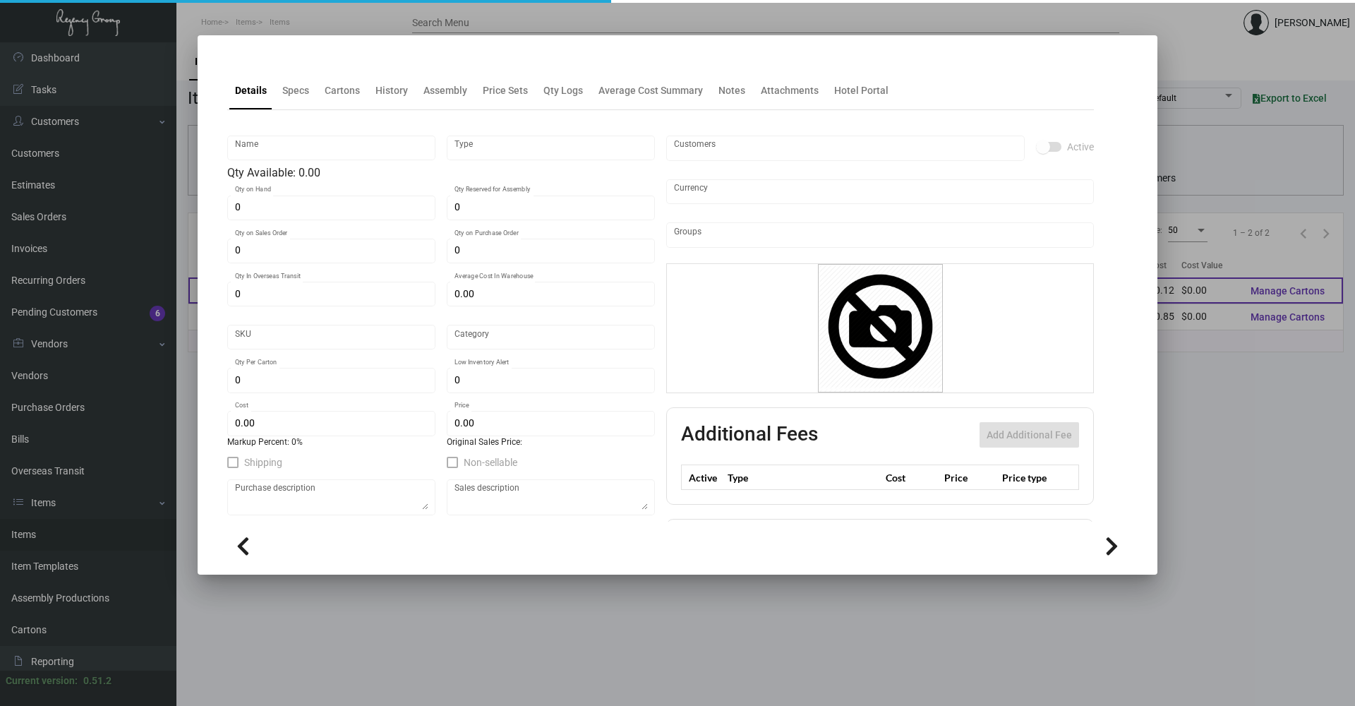
type input "Coasters"
type input "Standard Item"
type input "$ 0.597"
type input "Standard"
type input "2,500"
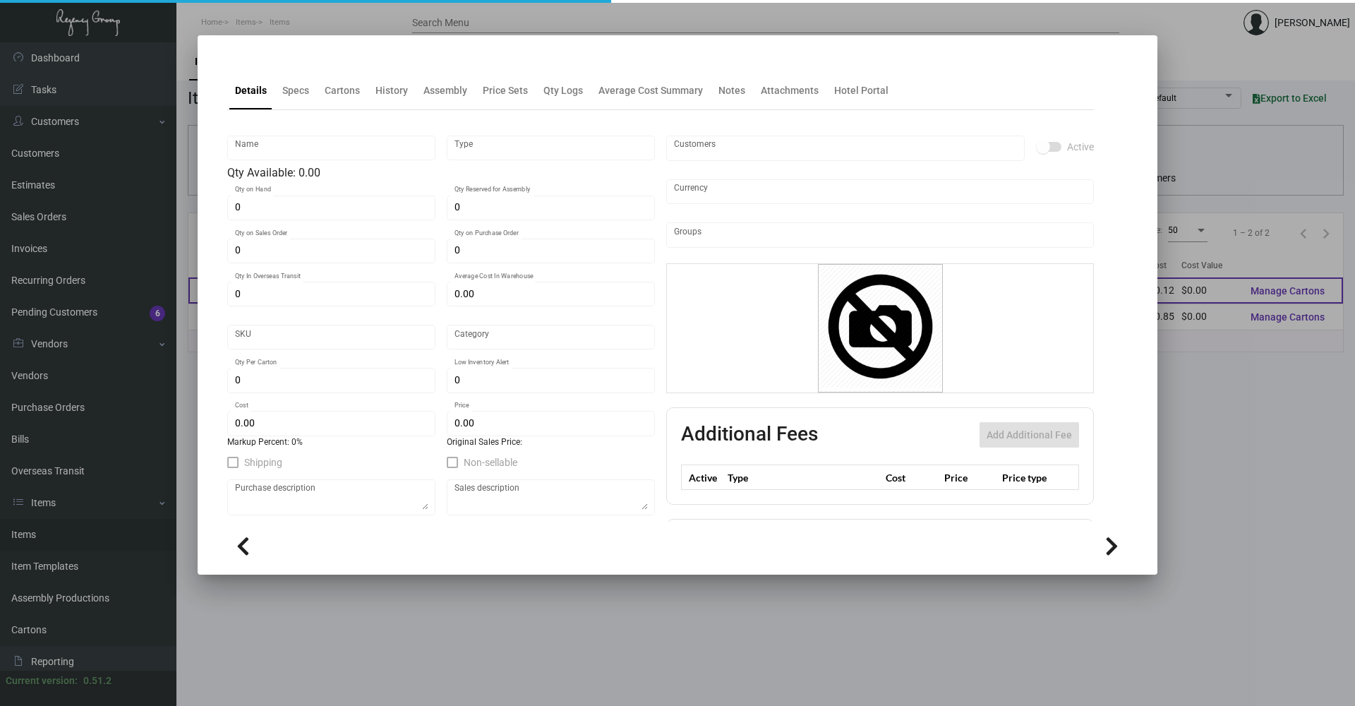
type input "$ 0.1194"
type input "$ 0.14"
checkbox input "true"
type input "United States Dollar $"
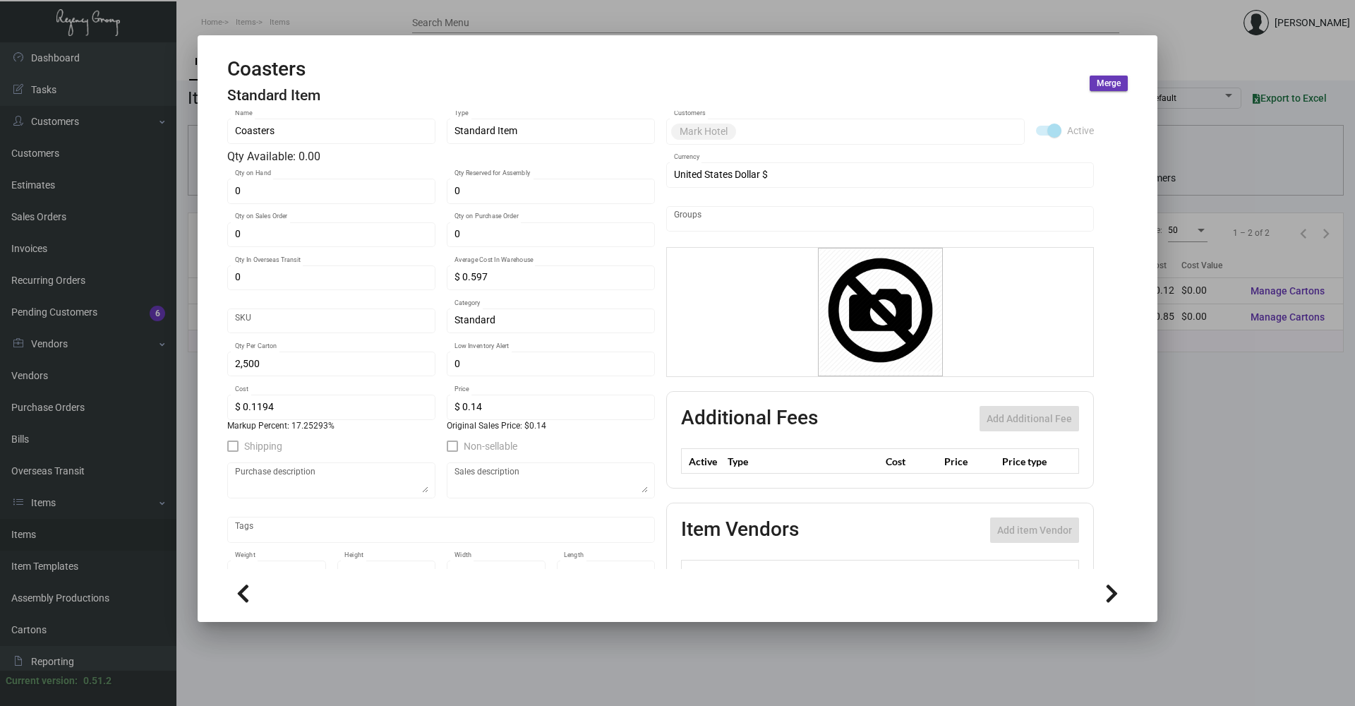
scroll to position [137, 0]
